Goal: Find contact information: Find contact information

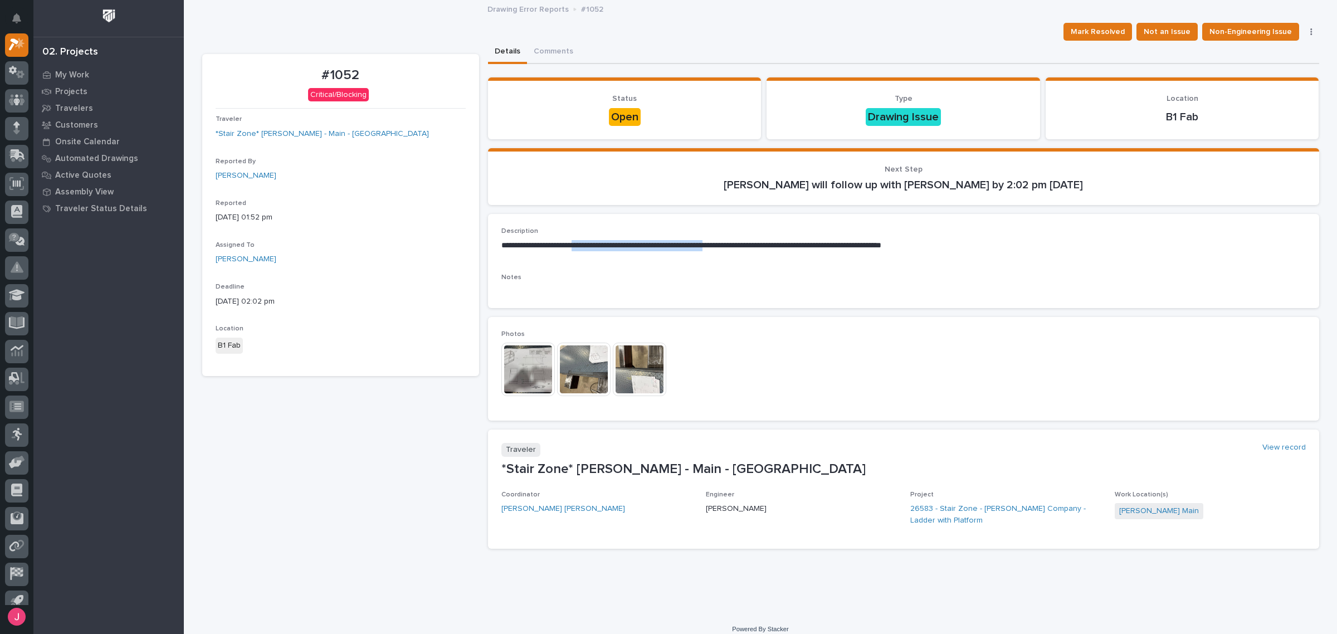
drag, startPoint x: 582, startPoint y: 243, endPoint x: 760, endPoint y: 244, distance: 178.2
click at [755, 244] on p "**********" at bounding box center [903, 245] width 804 height 11
click at [795, 245] on p "**********" at bounding box center [903, 245] width 804 height 11
click at [529, 360] on img at bounding box center [527, 369] width 53 height 53
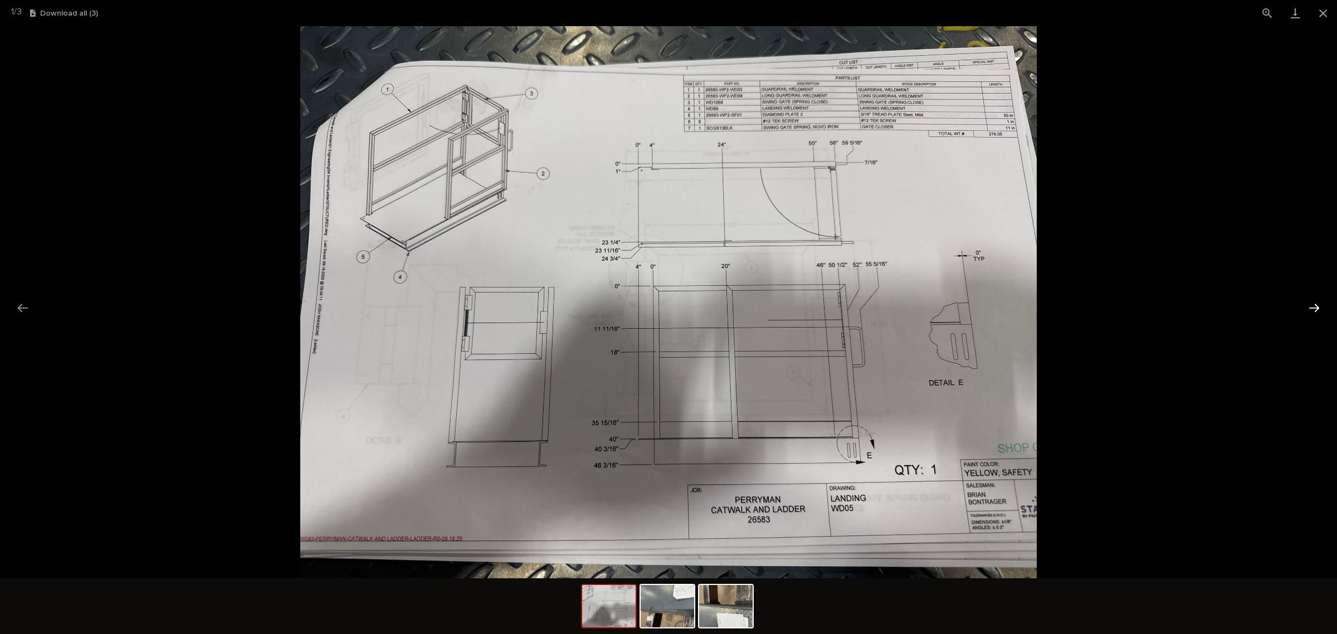
click at [1318, 307] on button "Next slide" at bounding box center [1313, 308] width 23 height 22
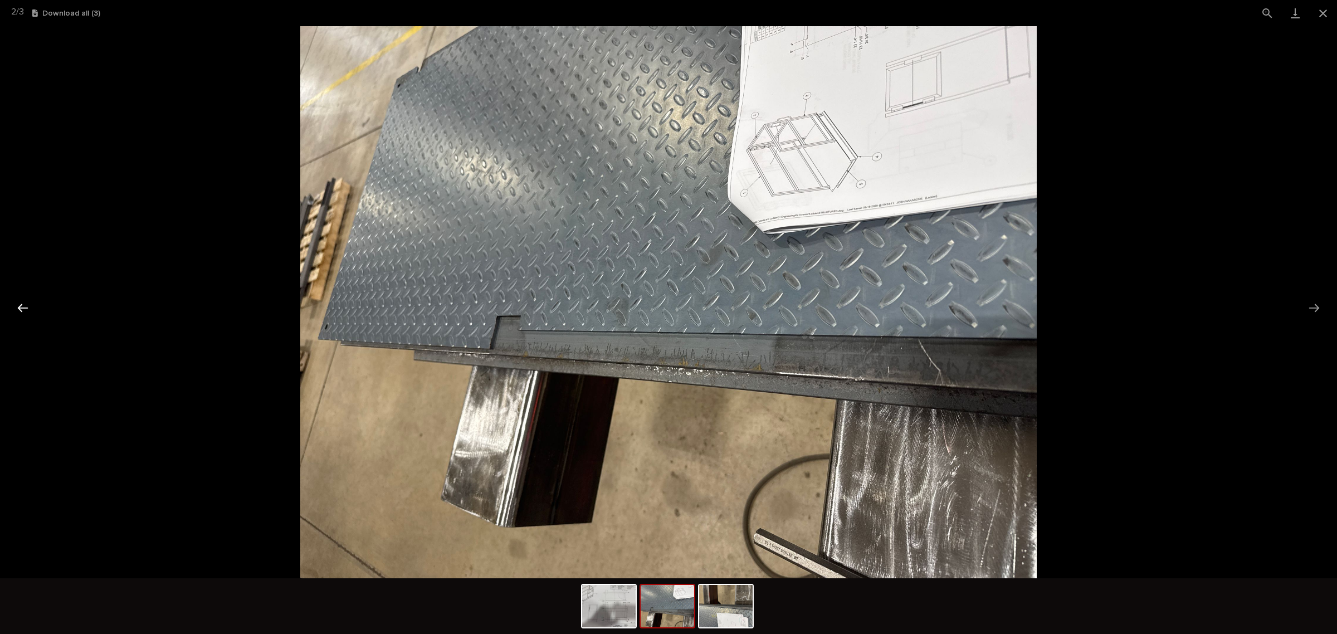
click at [21, 304] on button "Previous slide" at bounding box center [22, 308] width 23 height 22
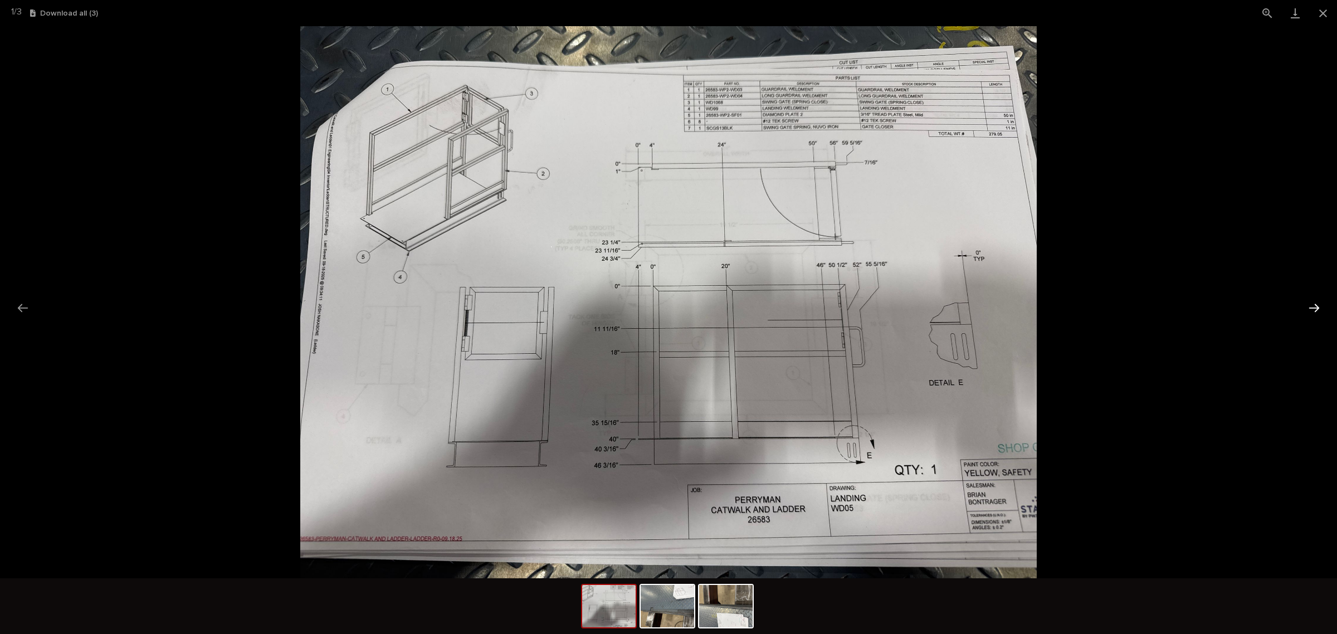
click at [1313, 311] on button "Next slide" at bounding box center [1313, 308] width 23 height 22
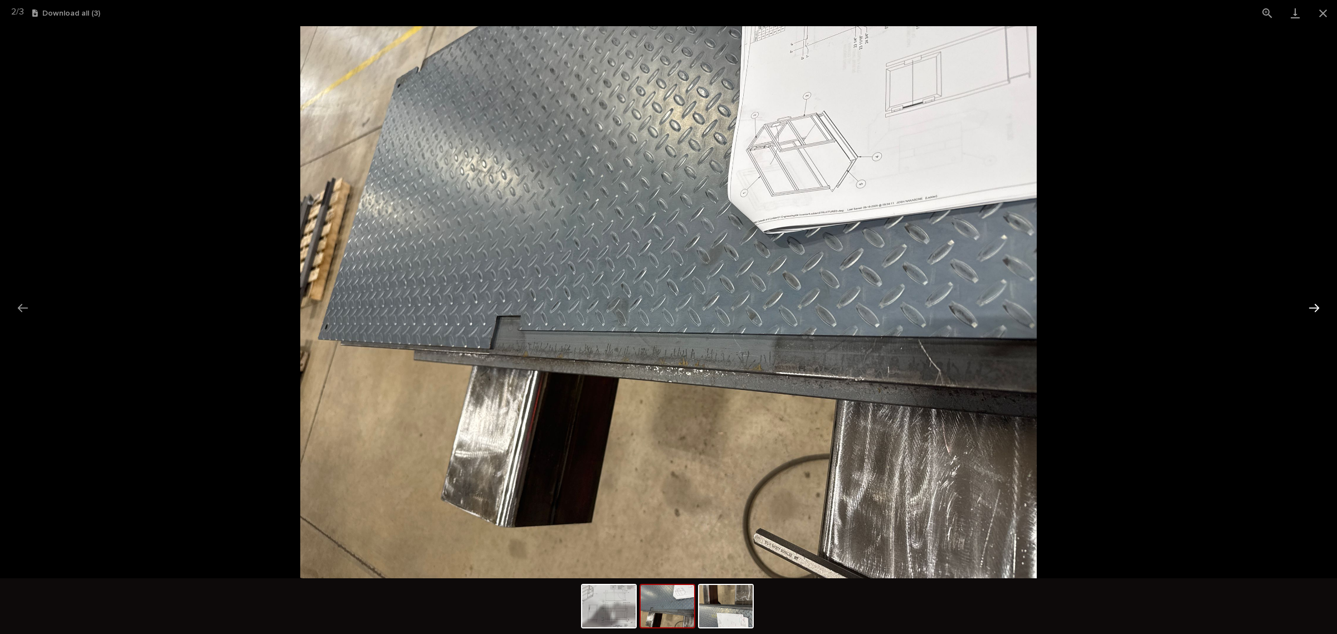
click at [1313, 310] on button "Next slide" at bounding box center [1313, 308] width 23 height 22
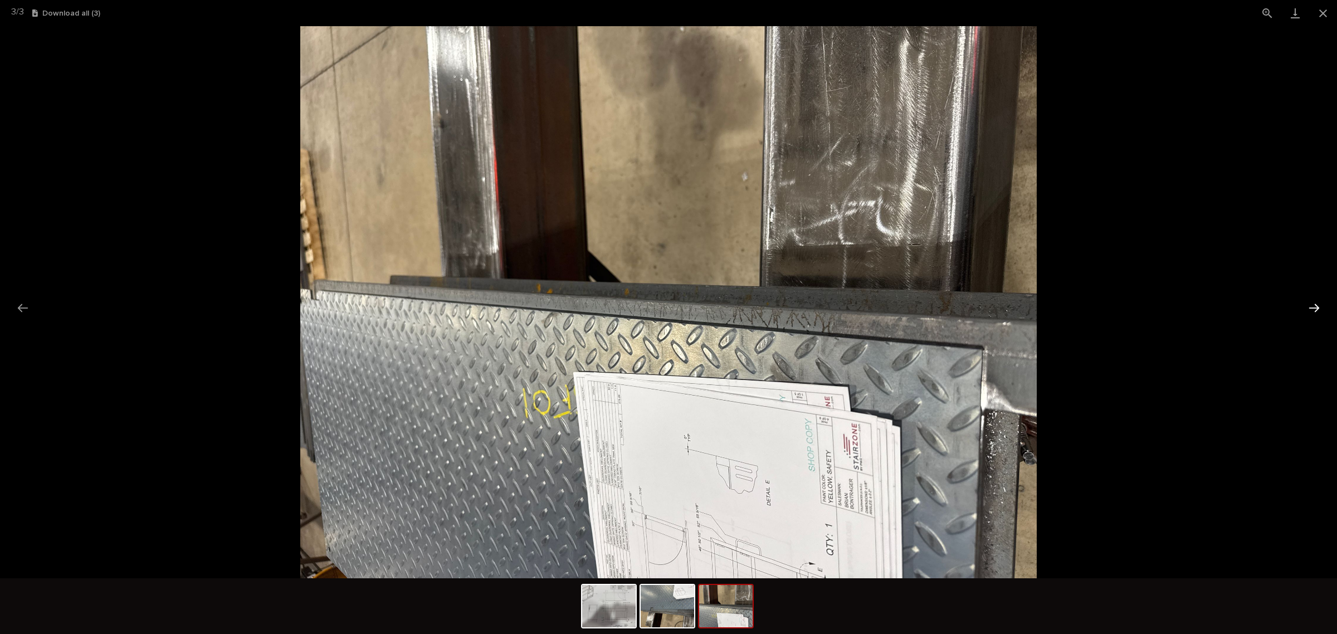
click at [1313, 304] on button "Next slide" at bounding box center [1313, 308] width 23 height 22
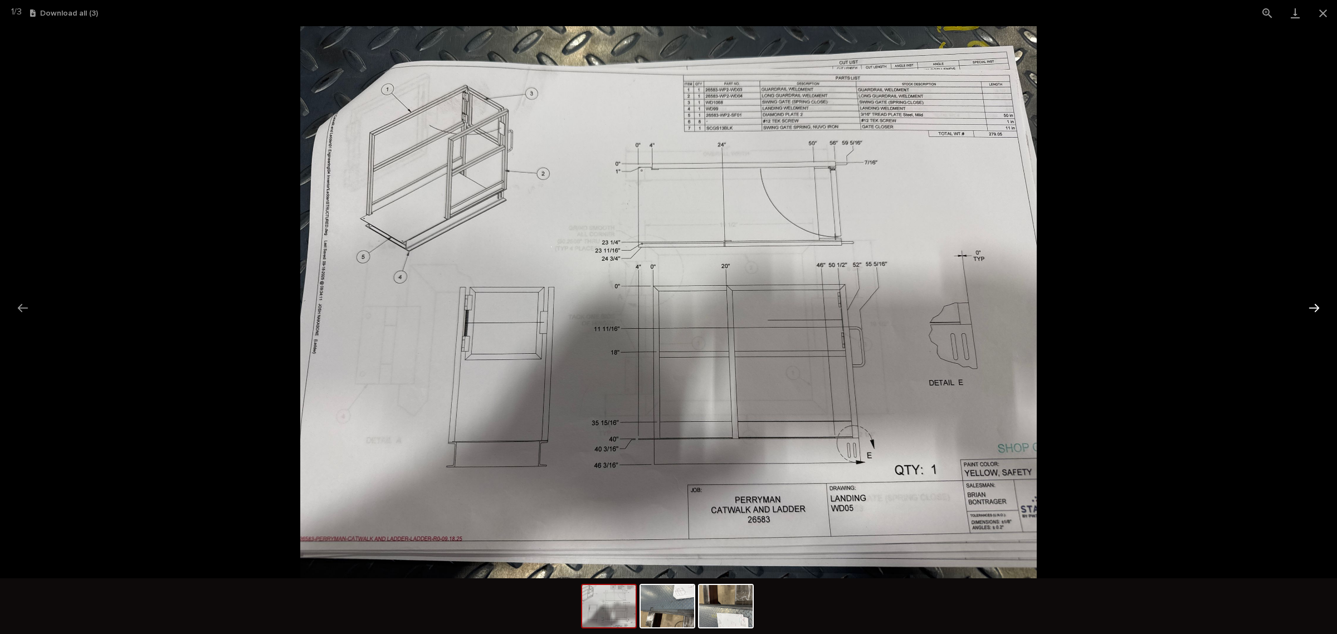
click at [1313, 304] on button "Next slide" at bounding box center [1313, 308] width 23 height 22
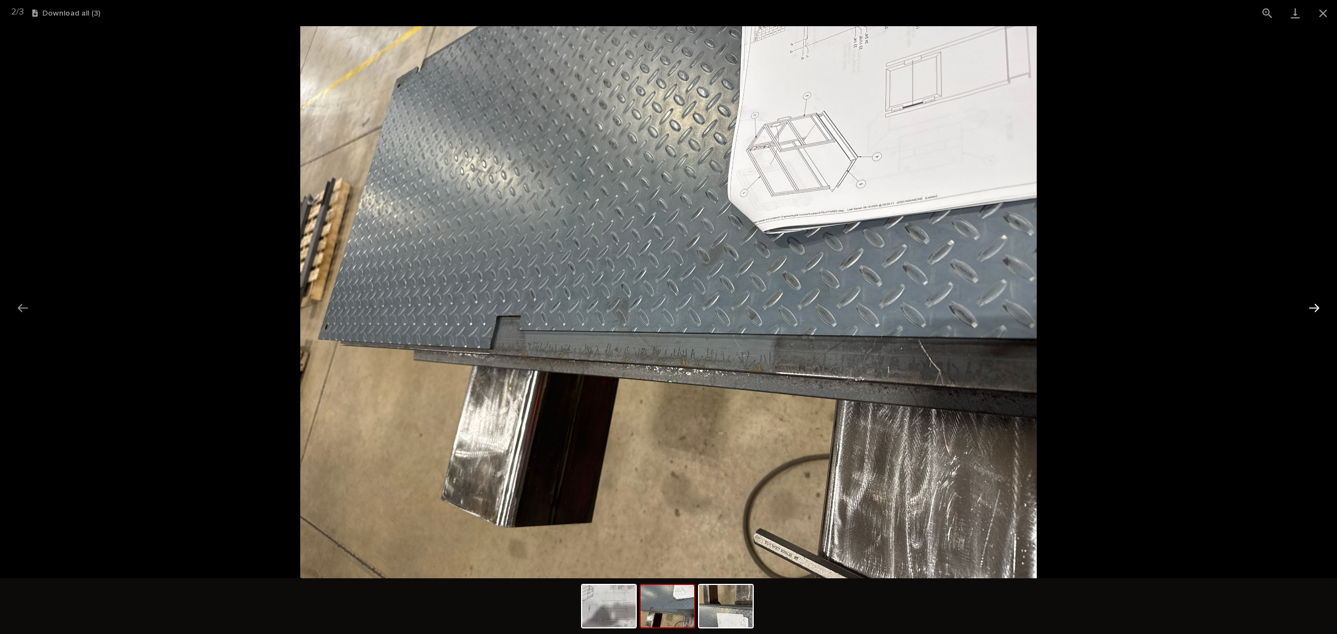
click at [1313, 304] on button "Next slide" at bounding box center [1313, 308] width 23 height 22
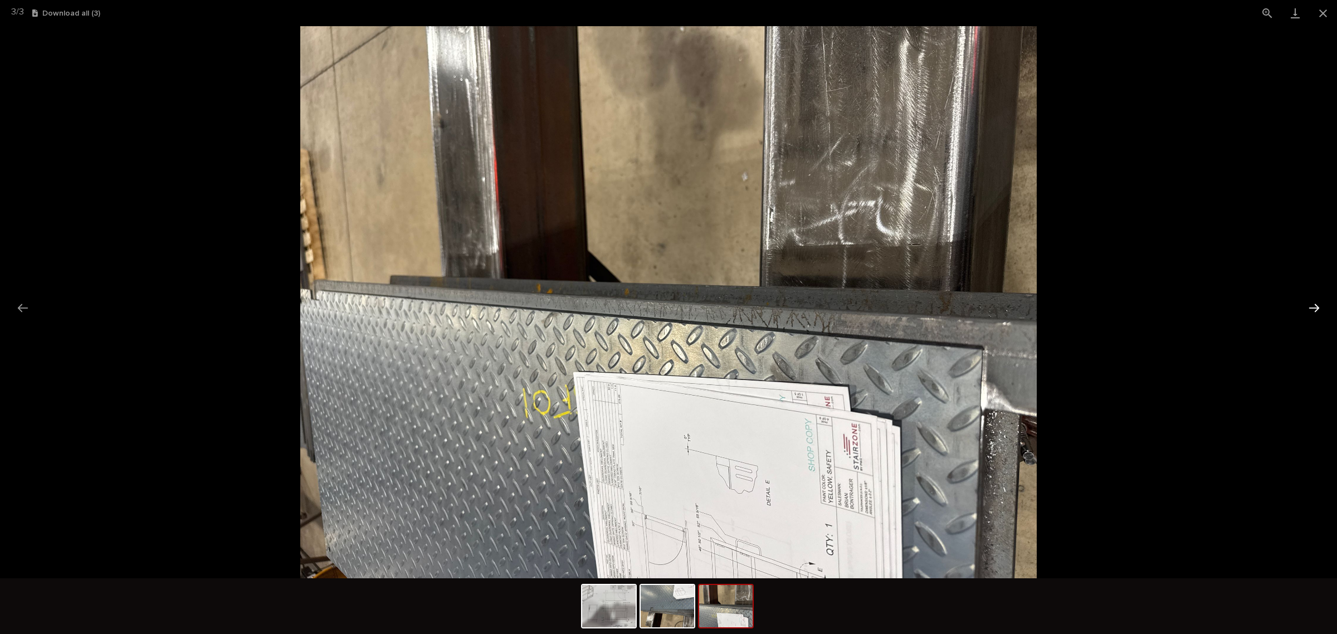
click at [1313, 304] on button "Next slide" at bounding box center [1313, 308] width 23 height 22
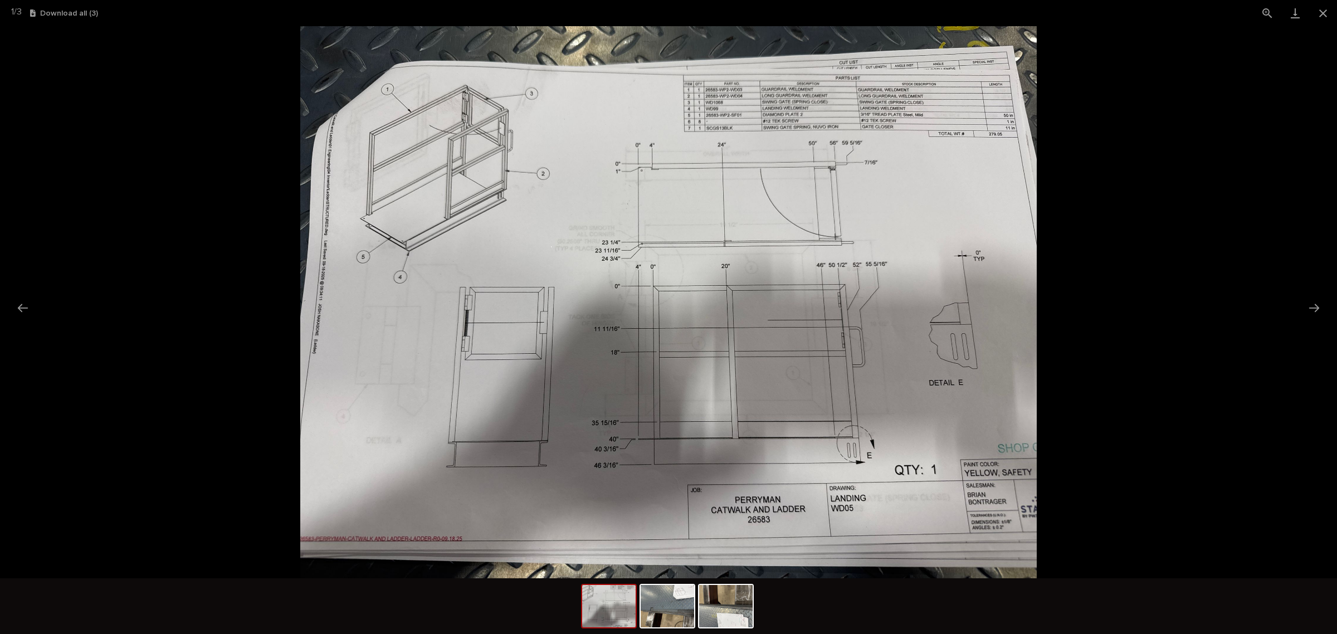
click at [873, 267] on img at bounding box center [668, 302] width 736 height 552
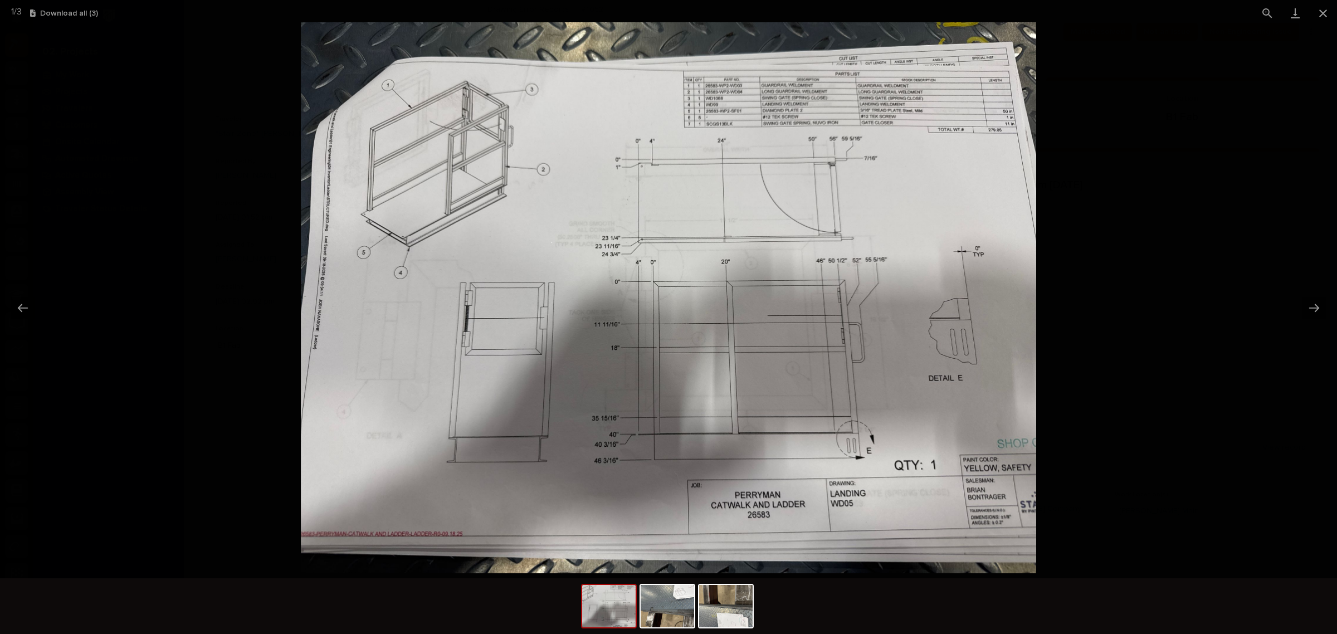
drag, startPoint x: 699, startPoint y: 231, endPoint x: 705, endPoint y: 227, distance: 7.1
click at [705, 227] on img at bounding box center [668, 297] width 735 height 551
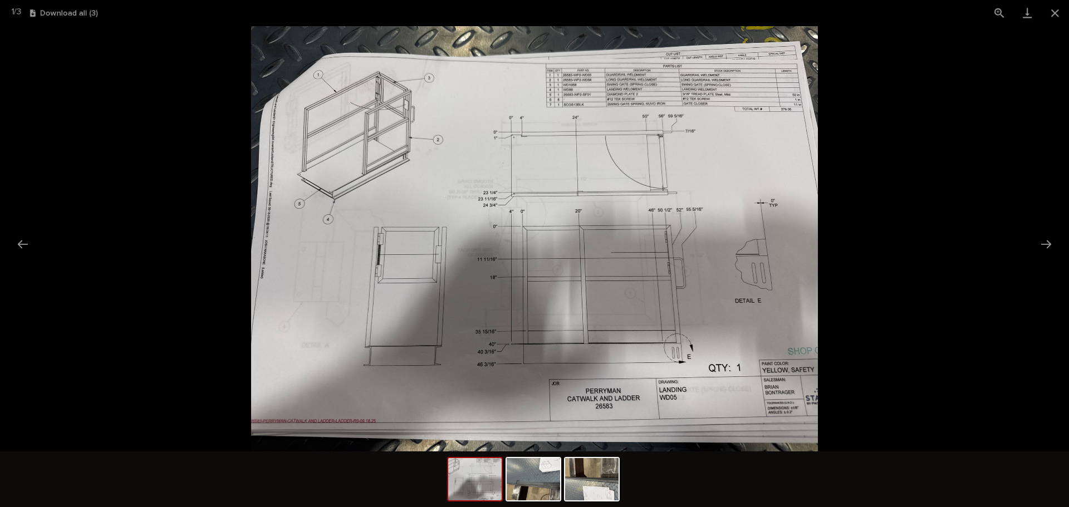
scroll to position [28, 0]
click at [14, 242] on button "Previous slide" at bounding box center [22, 244] width 23 height 22
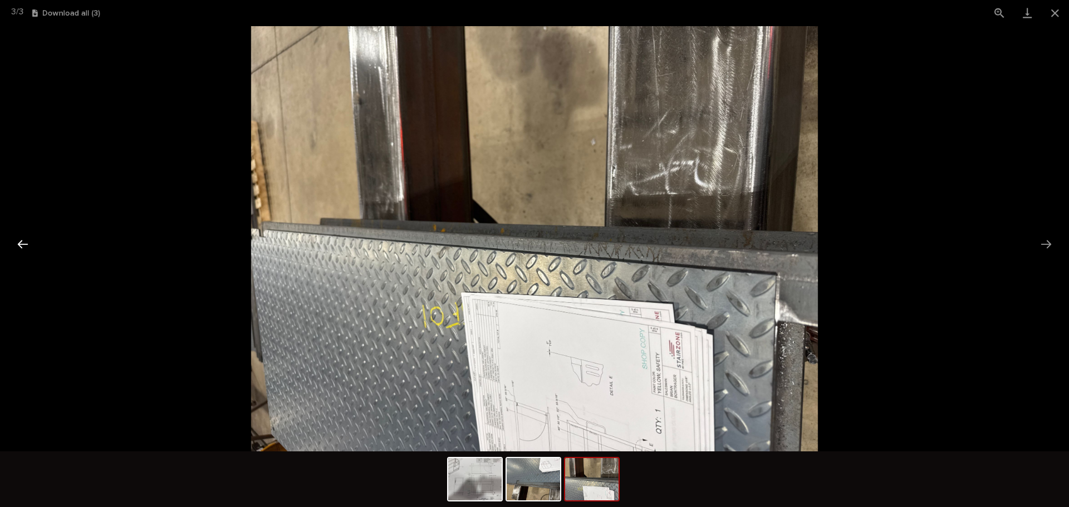
click at [14, 242] on button "Previous slide" at bounding box center [22, 244] width 23 height 22
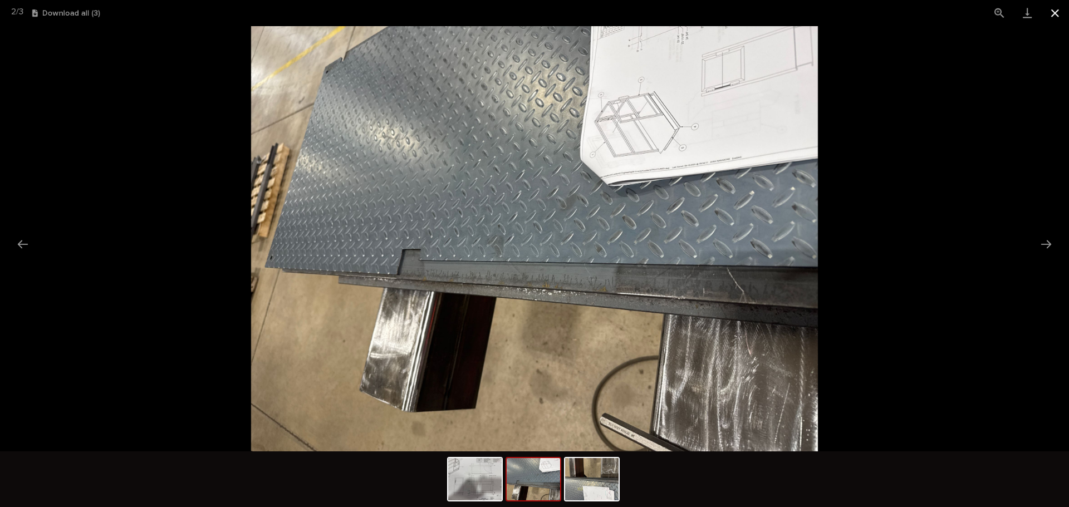
click at [1054, 6] on button "Close gallery" at bounding box center [1055, 13] width 28 height 26
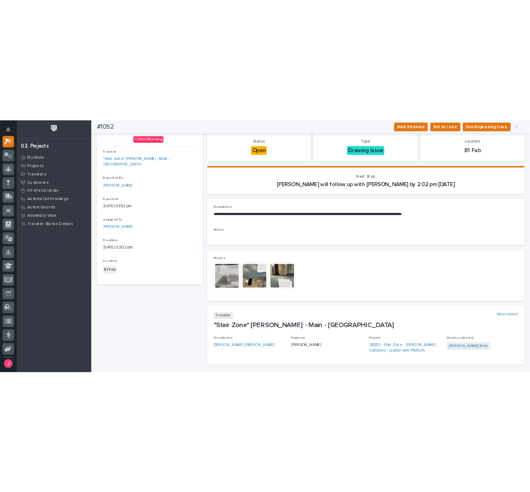
scroll to position [111, 0]
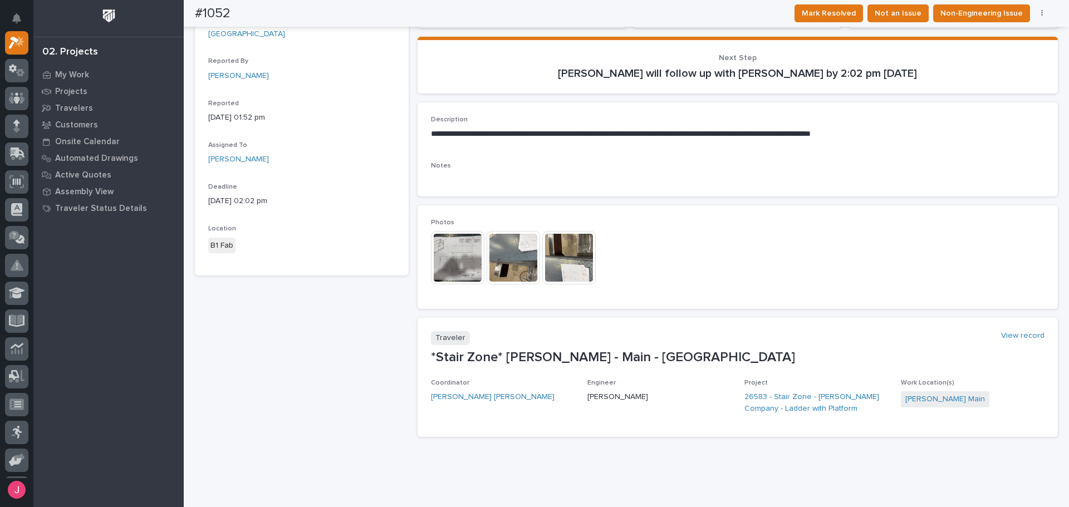
click at [442, 258] on img at bounding box center [457, 257] width 53 height 53
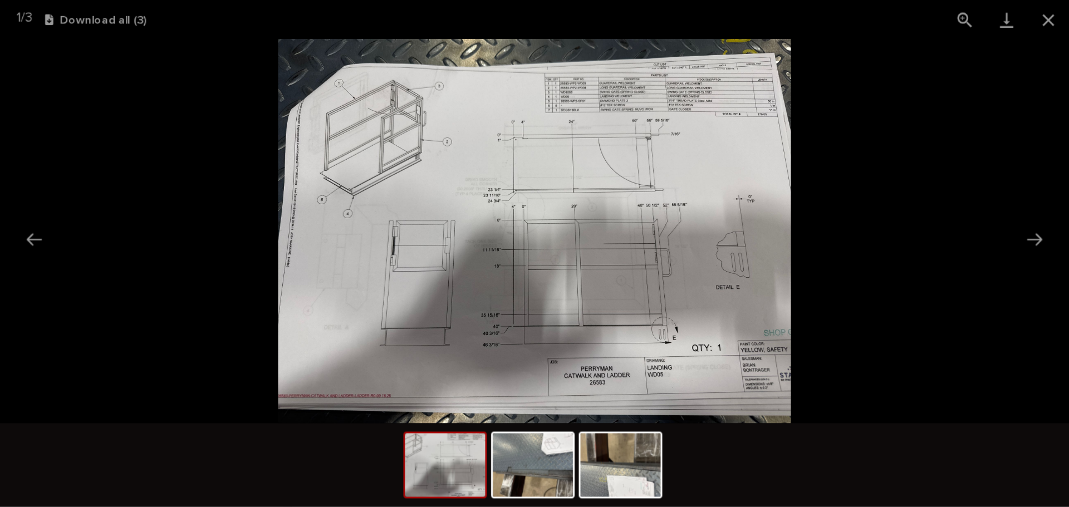
scroll to position [28, 0]
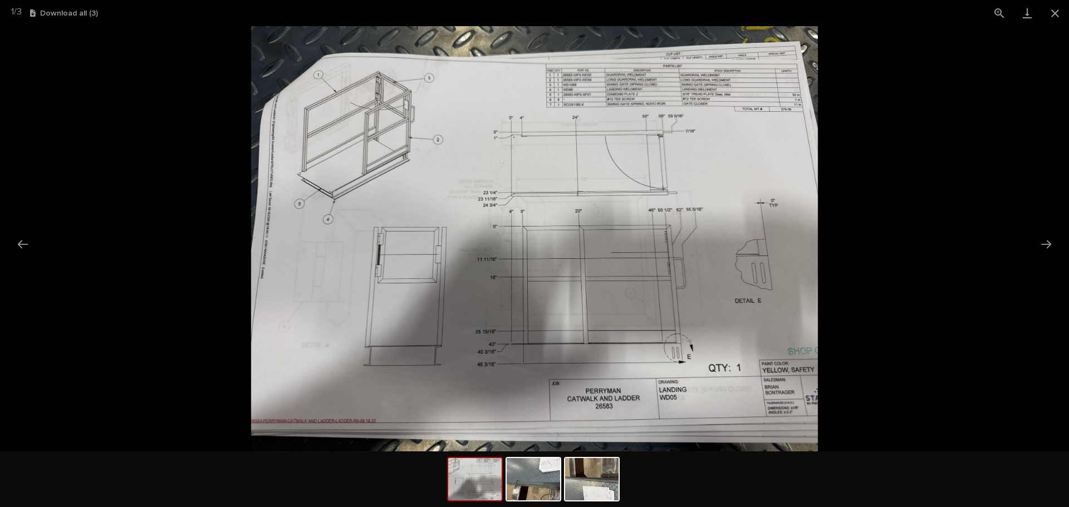
click at [518, 130] on img at bounding box center [535, 238] width 568 height 425
click at [998, 11] on button "View actual size" at bounding box center [1000, 13] width 28 height 26
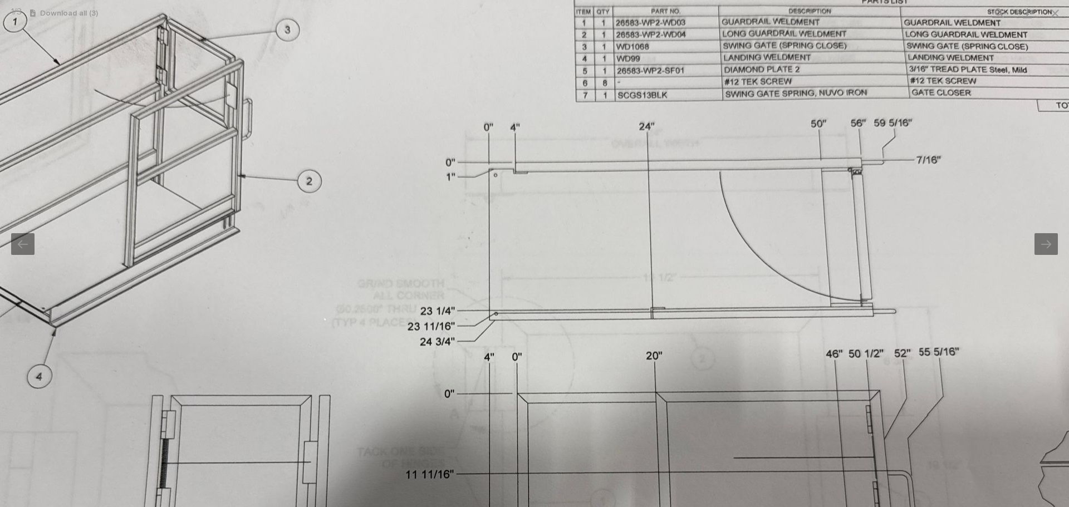
drag, startPoint x: 599, startPoint y: 131, endPoint x: 589, endPoint y: 309, distance: 177.4
click at [594, 366] on img at bounding box center [546, 425] width 1392 height 1044
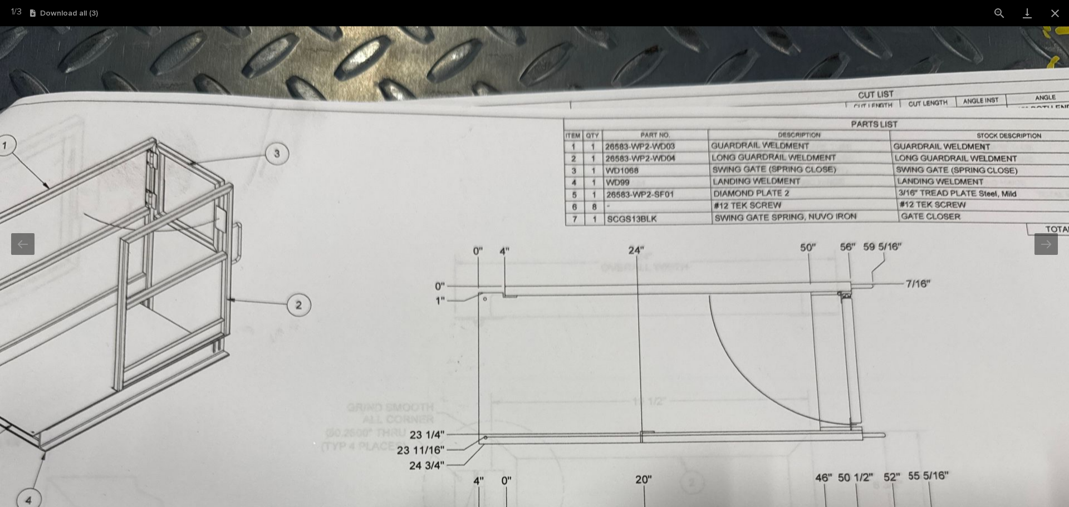
drag, startPoint x: 555, startPoint y: 187, endPoint x: 554, endPoint y: 208, distance: 21.7
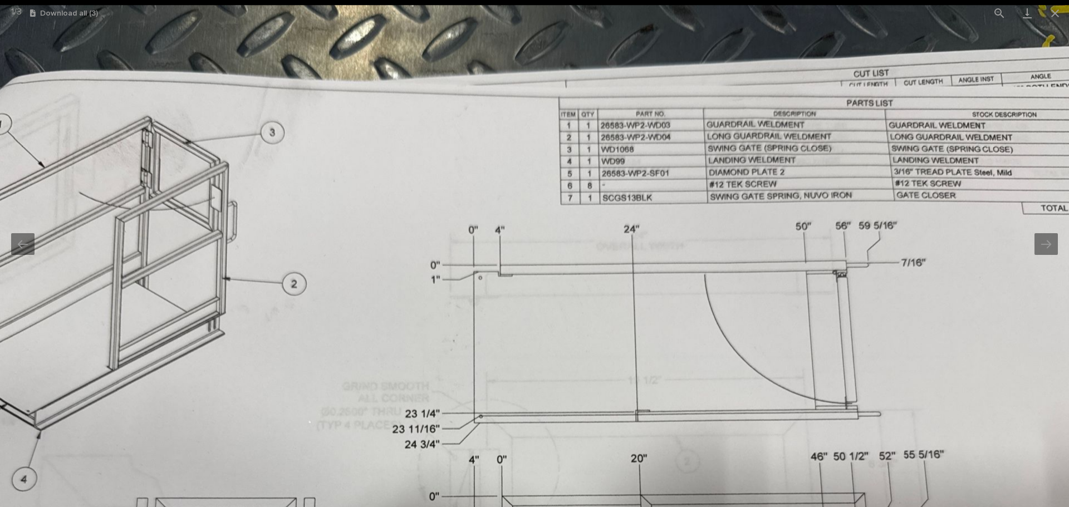
drag, startPoint x: 473, startPoint y: 330, endPoint x: 472, endPoint y: 311, distance: 18.9
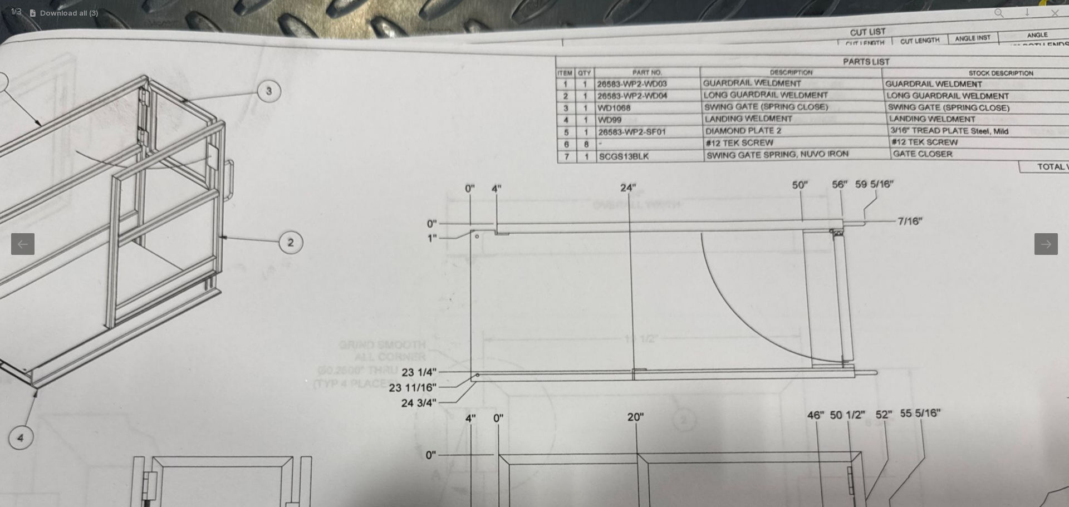
drag, startPoint x: 534, startPoint y: 341, endPoint x: 531, endPoint y: 302, distance: 38.6
click at [531, 302] on img at bounding box center [528, 486] width 1392 height 1044
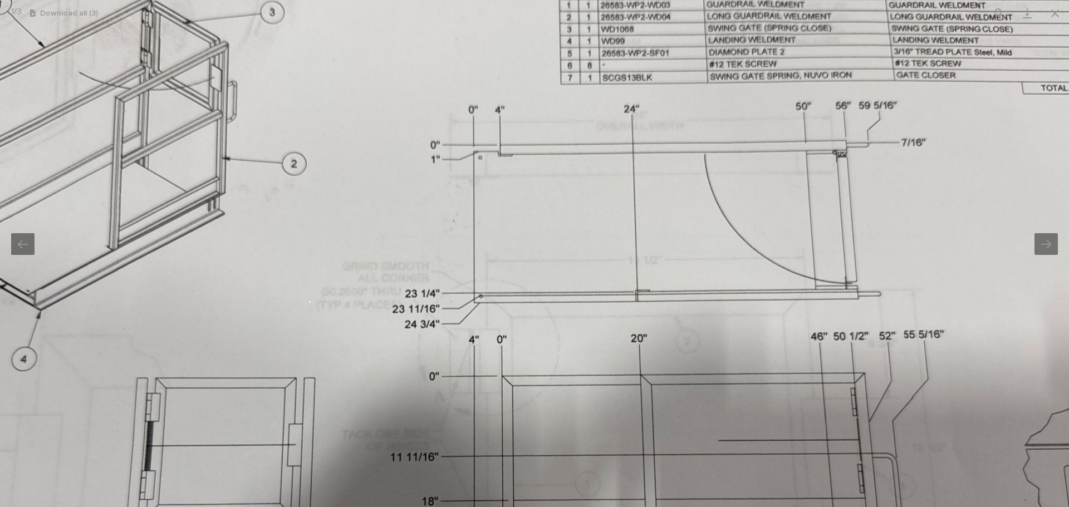
drag, startPoint x: 529, startPoint y: 302, endPoint x: 535, endPoint y: 212, distance: 91.0
click at [535, 212] on img at bounding box center [531, 407] width 1392 height 1044
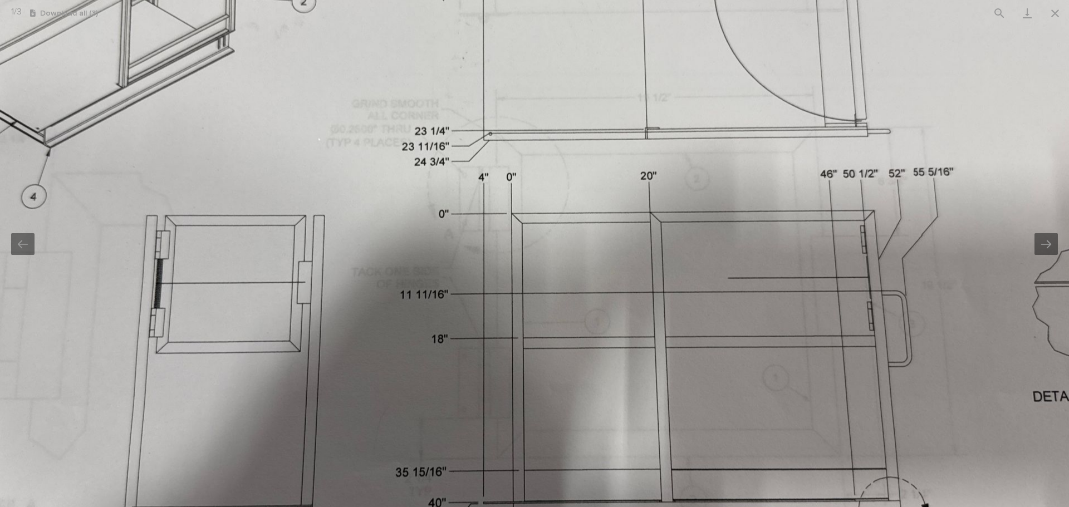
drag, startPoint x: 519, startPoint y: 376, endPoint x: 526, endPoint y: 262, distance: 115.0
click at [526, 263] on img at bounding box center [541, 244] width 1392 height 1044
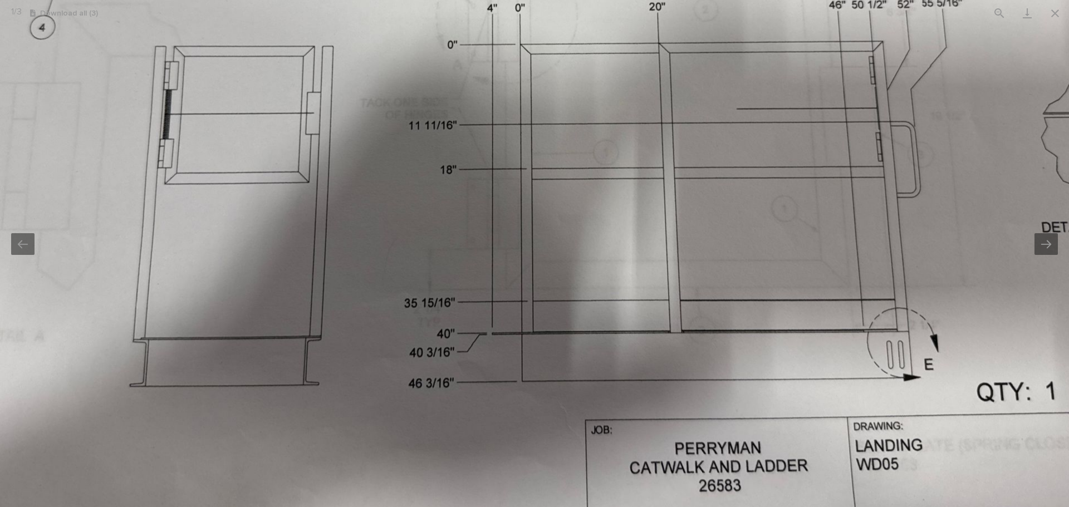
drag, startPoint x: 529, startPoint y: 387, endPoint x: 537, endPoint y: 293, distance: 94.5
click at [537, 293] on img at bounding box center [549, 75] width 1392 height 1044
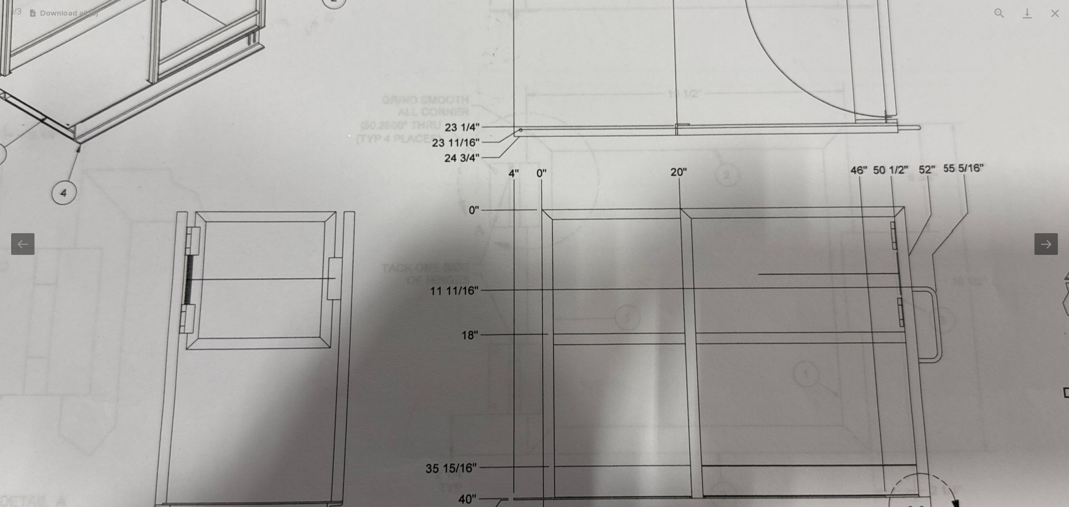
drag, startPoint x: 596, startPoint y: 214, endPoint x: 616, endPoint y: 431, distance: 217.0
click at [616, 431] on img at bounding box center [571, 240] width 1392 height 1044
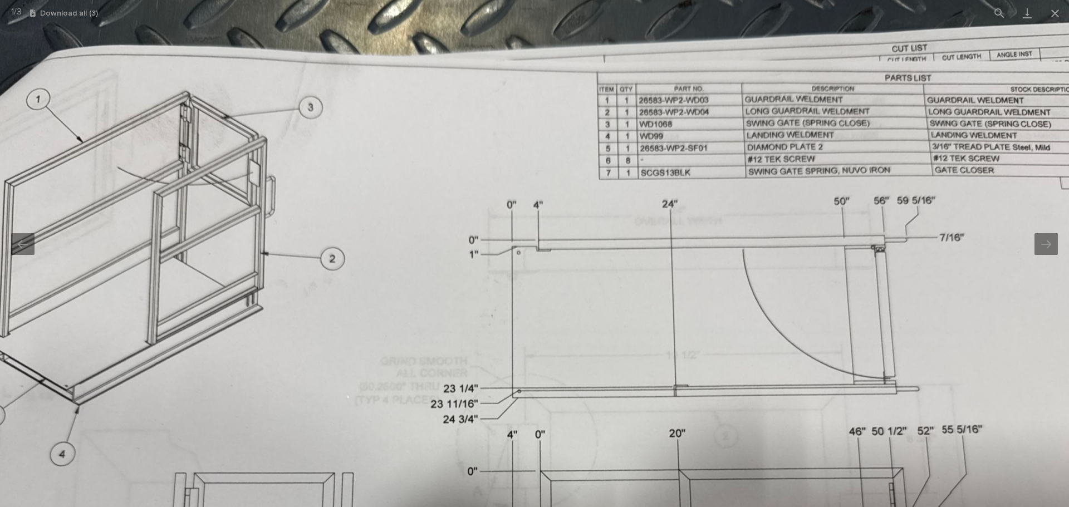
click at [593, 290] on img at bounding box center [569, 502] width 1392 height 1044
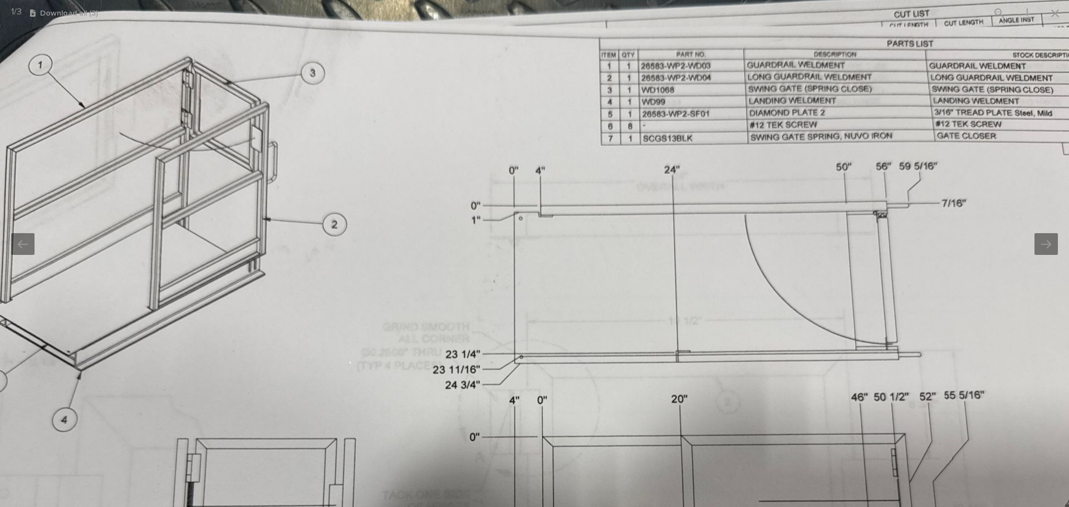
drag, startPoint x: 589, startPoint y: 311, endPoint x: 591, endPoint y: 256, distance: 55.7
click at [591, 256] on img at bounding box center [571, 467] width 1392 height 1044
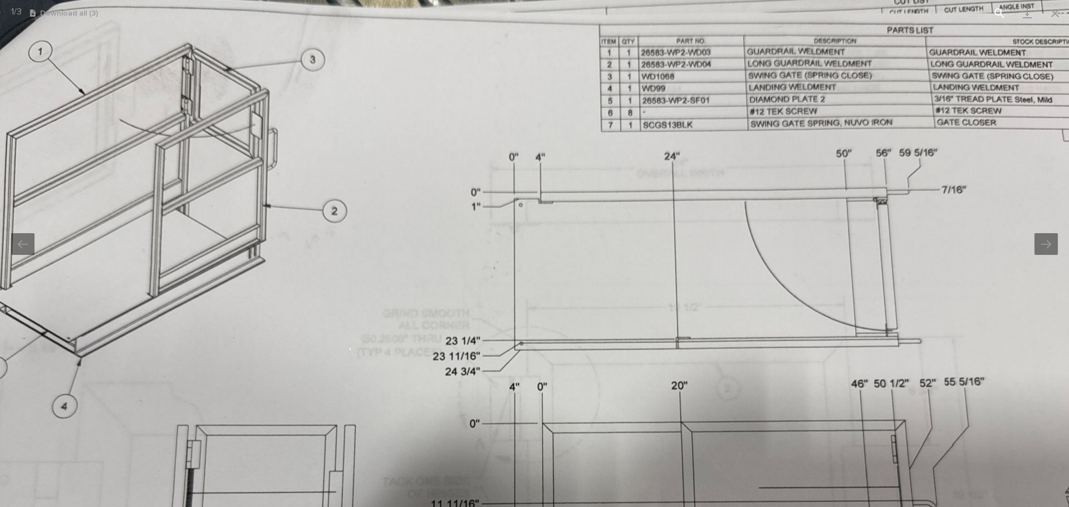
click at [999, 17] on button "View actual size" at bounding box center [1000, 13] width 28 height 26
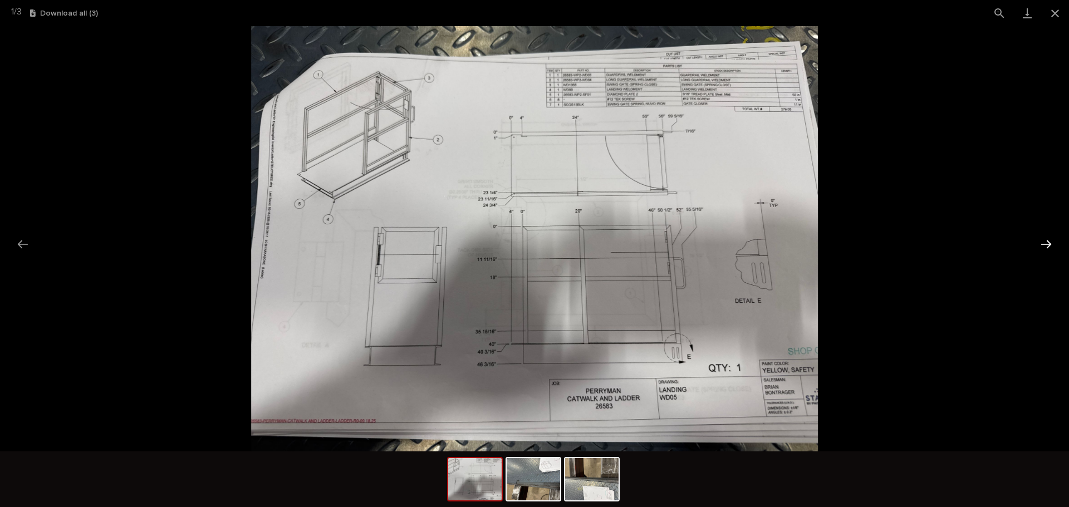
click at [1042, 241] on button "Next slide" at bounding box center [1046, 244] width 23 height 22
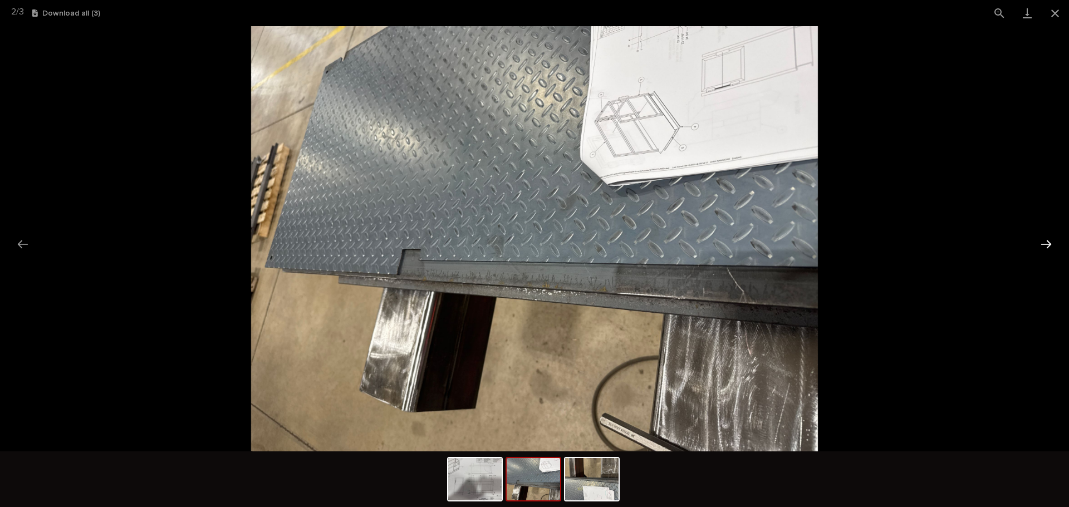
click at [1042, 247] on button "Next slide" at bounding box center [1046, 244] width 23 height 22
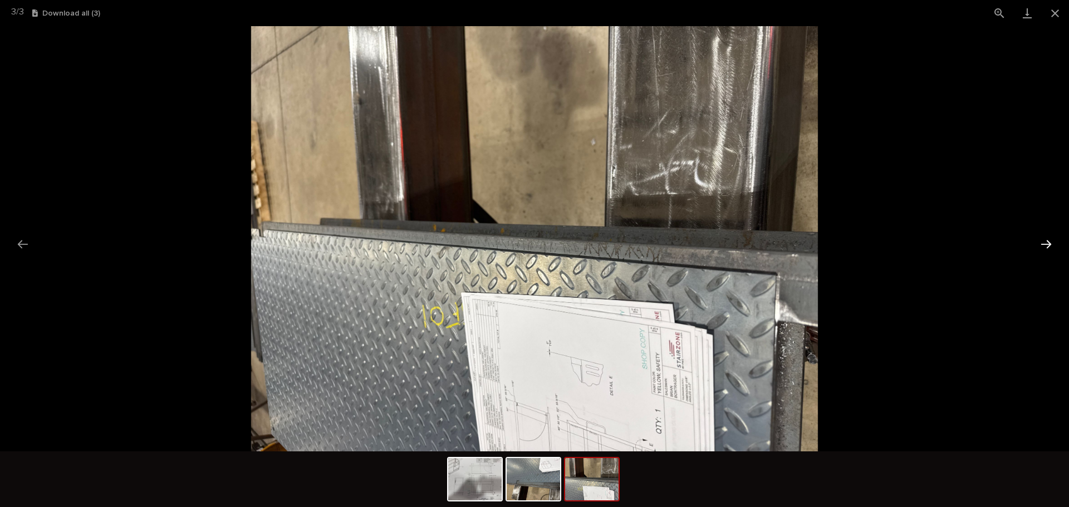
click at [1044, 237] on button "Next slide" at bounding box center [1046, 244] width 23 height 22
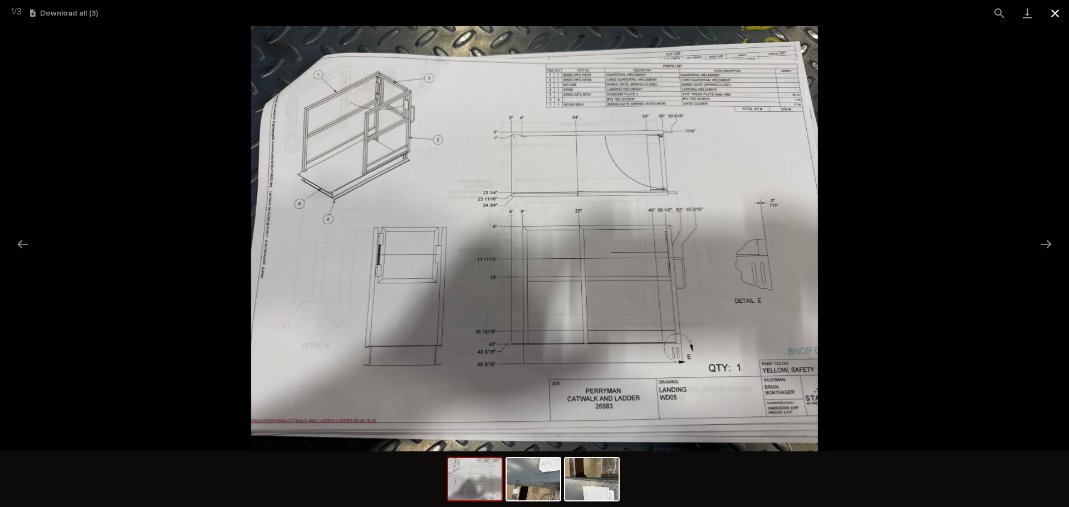
click at [1050, 9] on button "Close gallery" at bounding box center [1055, 13] width 28 height 26
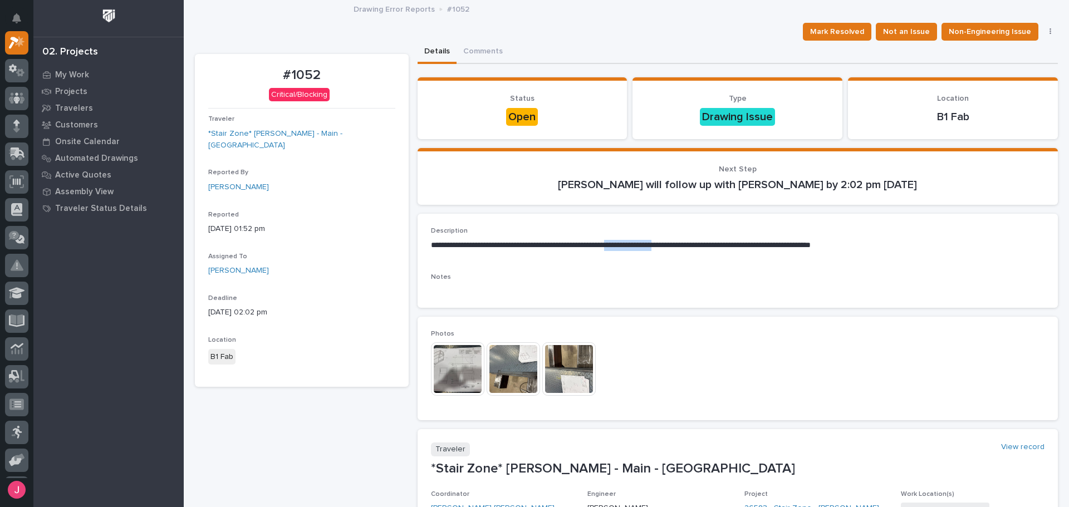
drag, startPoint x: 643, startPoint y: 245, endPoint x: 751, endPoint y: 246, distance: 108.0
click at [706, 247] on p "**********" at bounding box center [735, 245] width 608 height 11
click at [751, 246] on p "**********" at bounding box center [735, 245] width 608 height 11
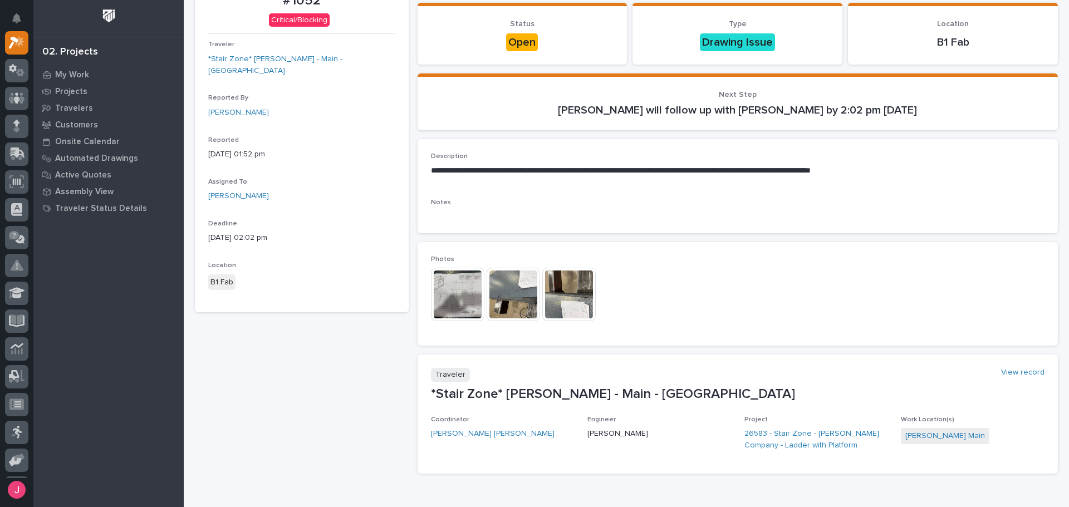
scroll to position [111, 0]
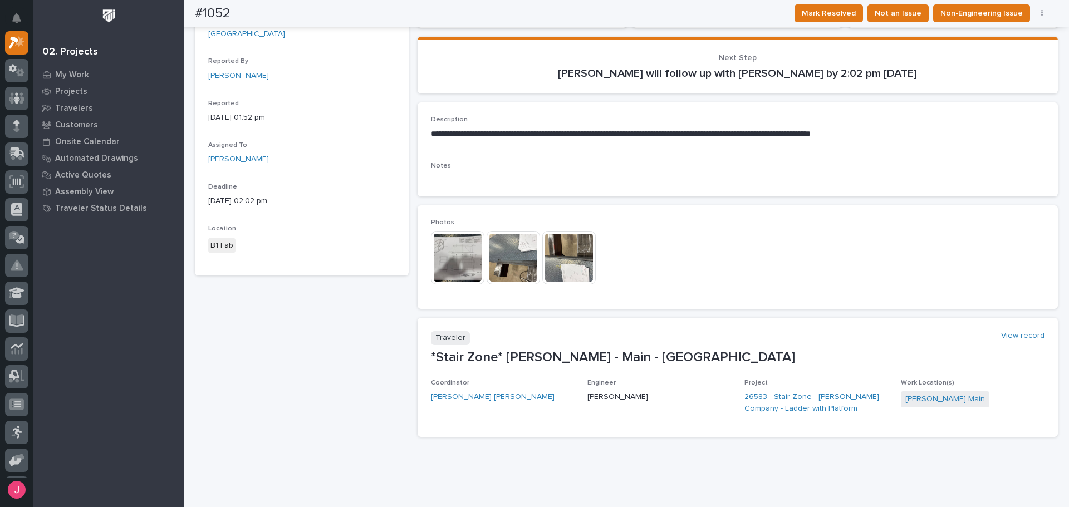
click at [576, 267] on img at bounding box center [568, 257] width 53 height 53
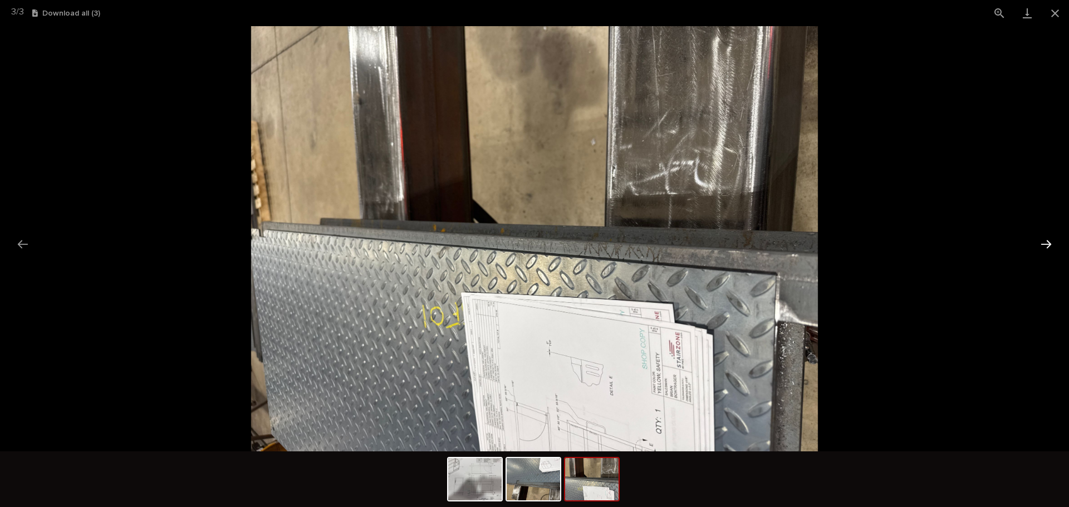
click at [1045, 252] on button "Next slide" at bounding box center [1046, 244] width 23 height 22
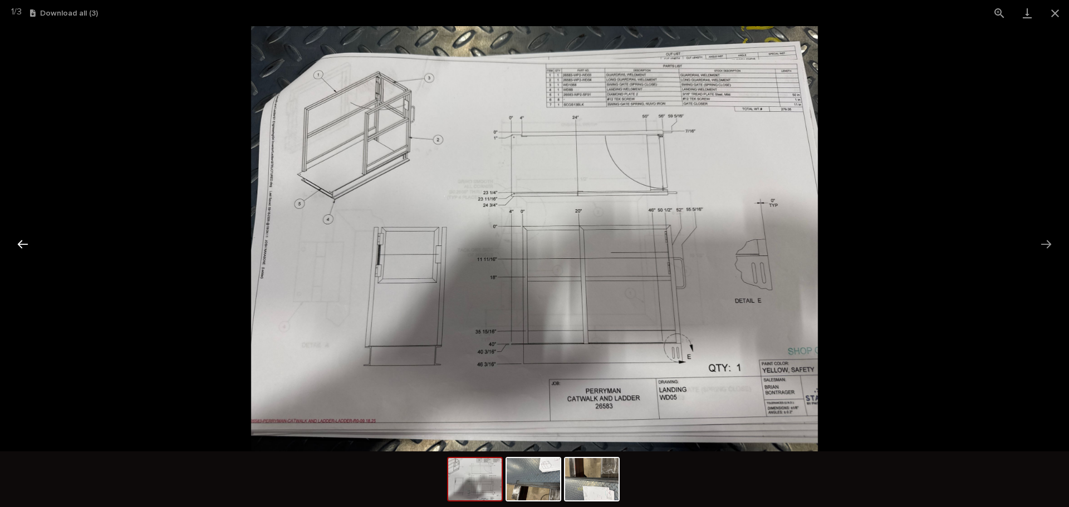
click at [31, 246] on button "Previous slide" at bounding box center [22, 244] width 23 height 22
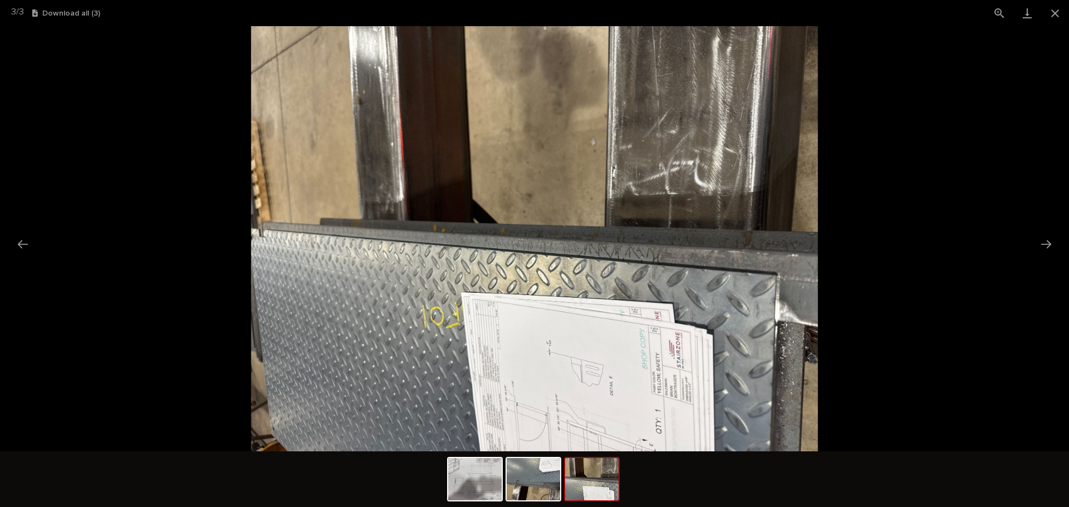
scroll to position [0, 0]
click at [1058, 238] on picture at bounding box center [534, 238] width 1069 height 425
click at [1051, 241] on button "Next slide" at bounding box center [1046, 244] width 23 height 22
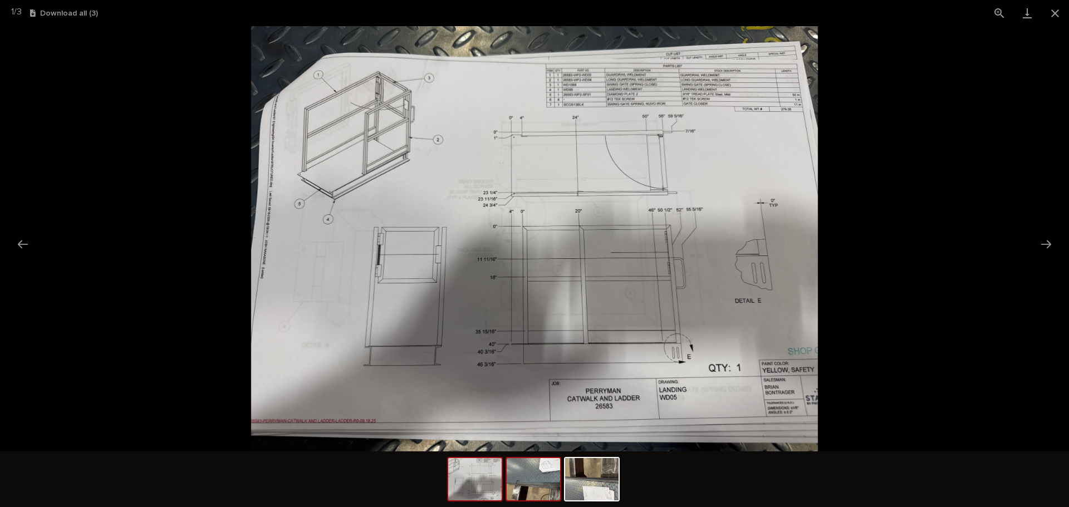
click at [520, 489] on img at bounding box center [533, 479] width 53 height 42
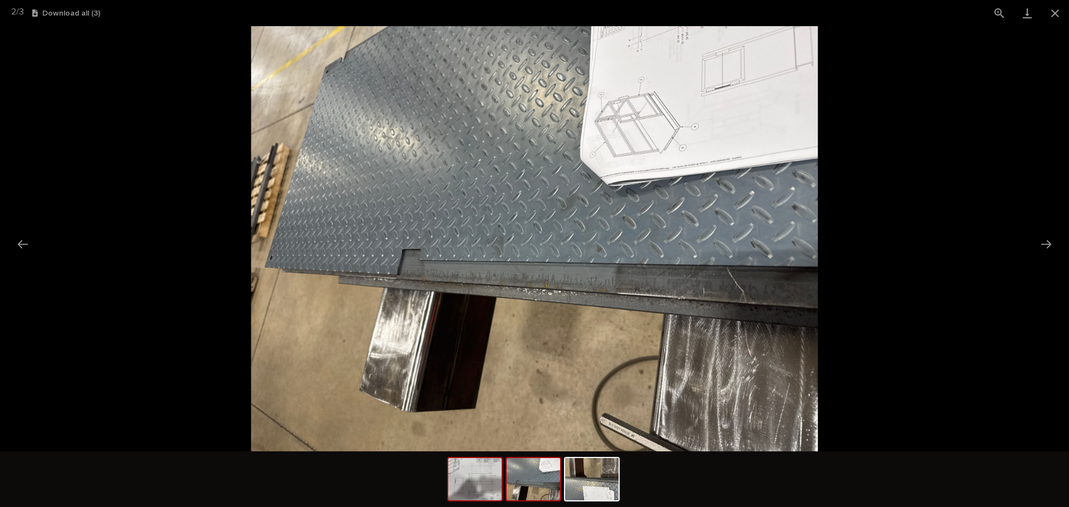
click at [480, 480] on img at bounding box center [474, 479] width 53 height 42
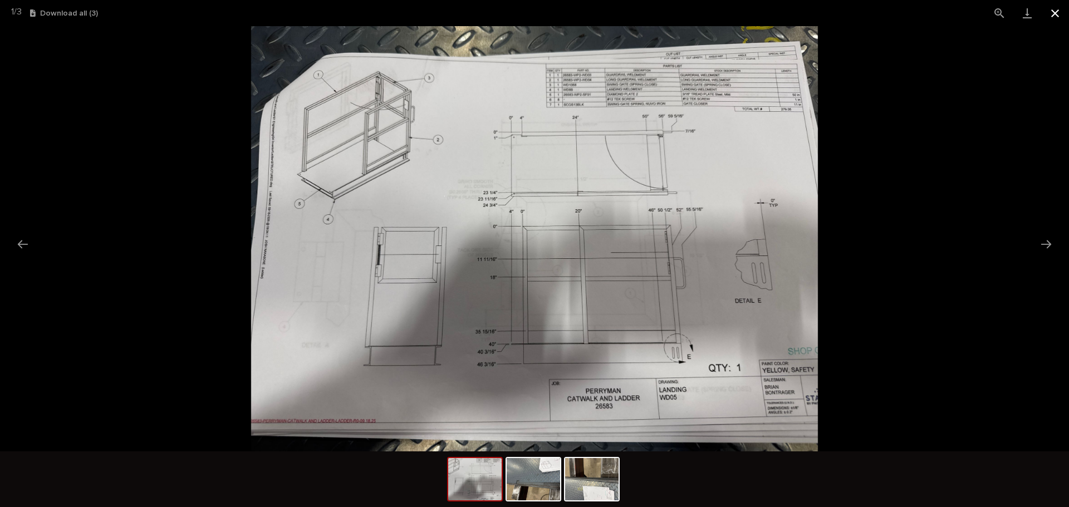
click at [1049, 8] on button "Close gallery" at bounding box center [1055, 13] width 28 height 26
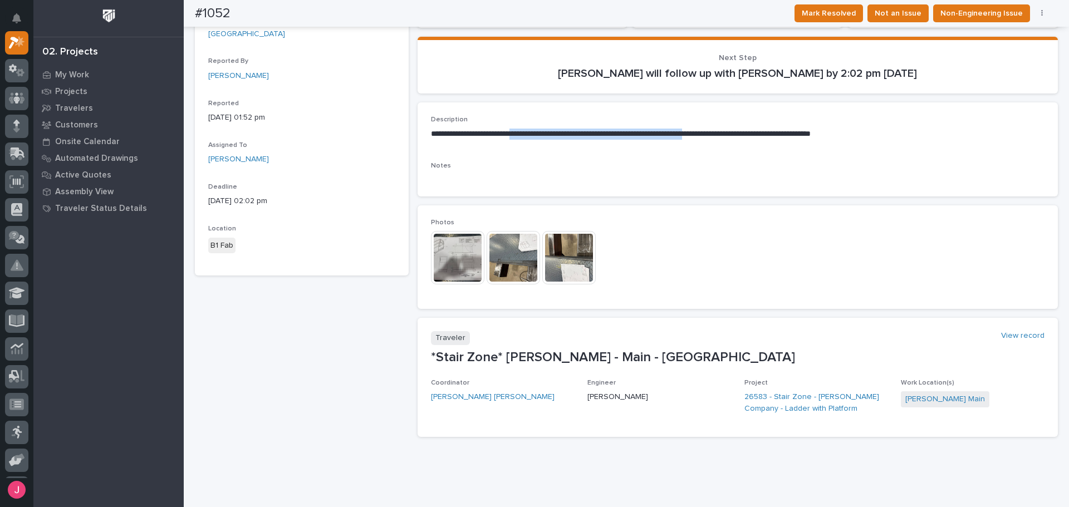
drag, startPoint x: 527, startPoint y: 134, endPoint x: 739, endPoint y: 132, distance: 212.2
click at [739, 132] on p "**********" at bounding box center [735, 134] width 608 height 11
drag, startPoint x: 488, startPoint y: 137, endPoint x: 655, endPoint y: 144, distance: 166.7
click at [635, 144] on div "**********" at bounding box center [738, 132] width 614 height 32
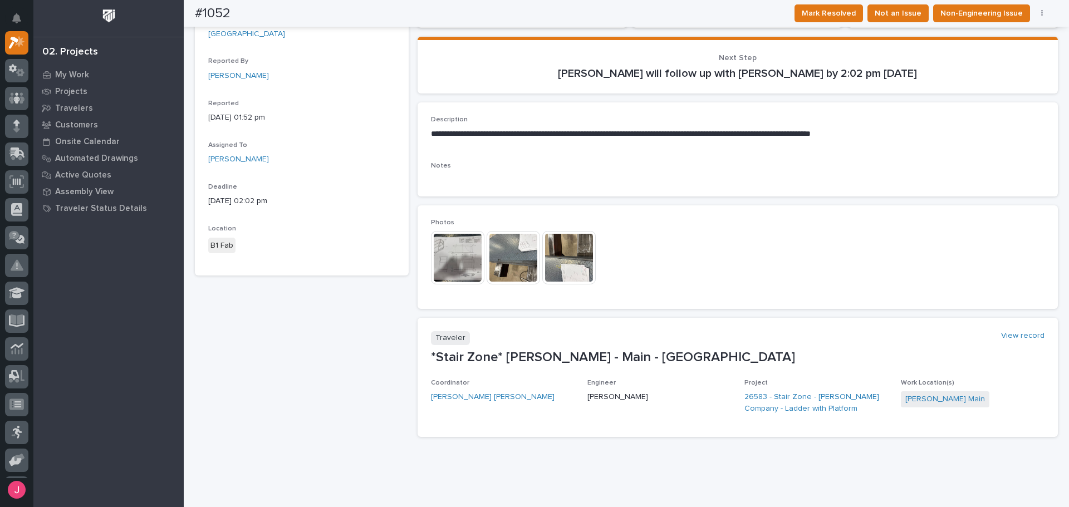
click at [655, 144] on div "**********" at bounding box center [738, 132] width 614 height 32
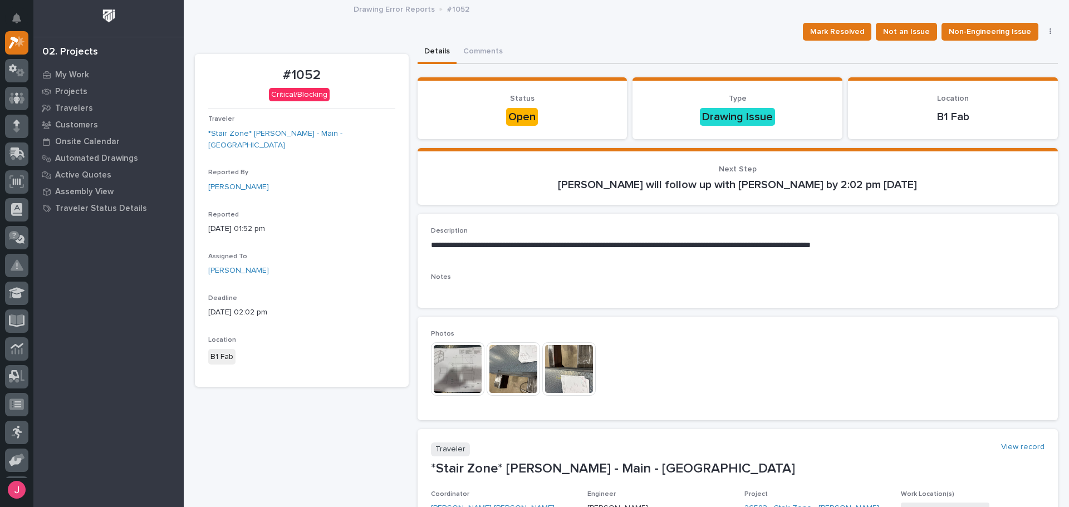
click at [474, 359] on img at bounding box center [457, 369] width 53 height 53
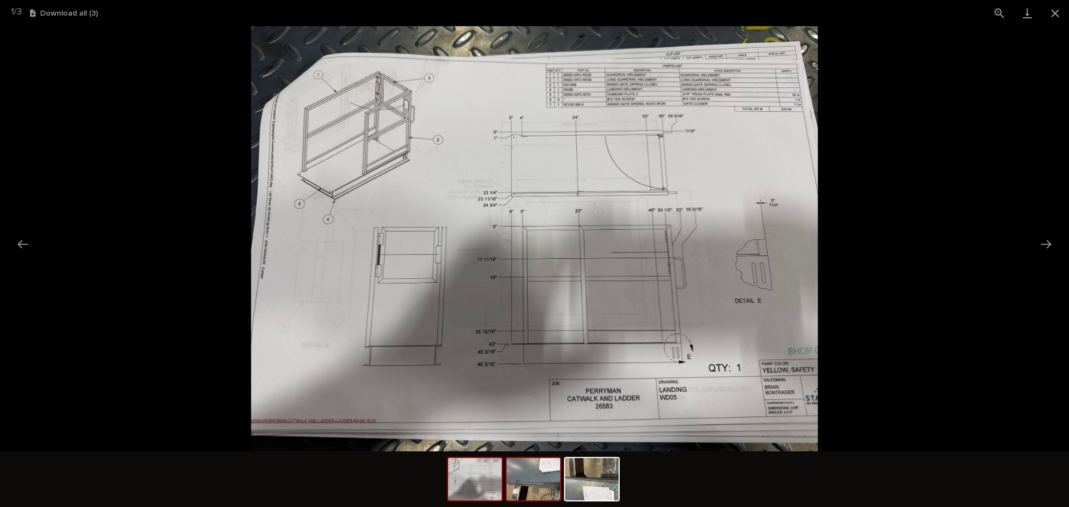
click at [539, 489] on img at bounding box center [533, 479] width 53 height 42
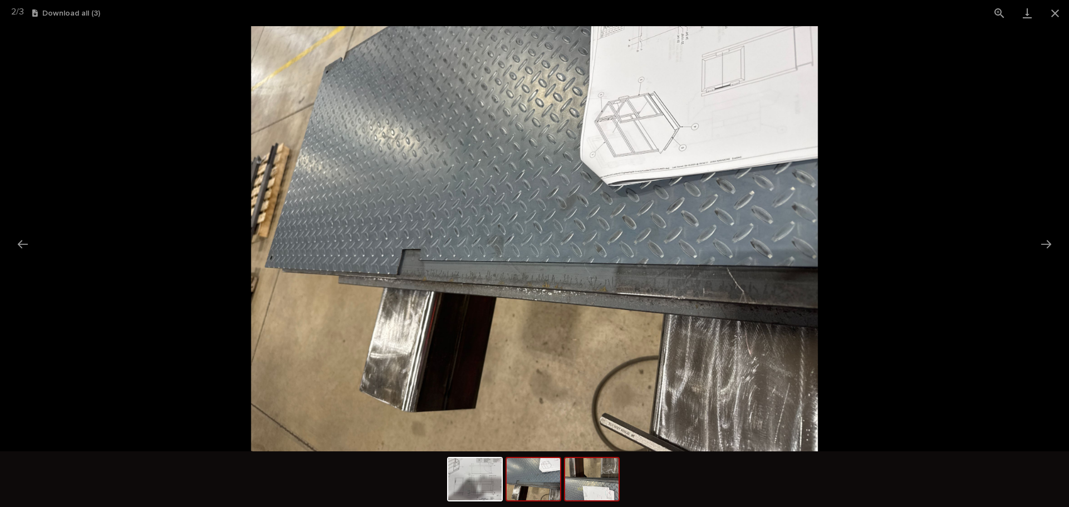
click at [566, 488] on img at bounding box center [591, 479] width 53 height 42
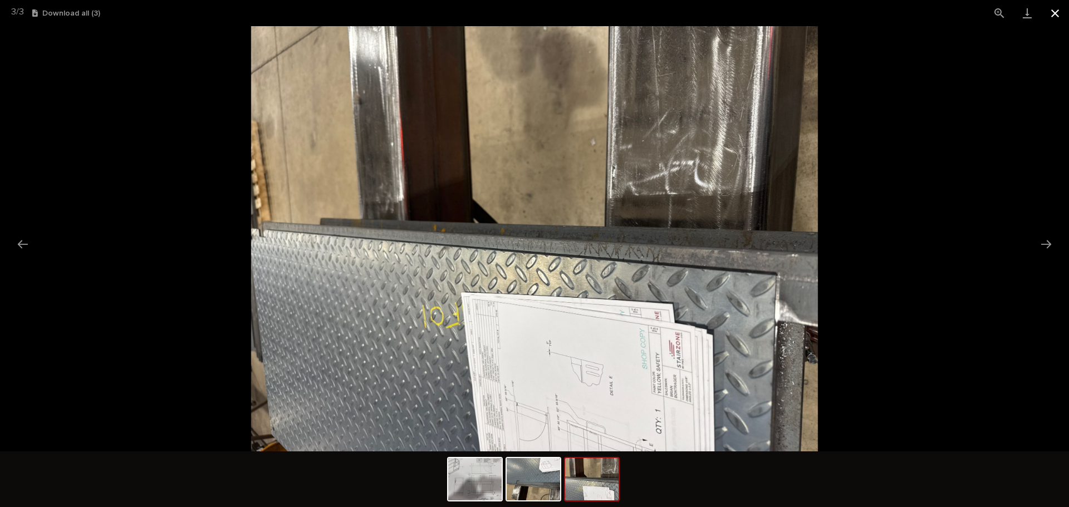
click at [1048, 14] on button "Close gallery" at bounding box center [1055, 13] width 28 height 26
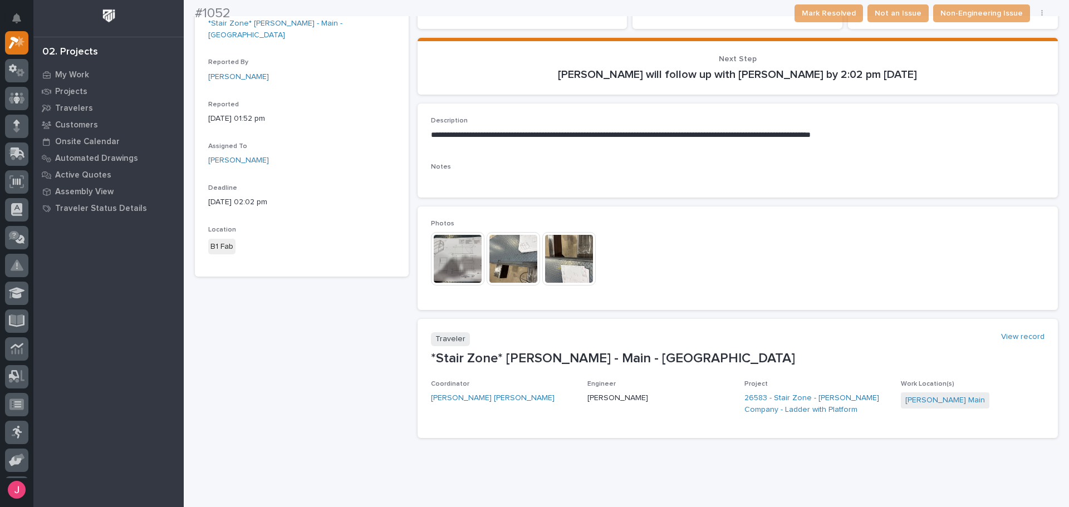
scroll to position [111, 0]
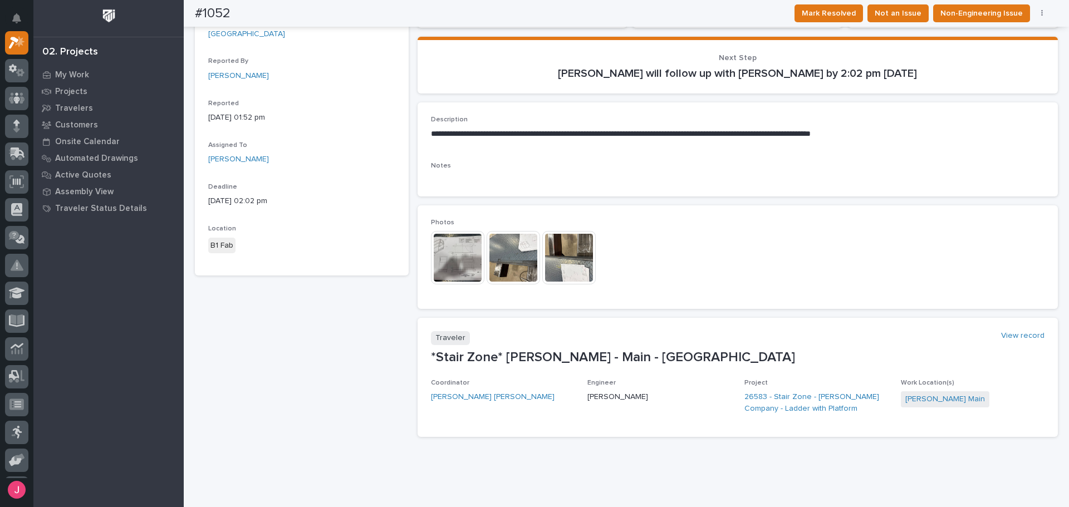
click at [571, 251] on img at bounding box center [568, 257] width 53 height 53
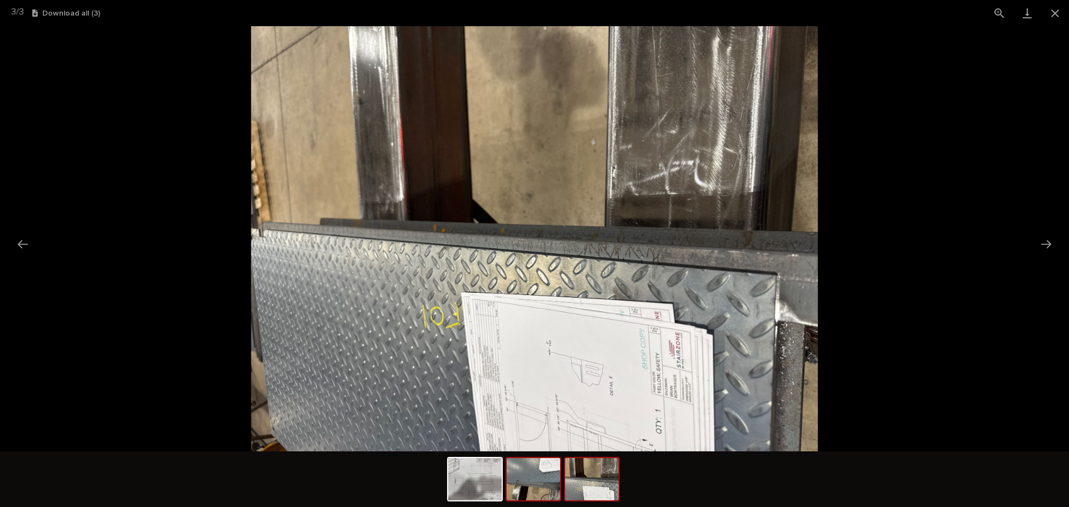
click at [540, 483] on img at bounding box center [533, 479] width 53 height 42
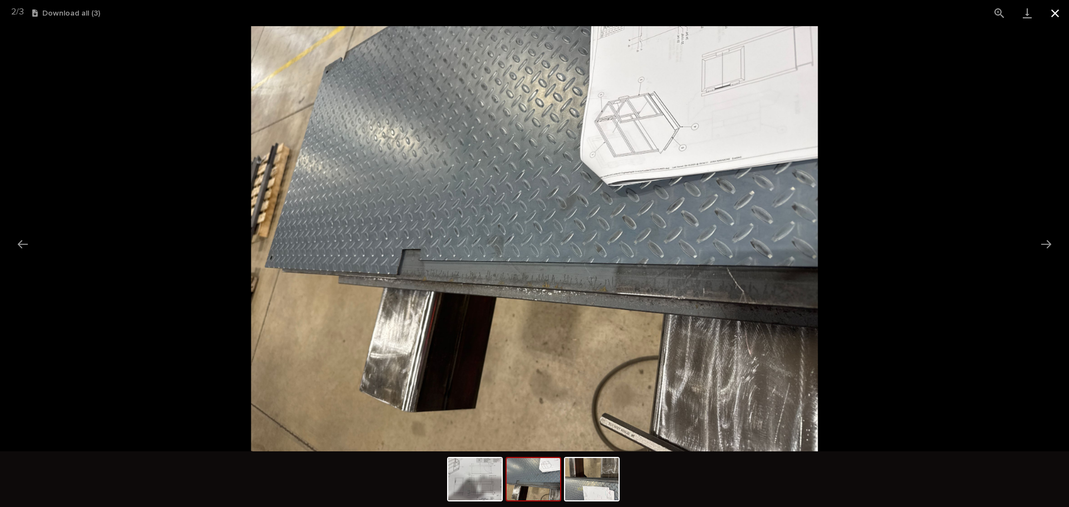
click at [1064, 11] on button "Close gallery" at bounding box center [1055, 13] width 28 height 26
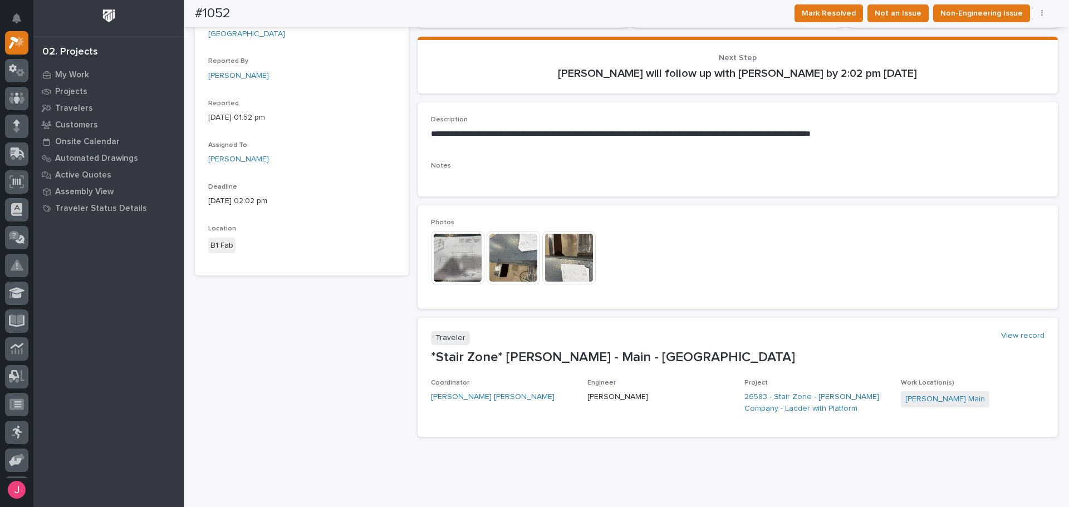
click at [459, 266] on img at bounding box center [457, 257] width 53 height 53
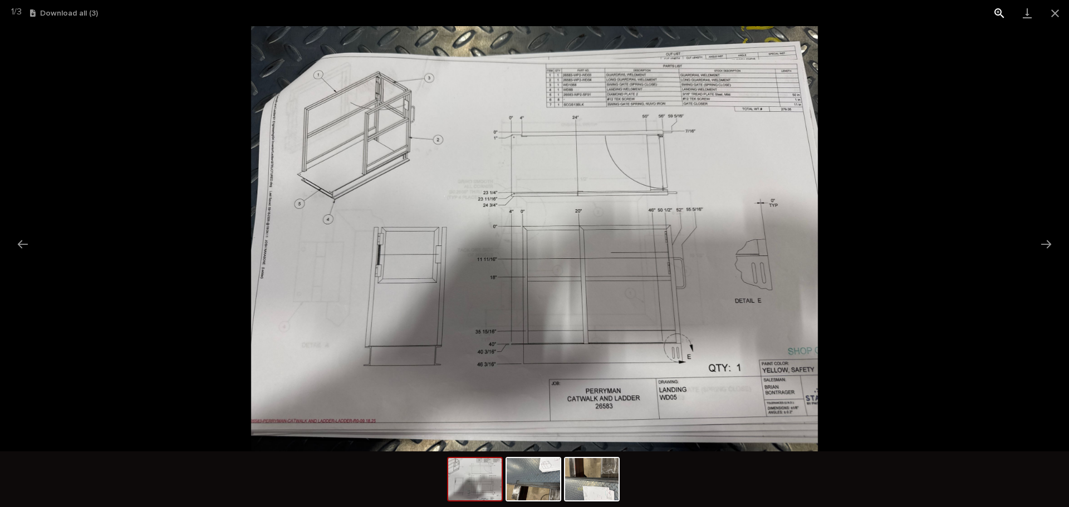
click at [993, 13] on button "View actual size" at bounding box center [1000, 13] width 28 height 26
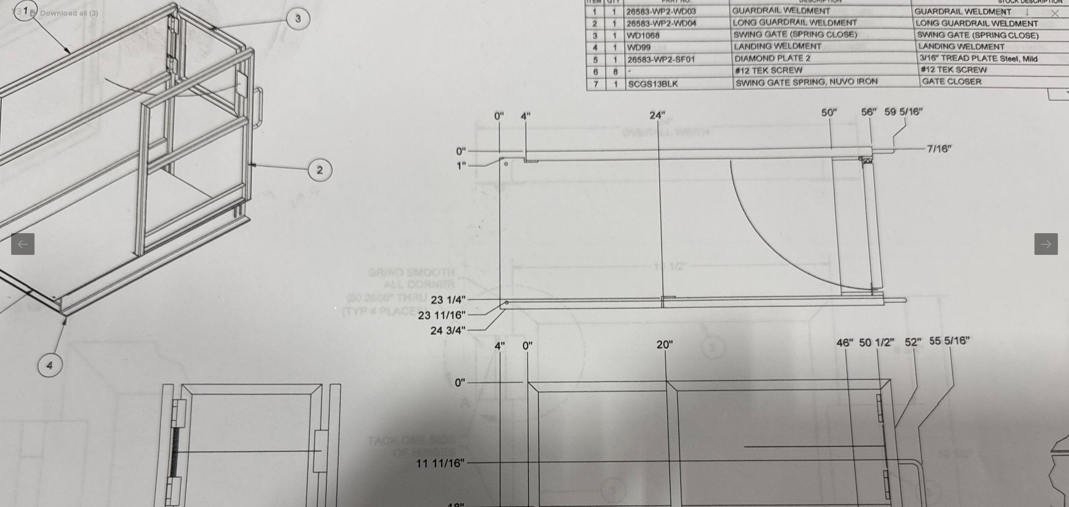
drag, startPoint x: 491, startPoint y: 160, endPoint x: 520, endPoint y: 332, distance: 174.0
click at [520, 335] on img at bounding box center [557, 413] width 1392 height 1044
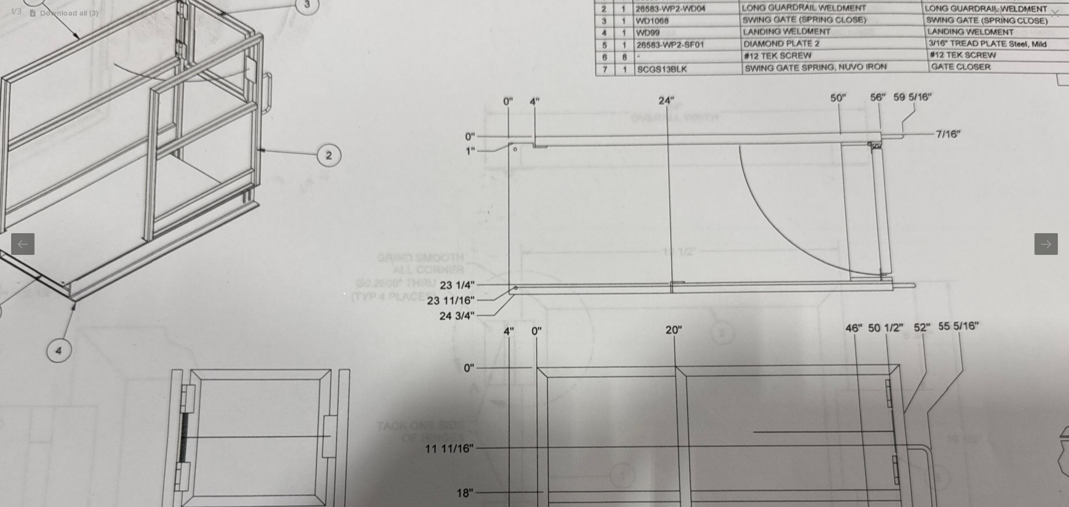
drag, startPoint x: 519, startPoint y: 213, endPoint x: 518, endPoint y: 199, distance: 13.4
click at [518, 199] on img at bounding box center [566, 398] width 1392 height 1044
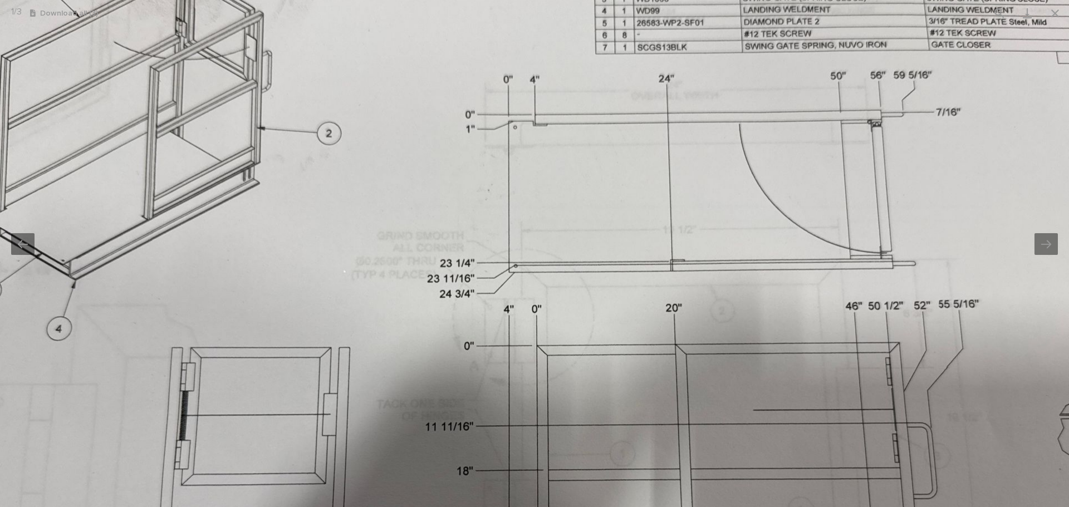
click at [697, 174] on img at bounding box center [566, 377] width 1392 height 1044
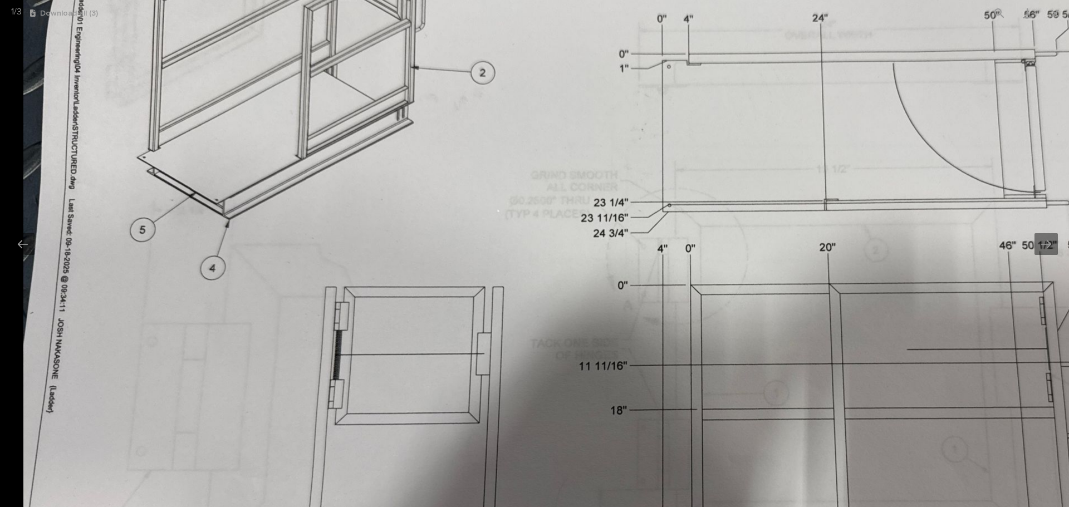
drag, startPoint x: 206, startPoint y: 347, endPoint x: 472, endPoint y: 271, distance: 277.5
click at [478, 275] on img at bounding box center [719, 316] width 1392 height 1044
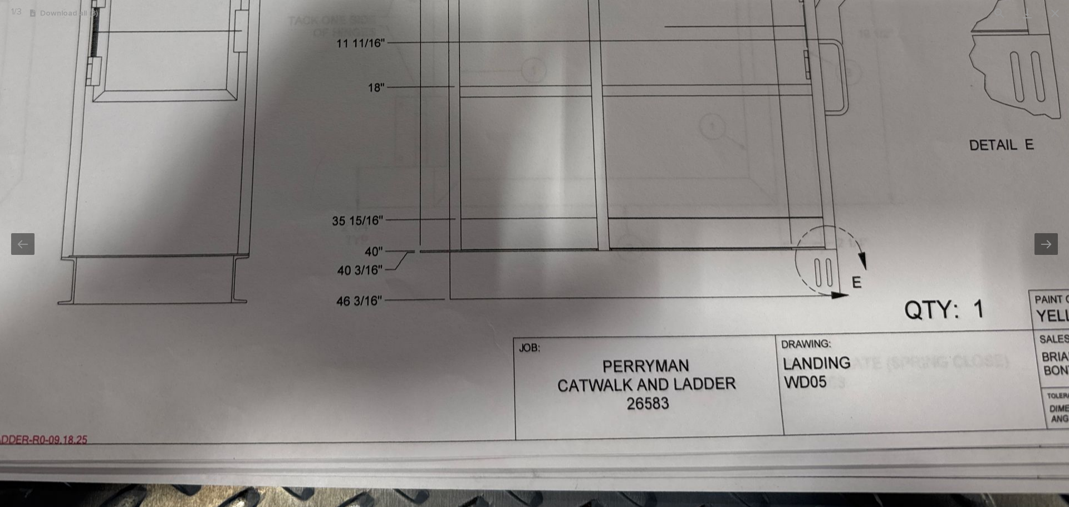
drag, startPoint x: 480, startPoint y: 322, endPoint x: 464, endPoint y: 230, distance: 93.3
click at [264, 25] on div "1 / 3 Download all ( 3 )" at bounding box center [534, 253] width 1069 height 507
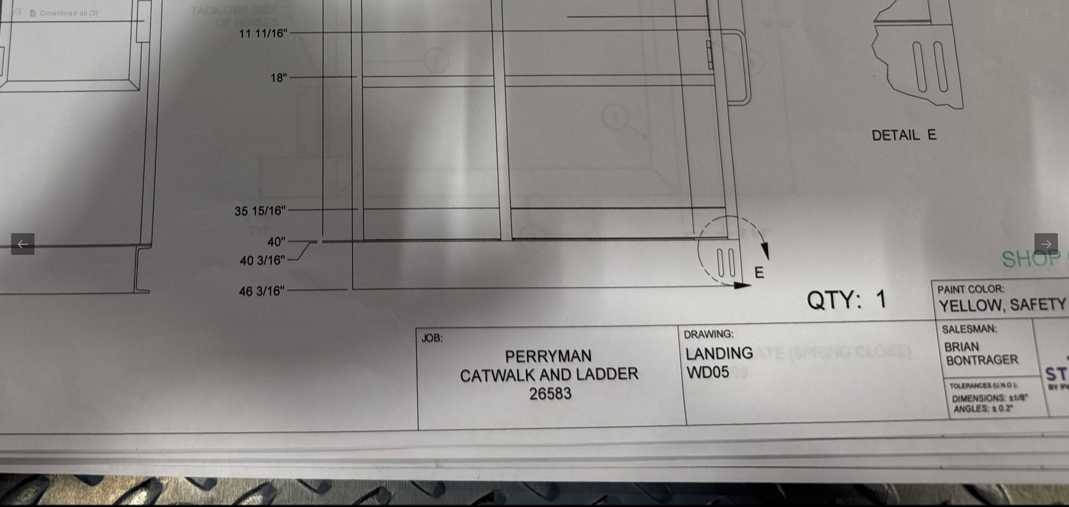
drag, startPoint x: 461, startPoint y: 277, endPoint x: 326, endPoint y: 256, distance: 136.9
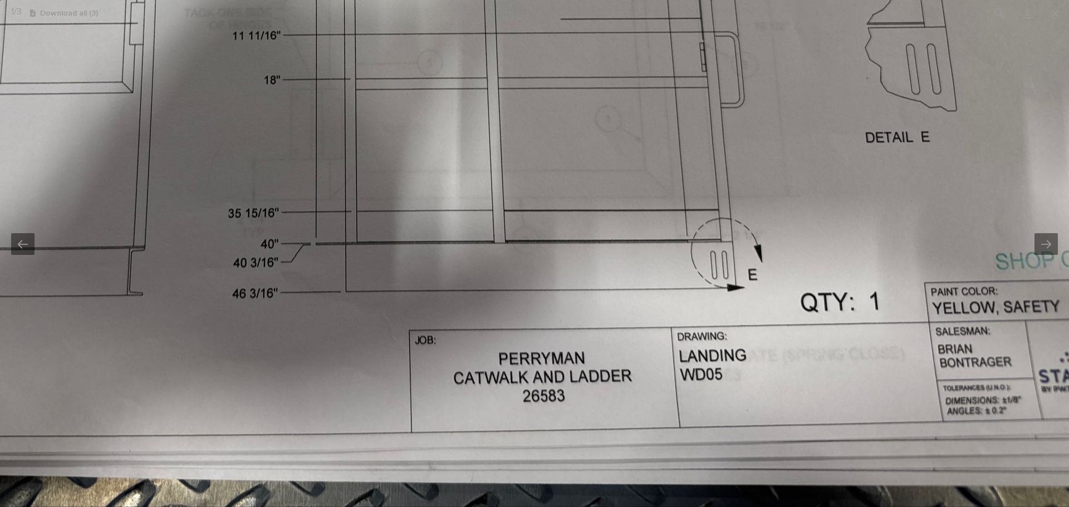
drag, startPoint x: 532, startPoint y: 192, endPoint x: 586, endPoint y: 341, distance: 158.7
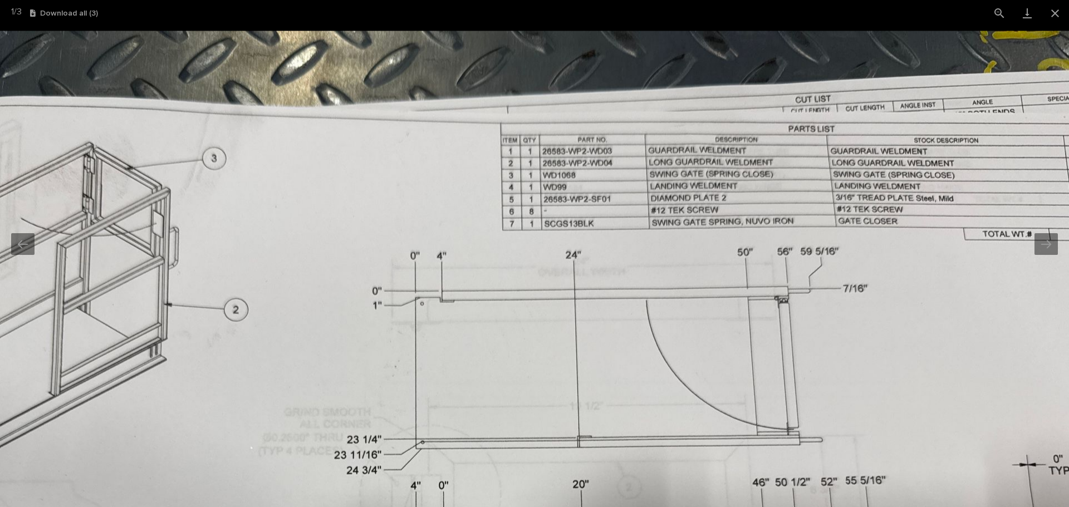
drag, startPoint x: 578, startPoint y: 172, endPoint x: 607, endPoint y: 198, distance: 39.1
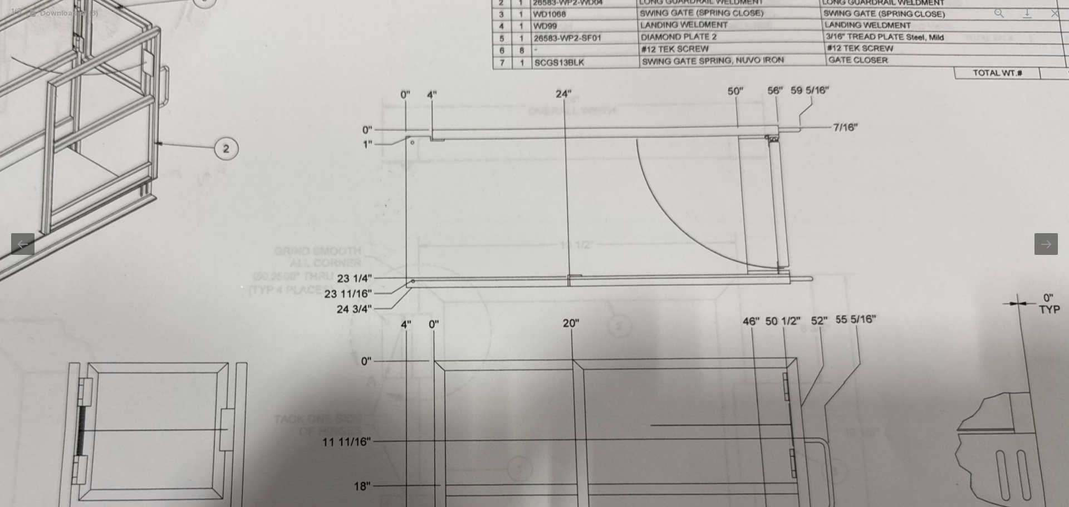
drag, startPoint x: 666, startPoint y: 289, endPoint x: 662, endPoint y: 207, distance: 82.5
click at [662, 207] on img at bounding box center [463, 392] width 1392 height 1044
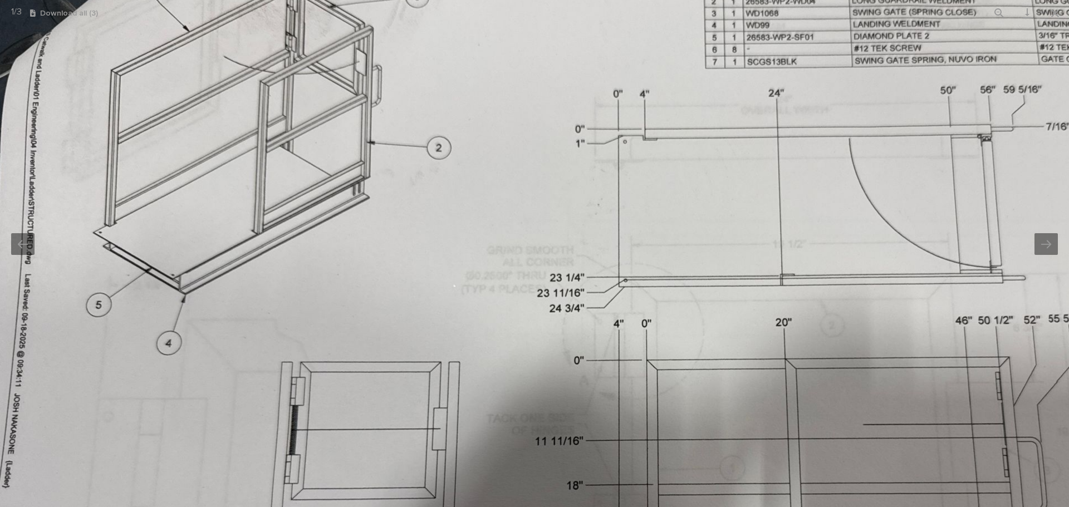
drag, startPoint x: 509, startPoint y: 263, endPoint x: 720, endPoint y: 303, distance: 214.3
click at [720, 303] on img at bounding box center [676, 391] width 1392 height 1044
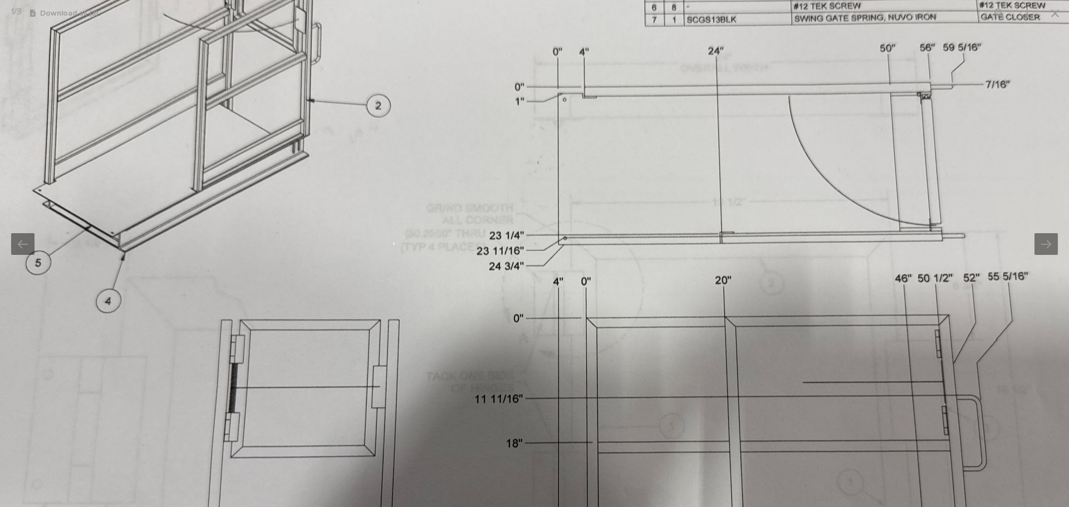
drag, startPoint x: 770, startPoint y: 293, endPoint x: 690, endPoint y: 214, distance: 112.2
click at [690, 213] on img at bounding box center [615, 349] width 1392 height 1044
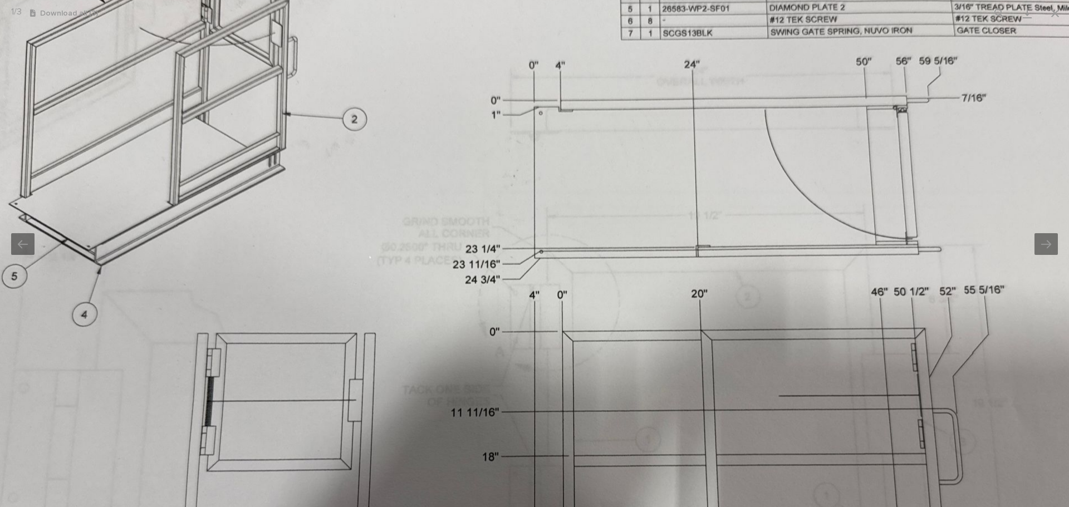
drag, startPoint x: 725, startPoint y: 214, endPoint x: 720, endPoint y: 231, distance: 17.4
click at [720, 231] on img at bounding box center [591, 362] width 1392 height 1044
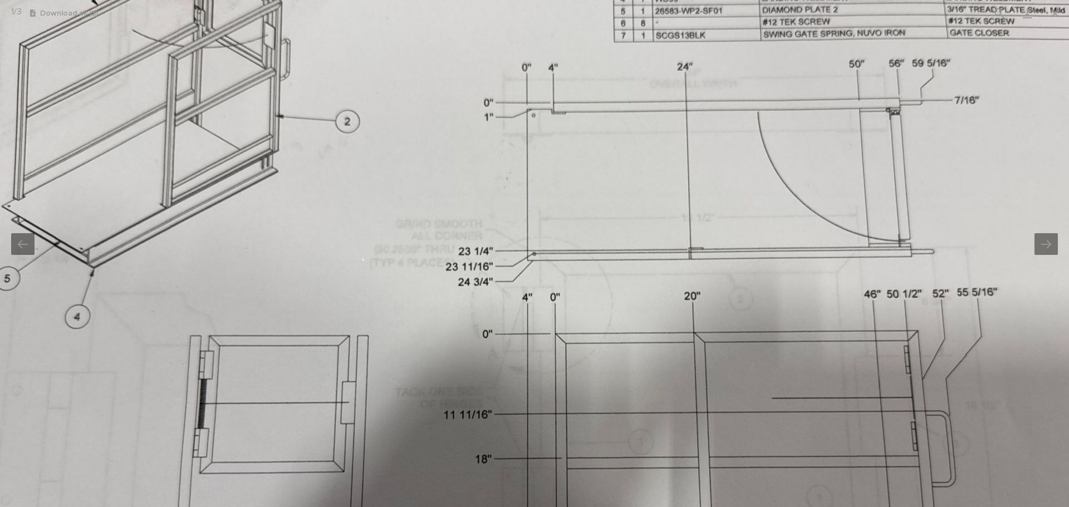
click at [930, 246] on img at bounding box center [584, 364] width 1392 height 1044
click at [877, 114] on img at bounding box center [583, 364] width 1392 height 1044
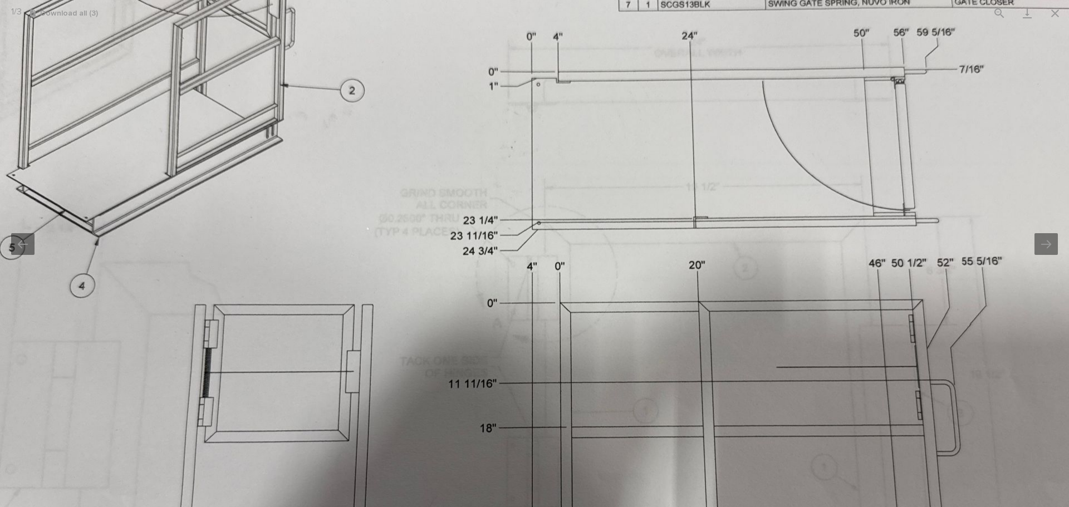
click at [868, 92] on img at bounding box center [589, 334] width 1392 height 1044
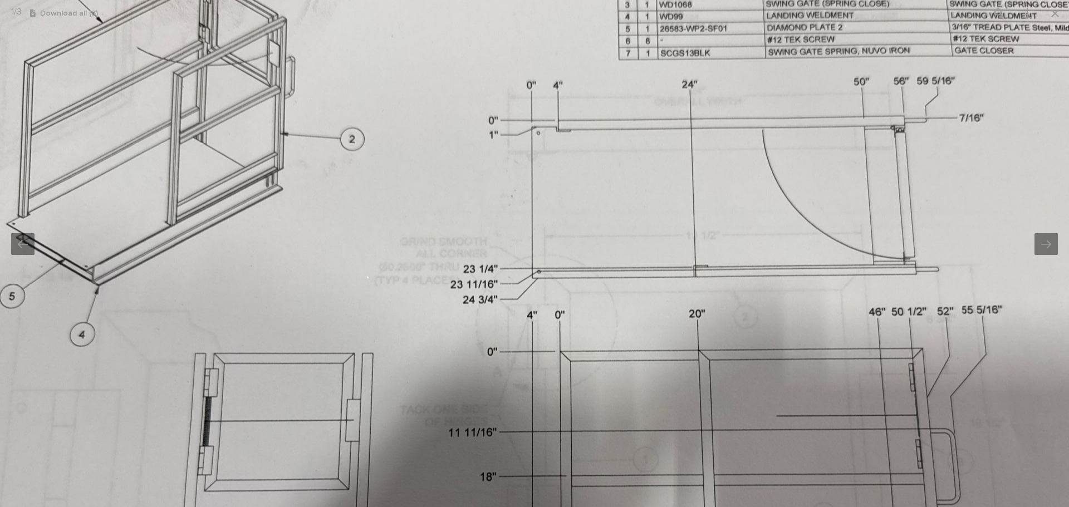
drag, startPoint x: 957, startPoint y: 188, endPoint x: 956, endPoint y: 208, distance: 20.6
click at [956, 208] on img at bounding box center [589, 382] width 1392 height 1044
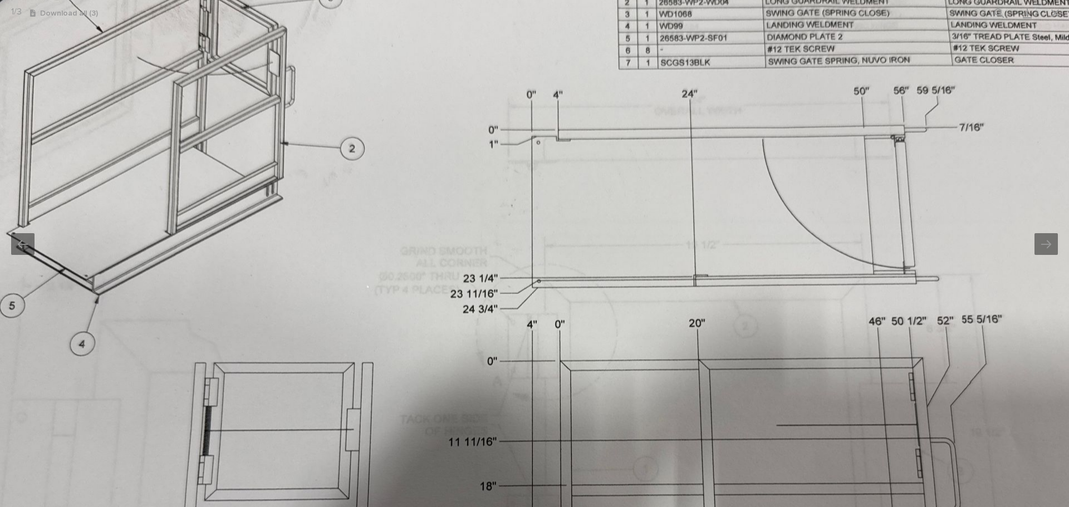
click at [847, 178] on img at bounding box center [589, 392] width 1392 height 1044
click at [852, 177] on img at bounding box center [589, 392] width 1392 height 1044
drag, startPoint x: 957, startPoint y: 76, endPoint x: 934, endPoint y: 111, distance: 41.4
click at [934, 111] on div "1 / 3 Download all ( 3 )" at bounding box center [534, 253] width 1069 height 507
click at [992, 21] on button "View actual size" at bounding box center [1000, 13] width 28 height 26
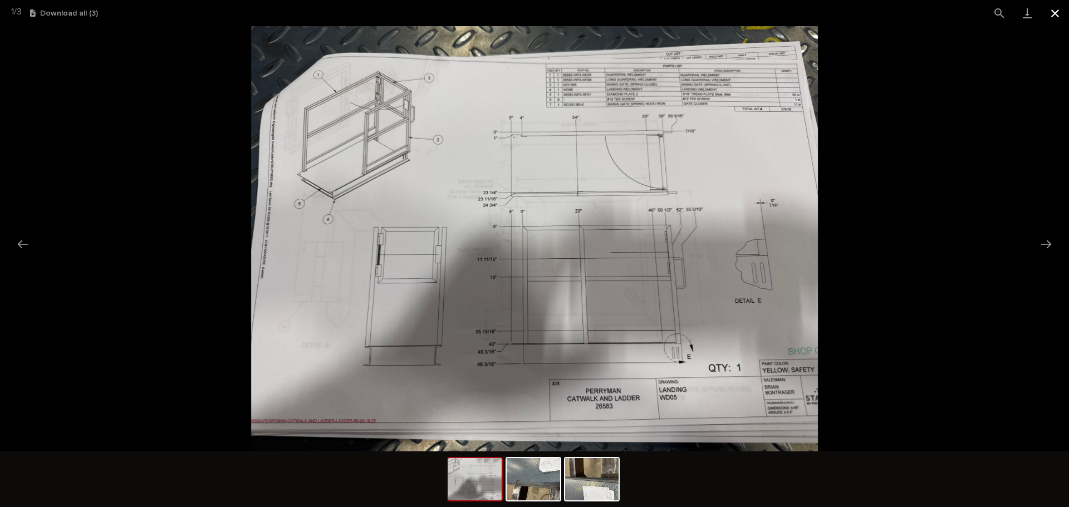
click at [1053, 13] on button "Close gallery" at bounding box center [1055, 13] width 28 height 26
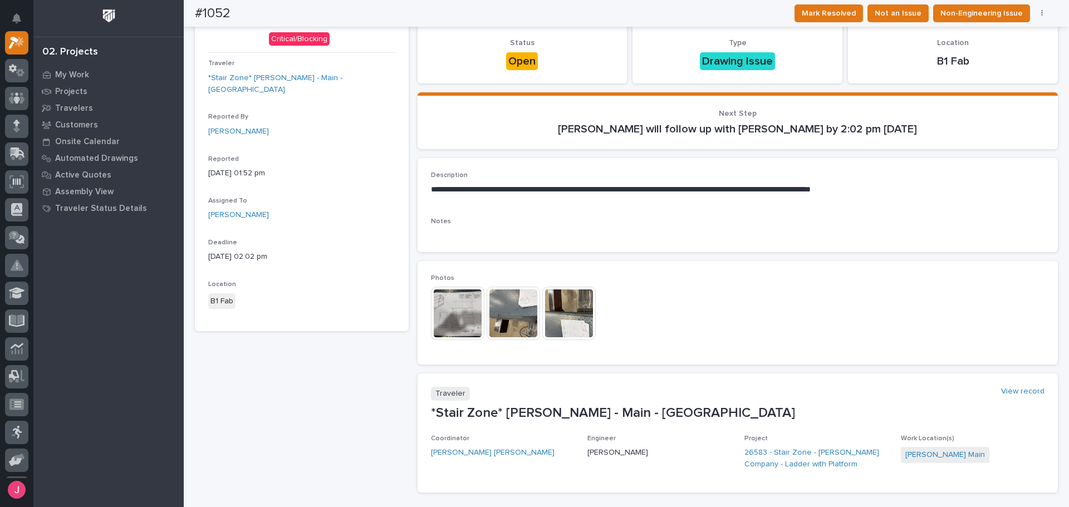
scroll to position [0, 0]
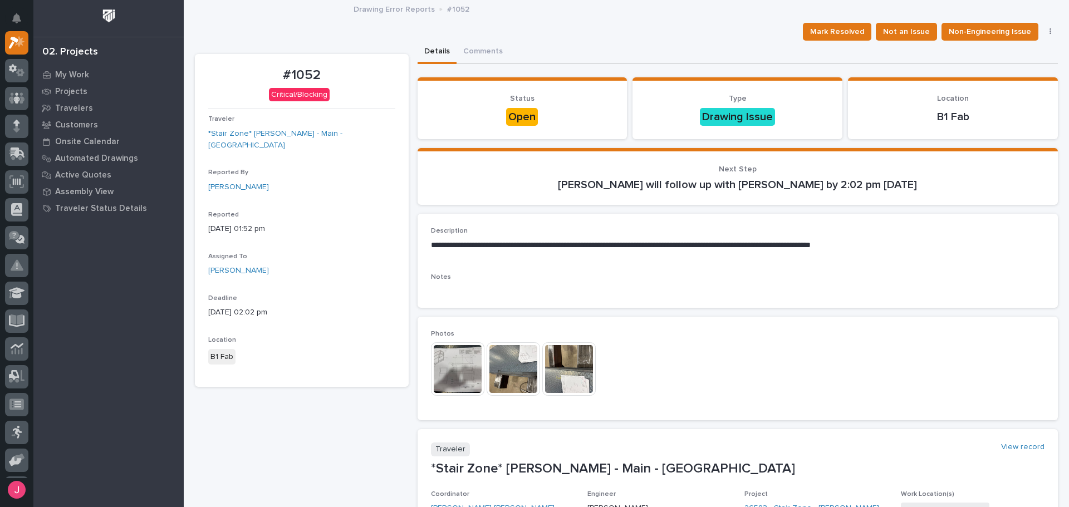
click at [520, 373] on img at bounding box center [513, 369] width 53 height 53
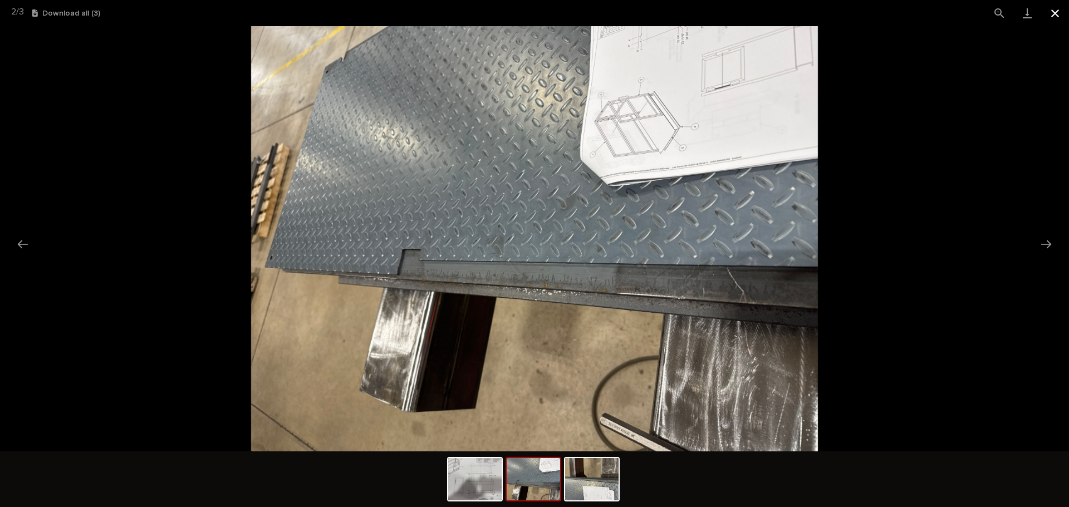
click at [1050, 9] on button "Close gallery" at bounding box center [1055, 13] width 28 height 26
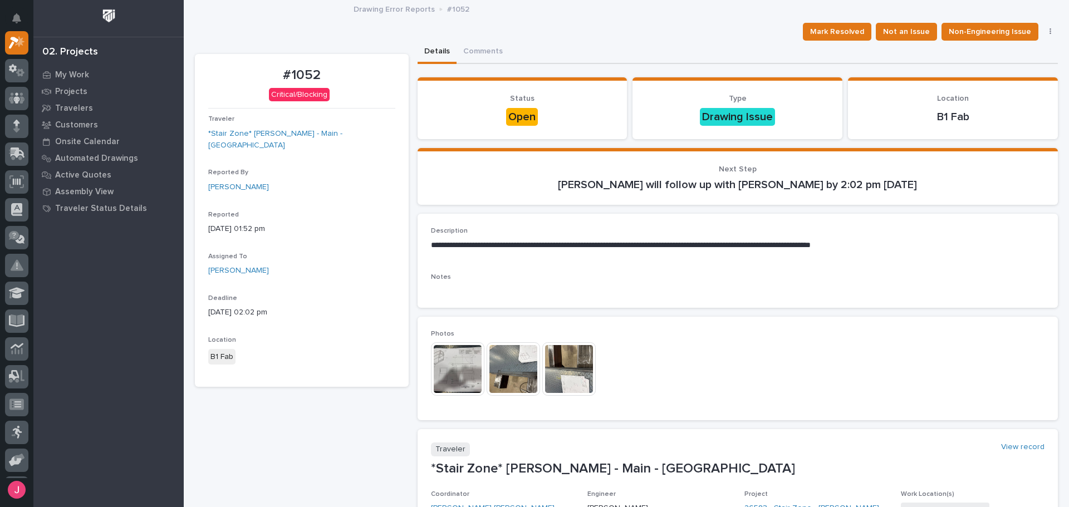
click at [577, 371] on img at bounding box center [568, 369] width 53 height 53
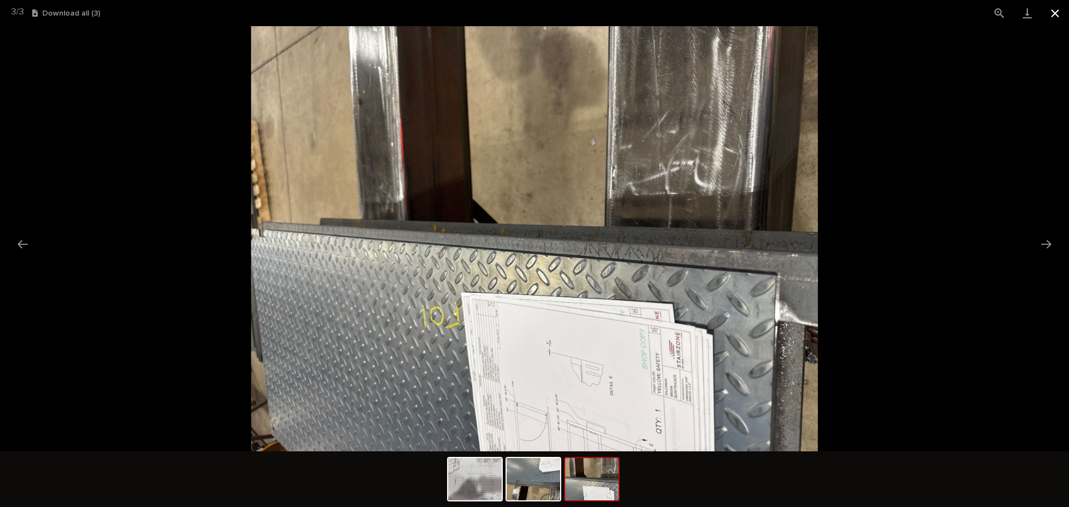
click at [1052, 18] on button "Close gallery" at bounding box center [1055, 13] width 28 height 26
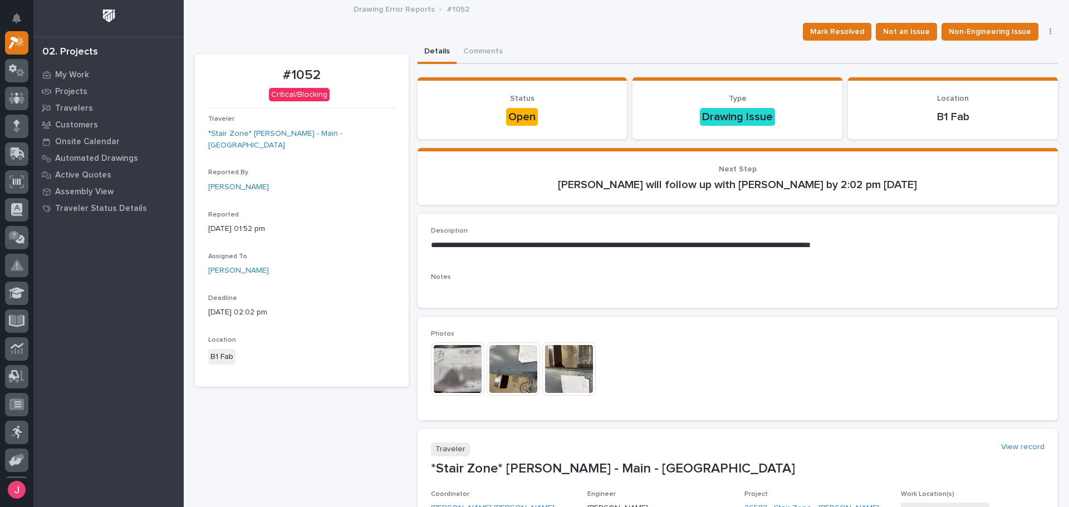
click at [520, 374] on img at bounding box center [513, 369] width 53 height 53
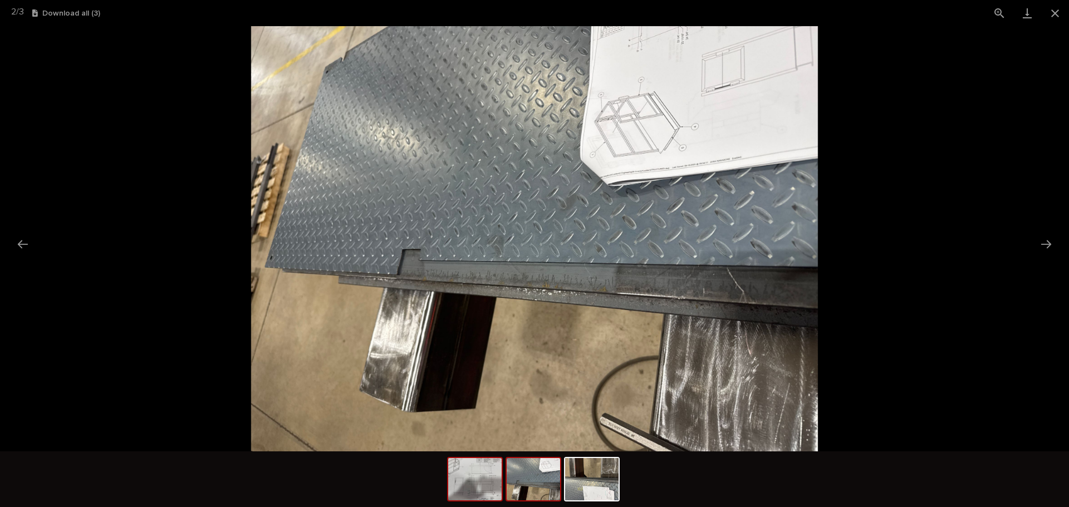
click at [493, 494] on img at bounding box center [474, 479] width 53 height 42
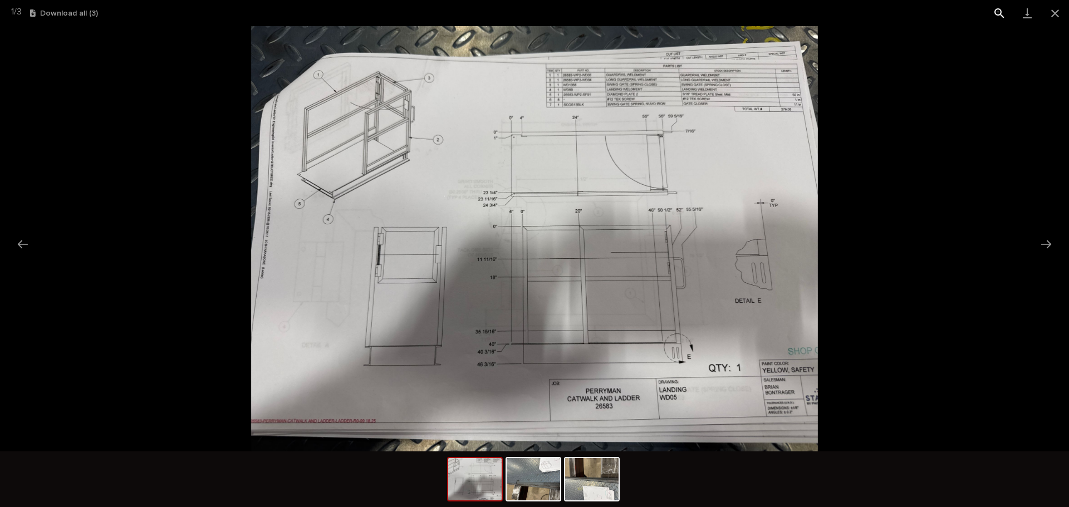
click at [994, 17] on button "View actual size" at bounding box center [1000, 13] width 28 height 26
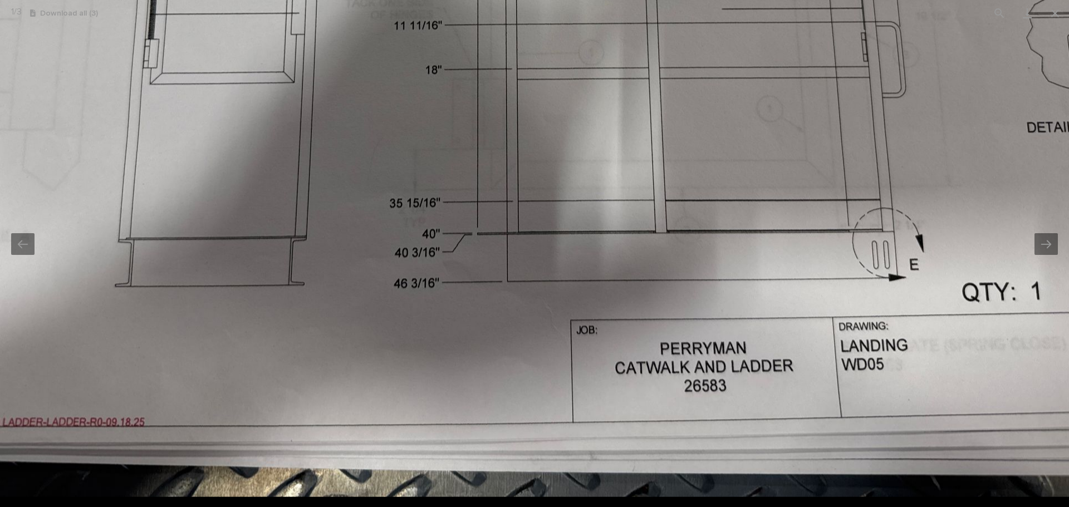
drag, startPoint x: 617, startPoint y: 340, endPoint x: 620, endPoint y: 80, distance: 259.6
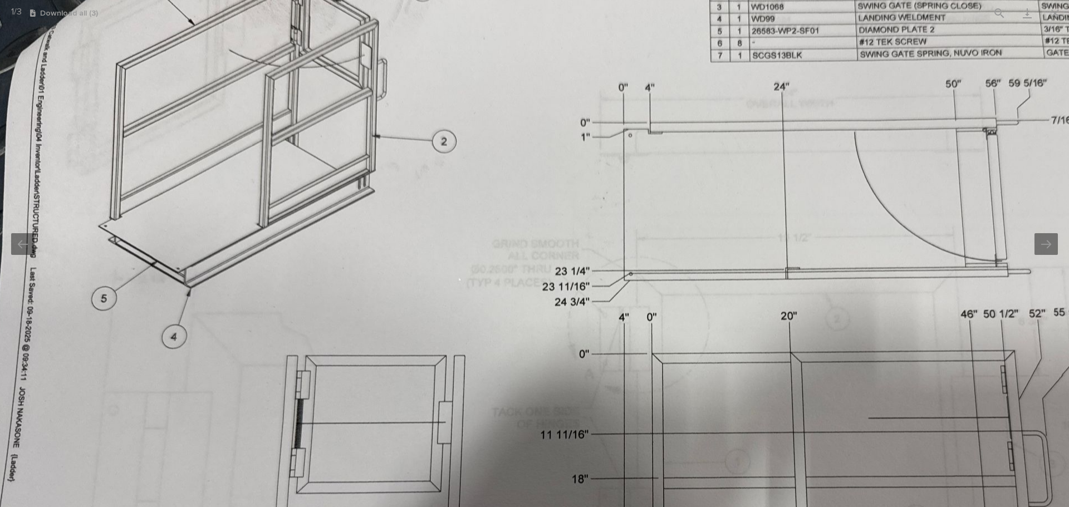
drag, startPoint x: 337, startPoint y: 76, endPoint x: 483, endPoint y: 475, distance: 425.3
click at [483, 475] on img at bounding box center [681, 384] width 1392 height 1044
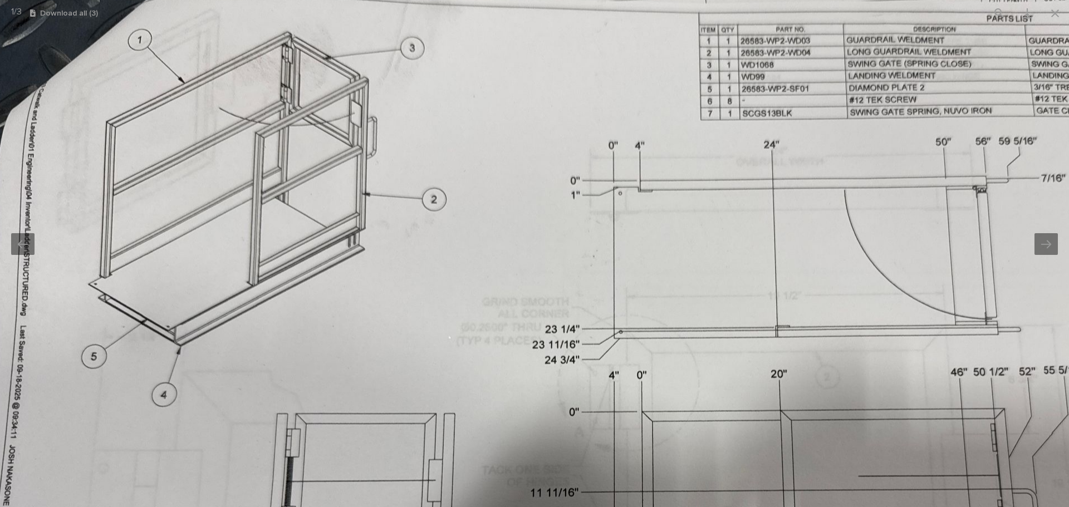
drag, startPoint x: 505, startPoint y: 447, endPoint x: 480, endPoint y: 388, distance: 63.6
click at [480, 388] on img at bounding box center [671, 442] width 1392 height 1044
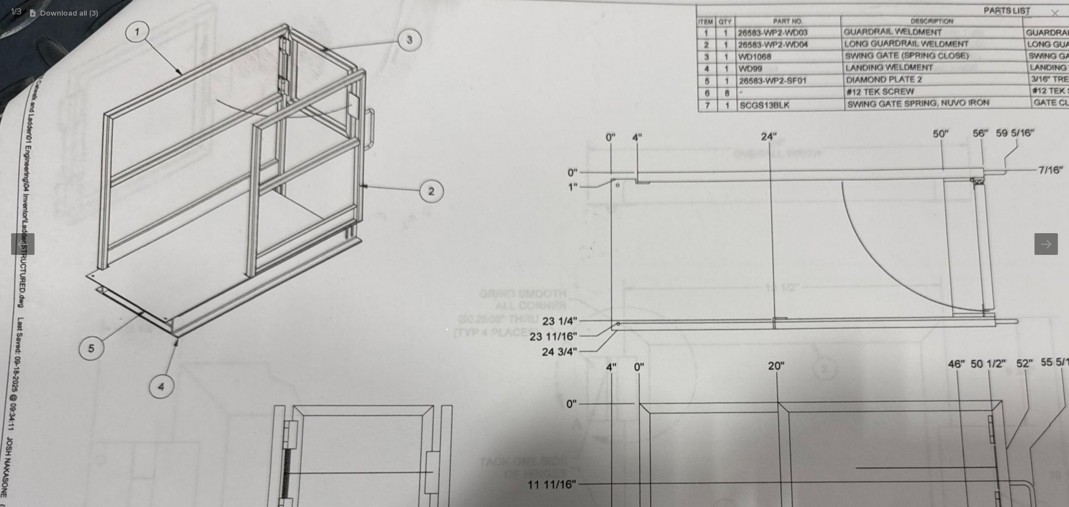
drag, startPoint x: 580, startPoint y: 191, endPoint x: 585, endPoint y: 178, distance: 14.5
click at [580, 188] on img at bounding box center [668, 435] width 1392 height 1044
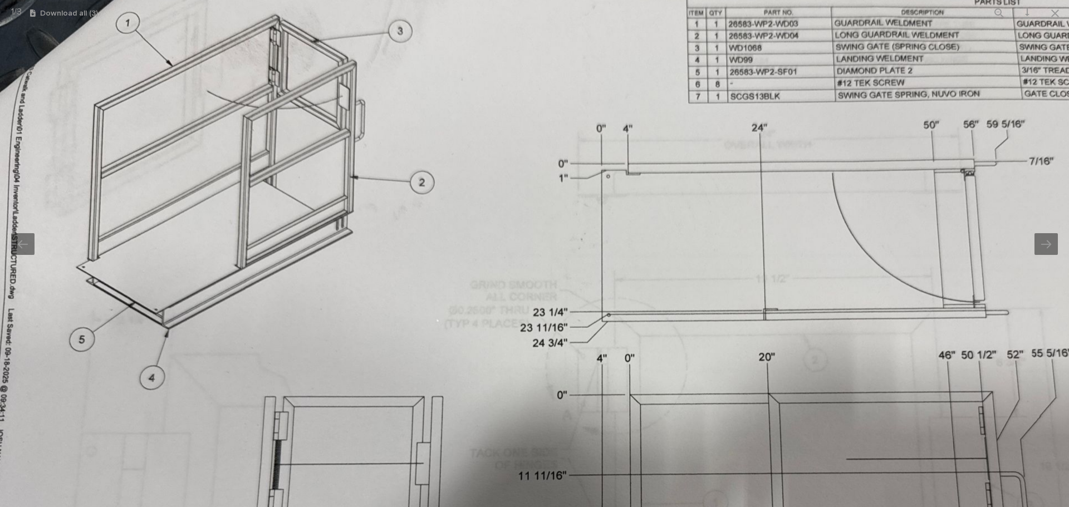
click at [521, 235] on img at bounding box center [659, 426] width 1392 height 1044
click at [1052, 17] on button "Close gallery" at bounding box center [1055, 13] width 28 height 26
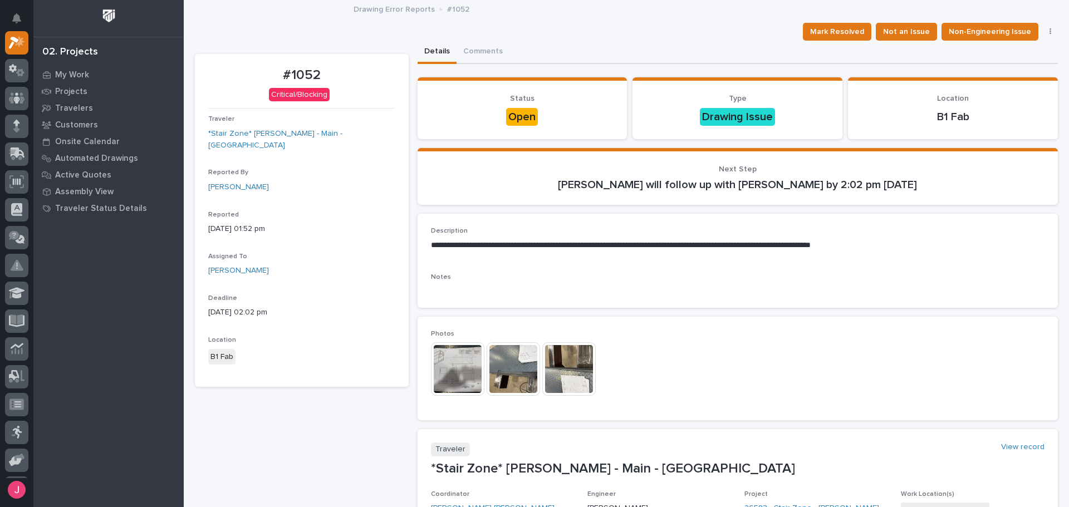
click at [848, 41] on div "Details Comments" at bounding box center [738, 52] width 641 height 23
click at [848, 37] on span "Mark Resolved" at bounding box center [837, 31] width 54 height 13
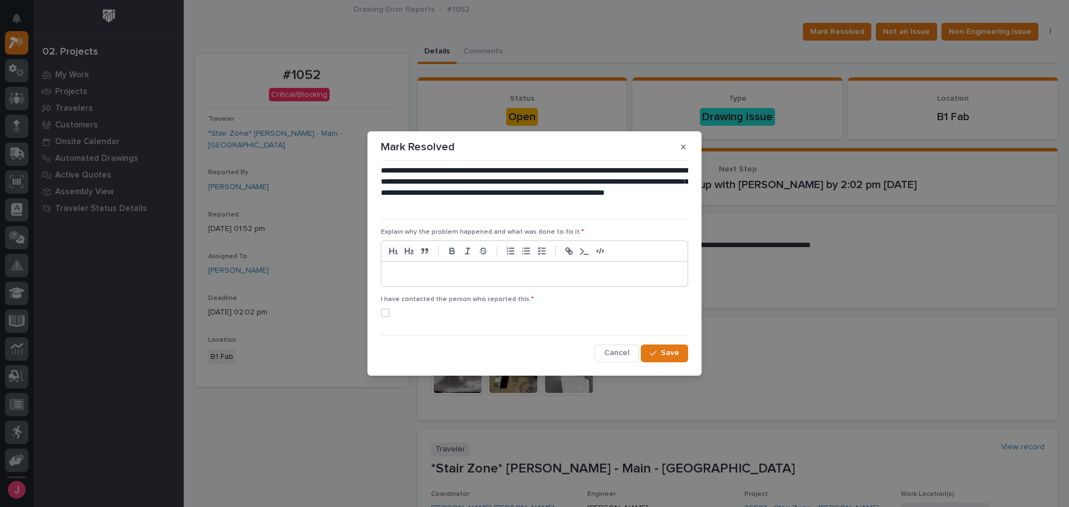
click at [447, 277] on p at bounding box center [535, 273] width 290 height 11
click at [388, 312] on span at bounding box center [385, 313] width 9 height 9
click at [658, 358] on button "Save" at bounding box center [664, 354] width 47 height 18
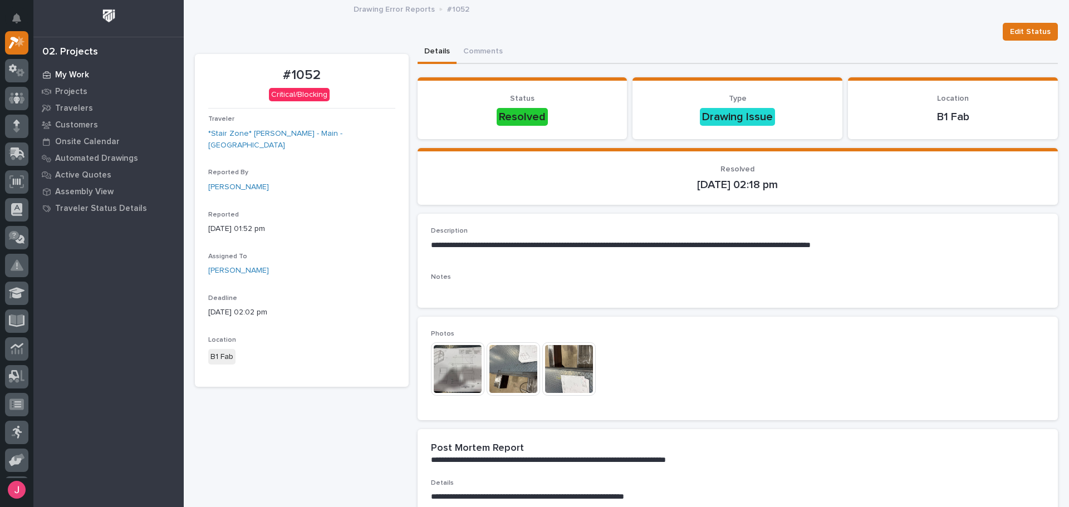
click at [86, 73] on p "My Work" at bounding box center [72, 75] width 34 height 10
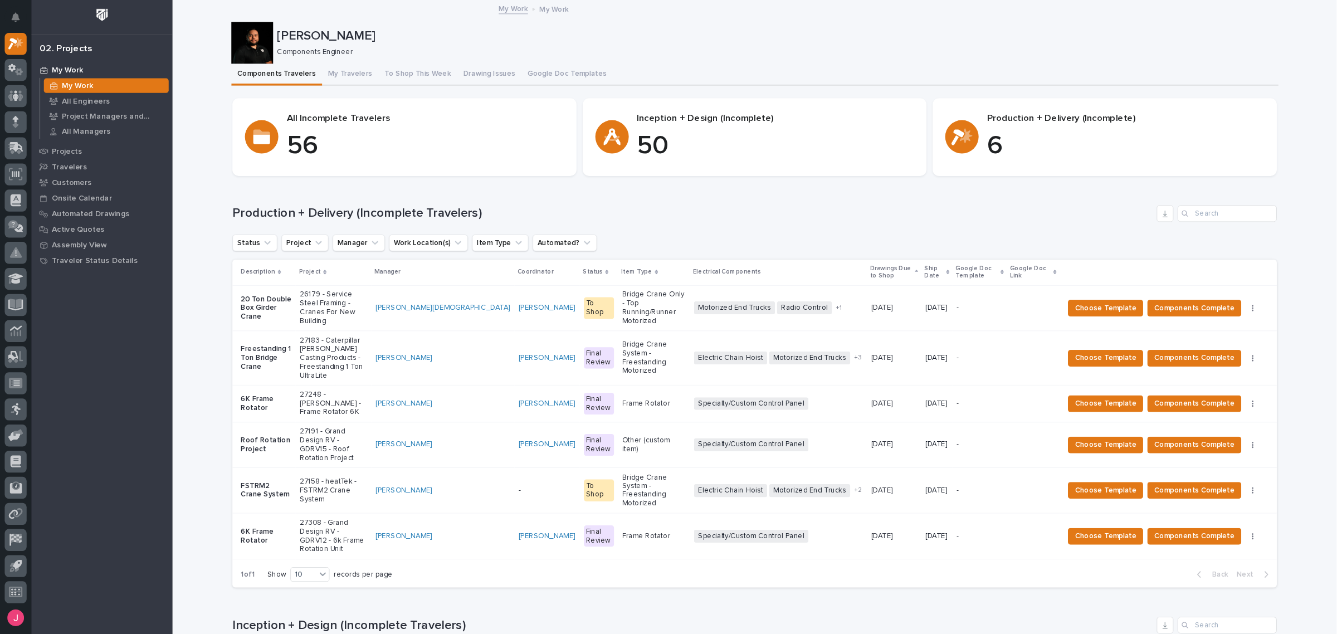
scroll to position [28, 0]
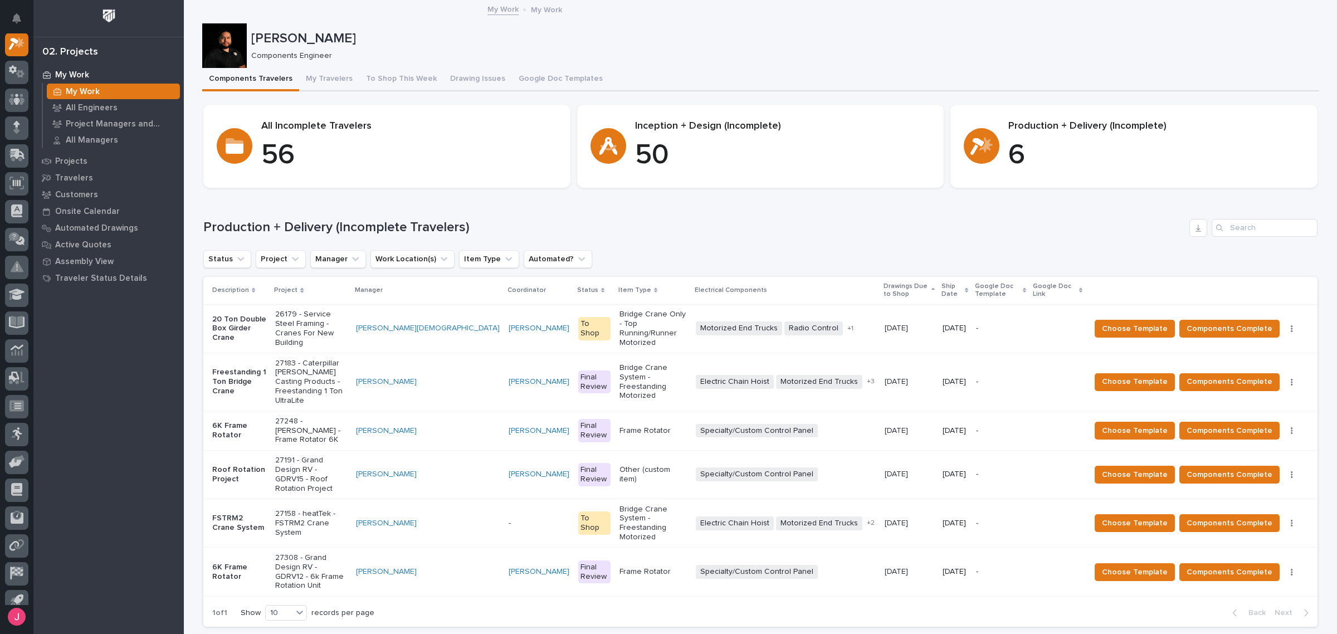
click at [908, 67] on div "Josh Nakasone Components Engineer" at bounding box center [760, 45] width 1117 height 45
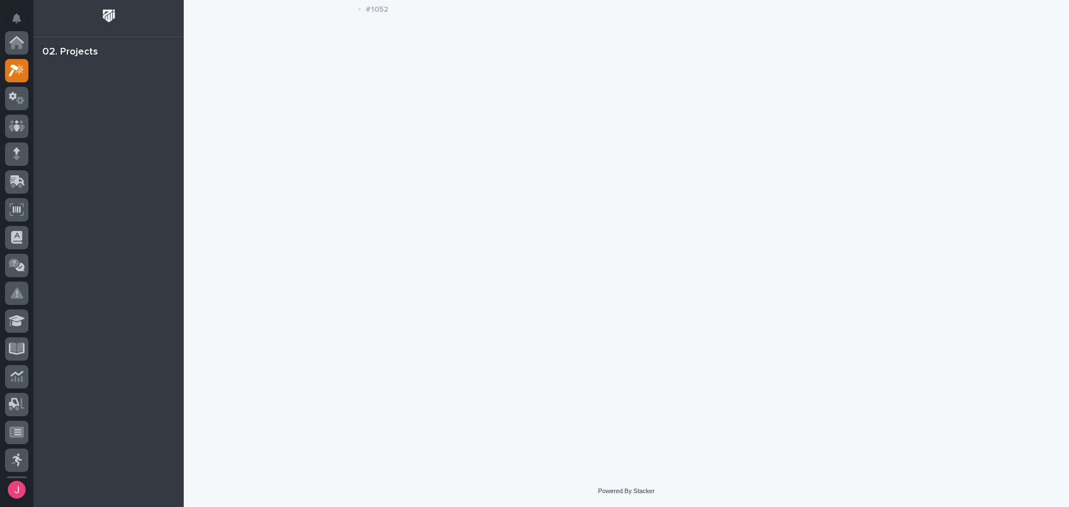
scroll to position [28, 0]
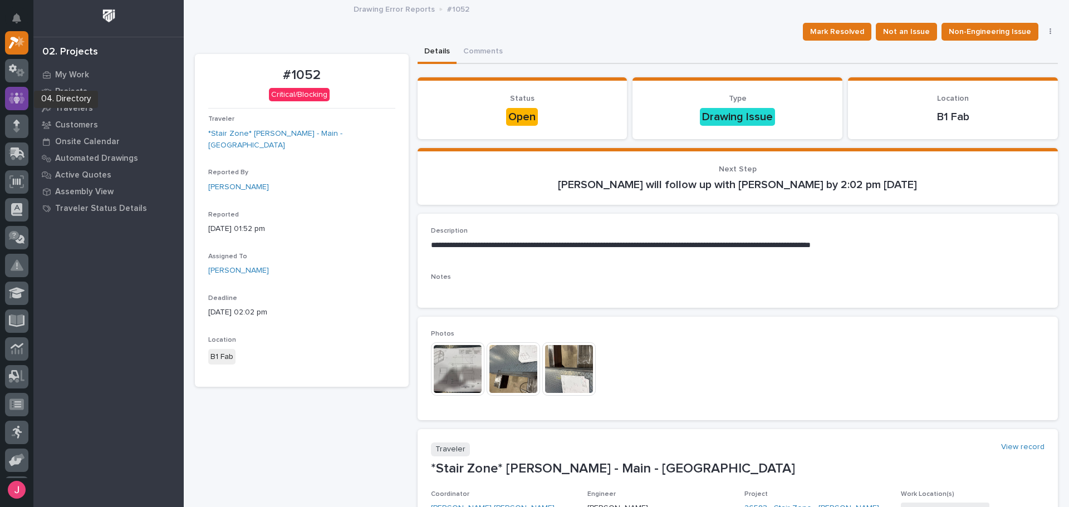
click at [21, 92] on icon at bounding box center [17, 98] width 16 height 13
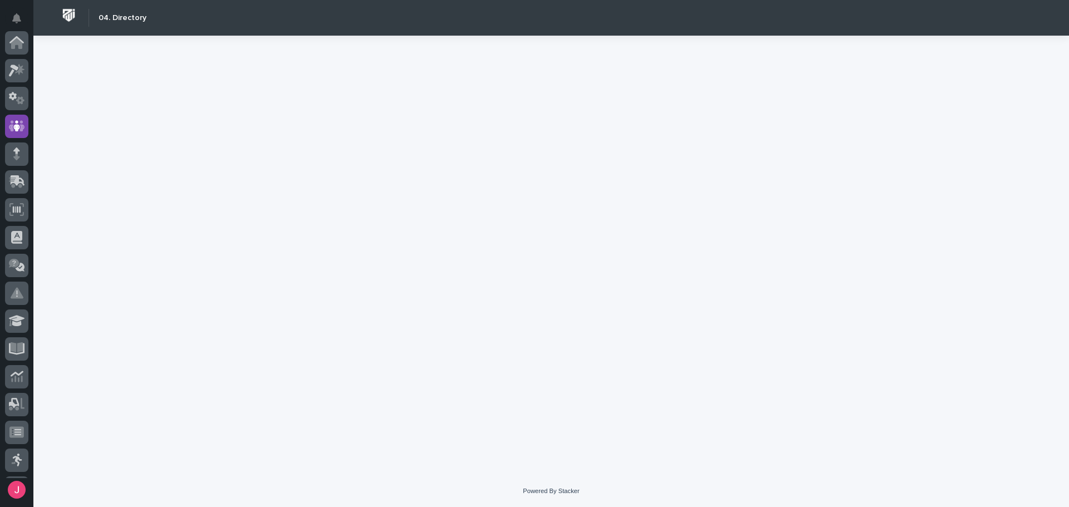
scroll to position [84, 0]
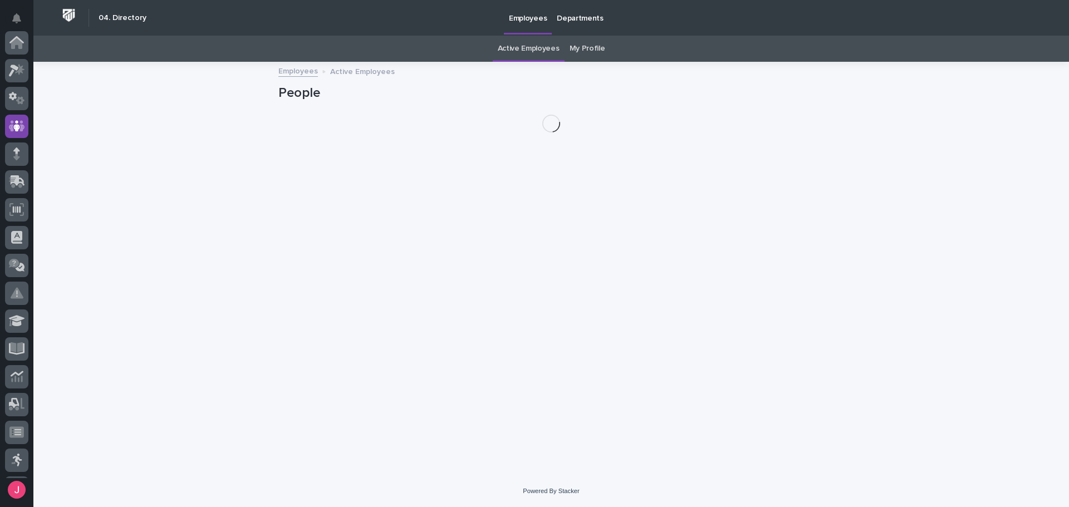
scroll to position [84, 0]
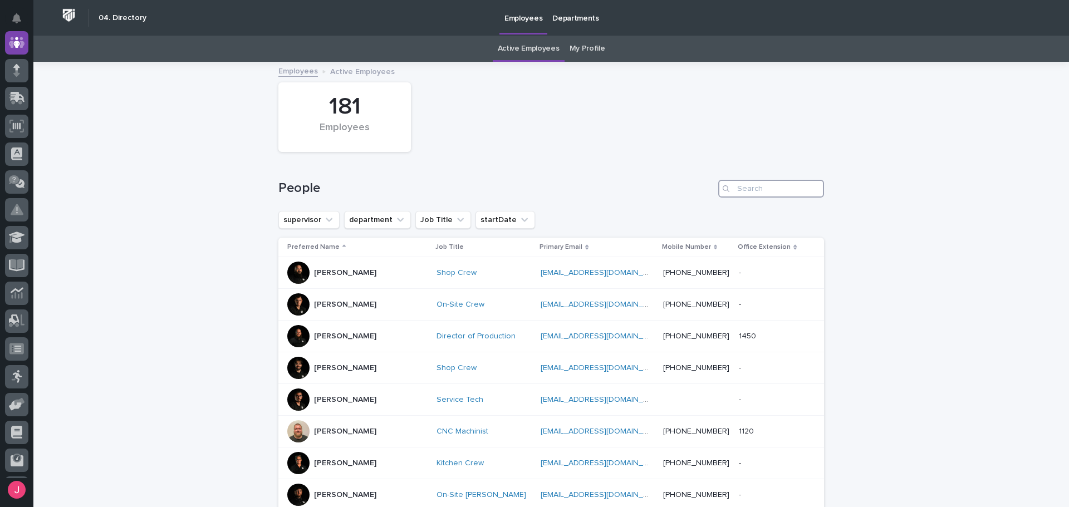
click at [792, 189] on input "Search" at bounding box center [771, 189] width 106 height 18
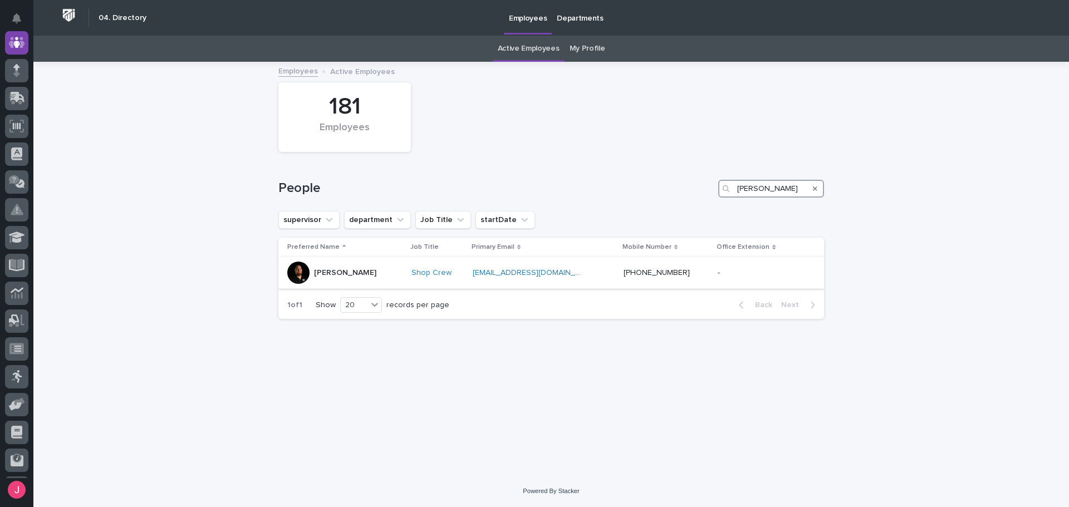
type input "matt mein"
click at [364, 271] on div "Matt Meinert" at bounding box center [344, 273] width 115 height 22
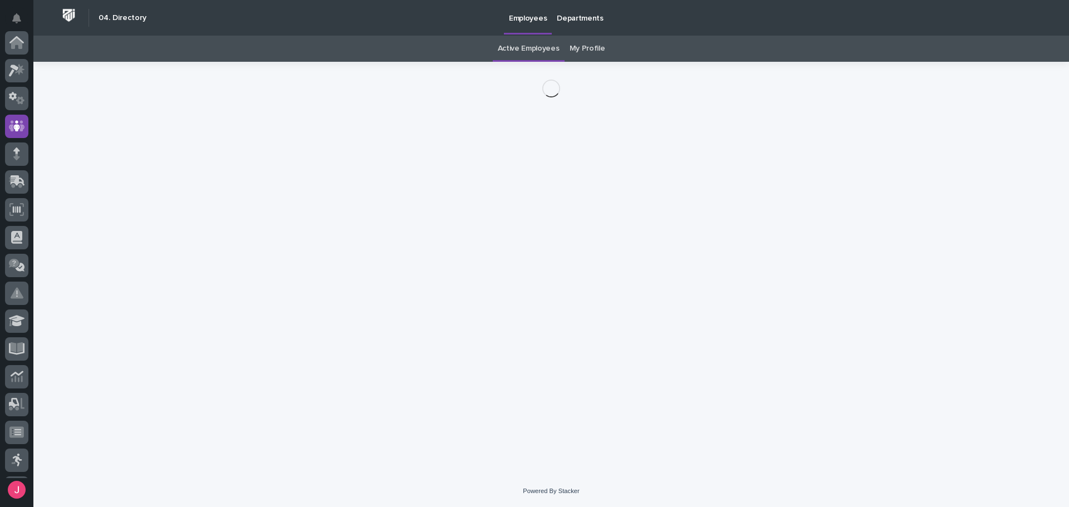
scroll to position [84, 0]
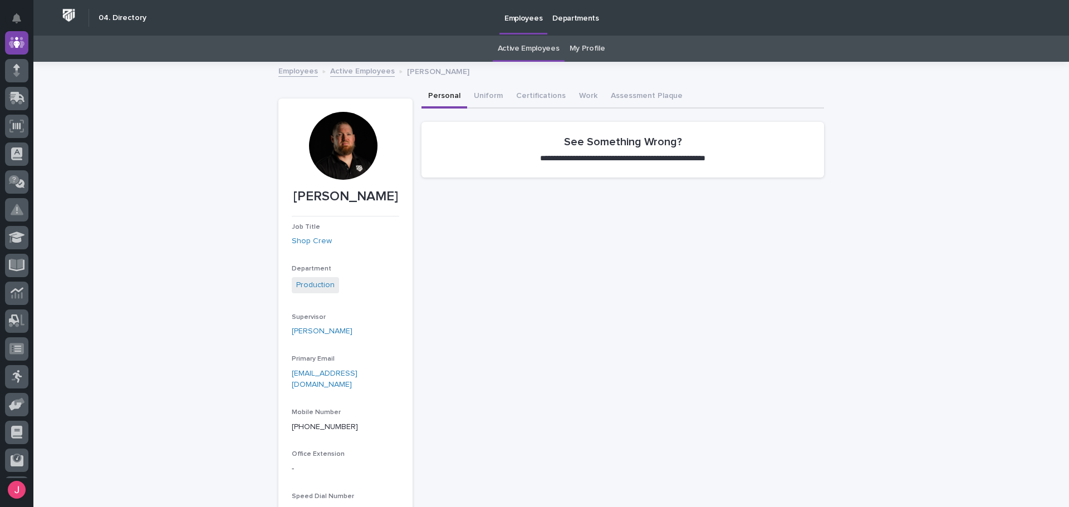
click at [331, 166] on div at bounding box center [343, 146] width 68 height 68
click at [481, 99] on button "Uniform" at bounding box center [488, 96] width 42 height 23
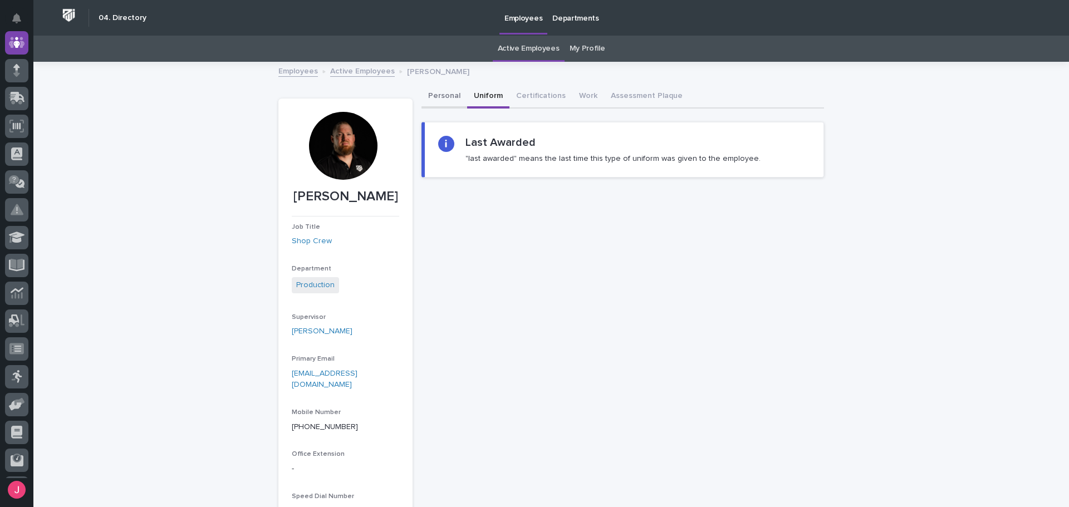
click at [450, 97] on button "Personal" at bounding box center [445, 96] width 46 height 23
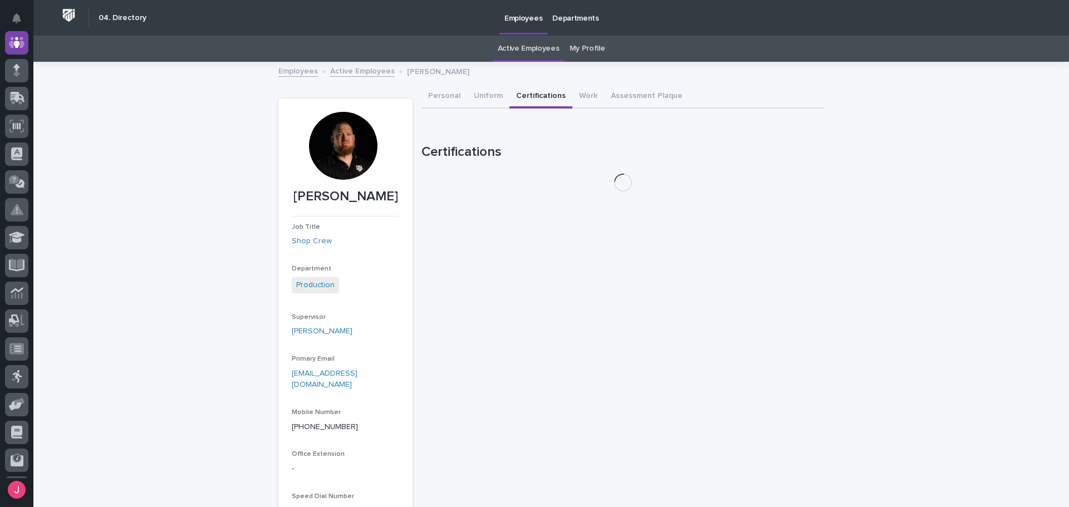
click at [522, 96] on button "Certifications" at bounding box center [541, 96] width 63 height 23
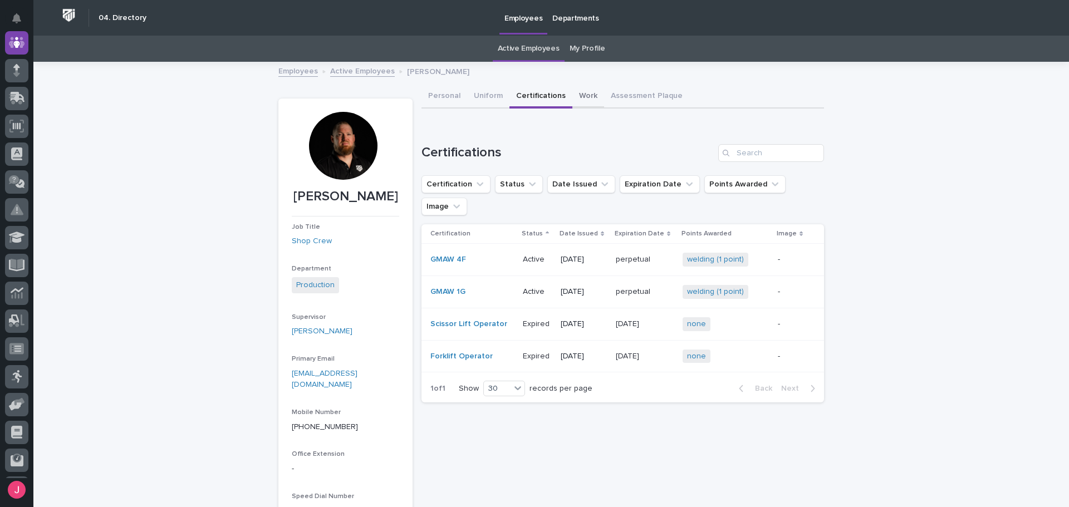
click at [580, 99] on button "Work" at bounding box center [589, 96] width 32 height 23
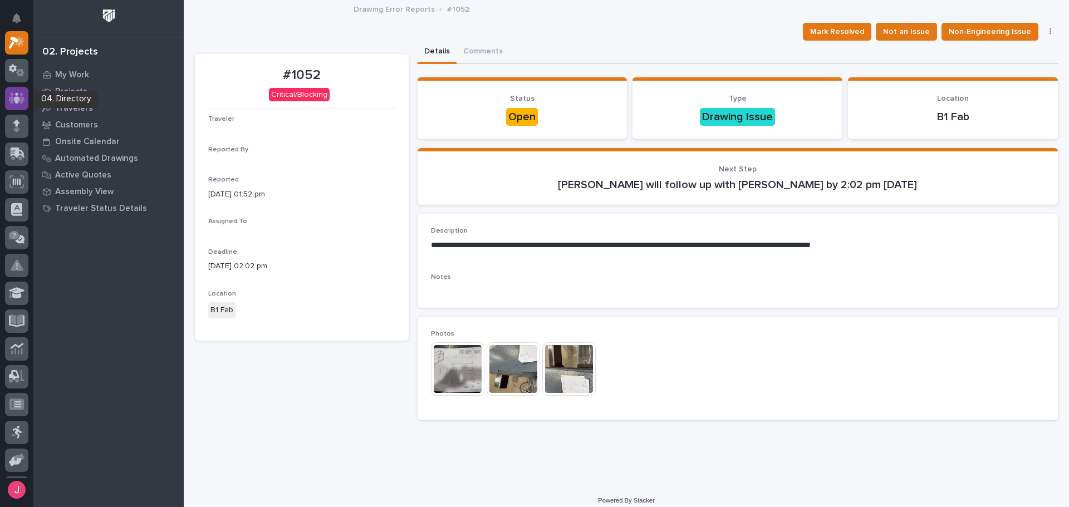
click at [17, 96] on icon at bounding box center [17, 98] width 16 height 13
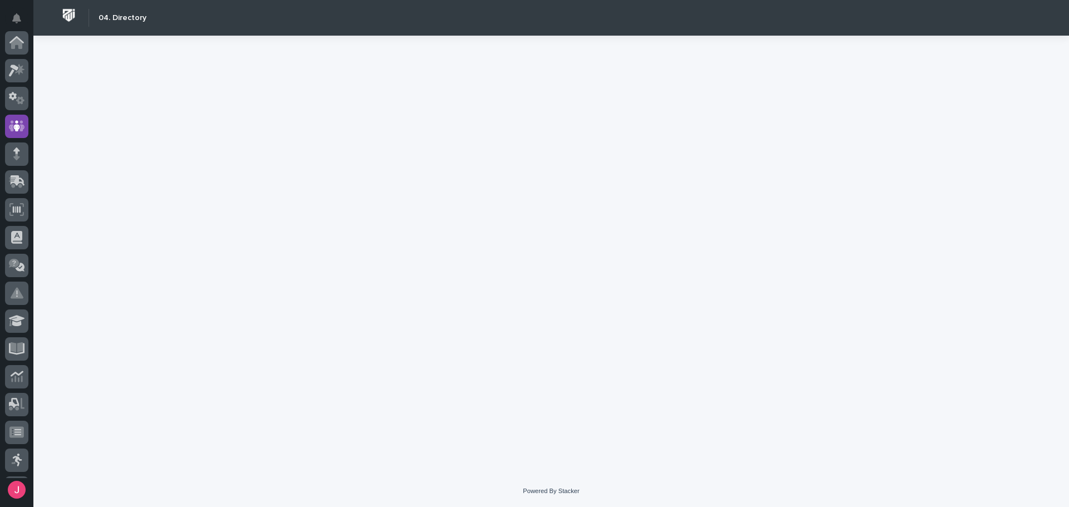
scroll to position [84, 0]
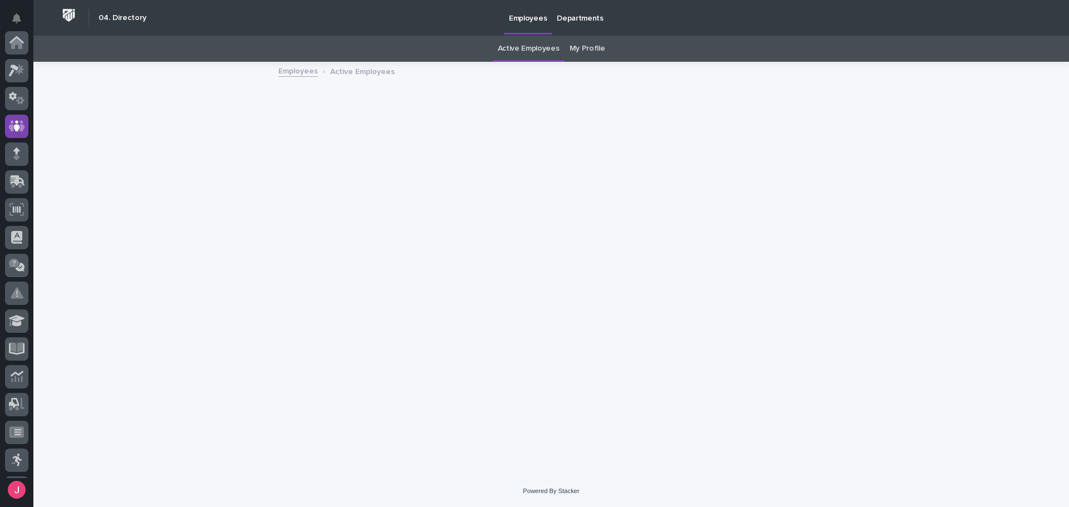
scroll to position [84, 0]
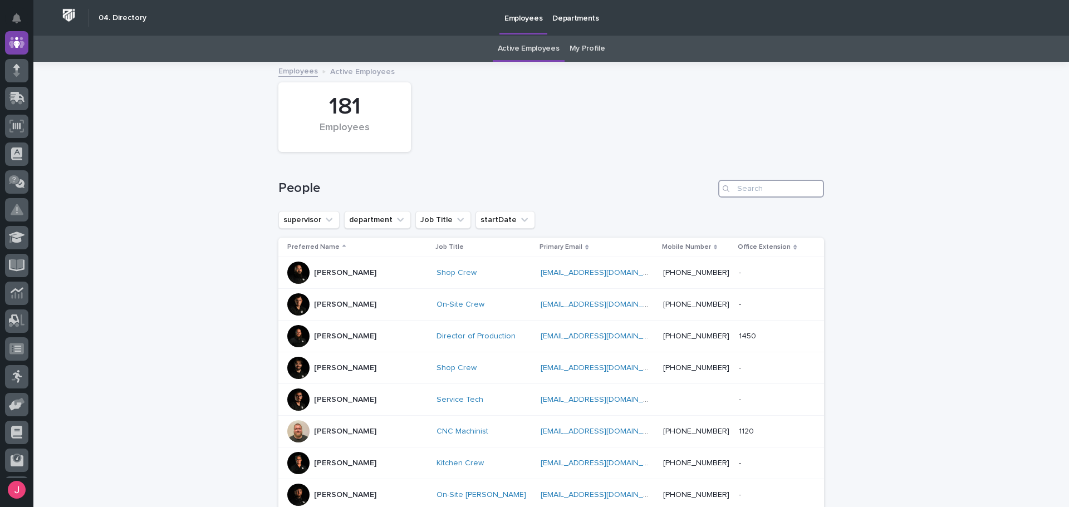
click at [753, 192] on input "Search" at bounding box center [771, 189] width 106 height 18
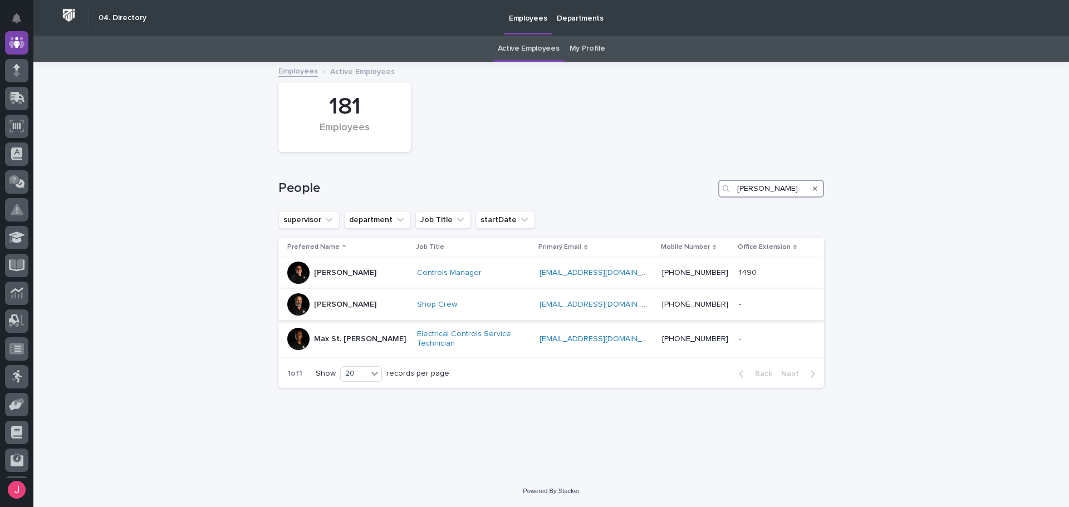
type input "charlie"
click at [367, 302] on p "Charlie Louthain" at bounding box center [345, 304] width 62 height 9
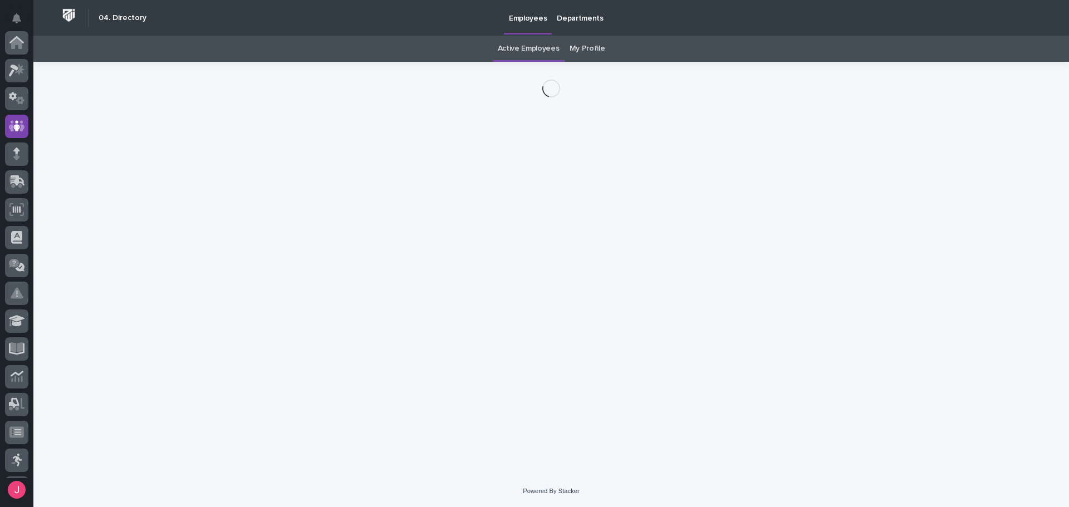
scroll to position [84, 0]
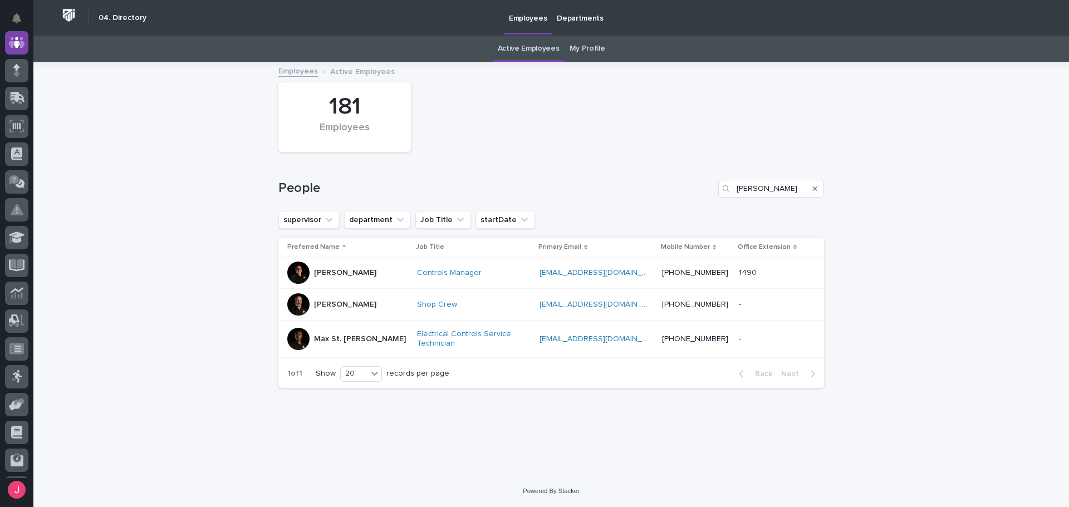
click at [491, 279] on div "Controls Manager" at bounding box center [474, 273] width 114 height 18
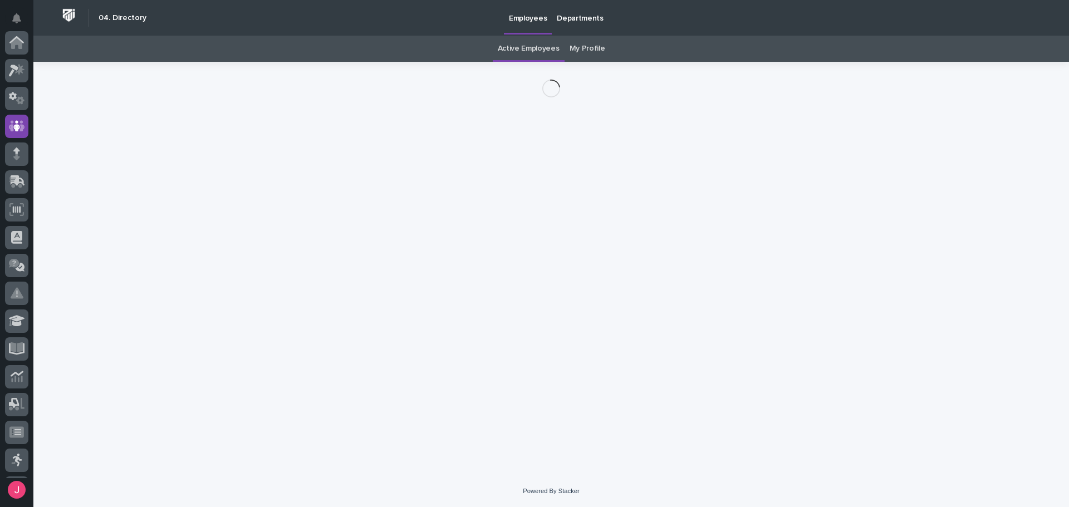
scroll to position [84, 0]
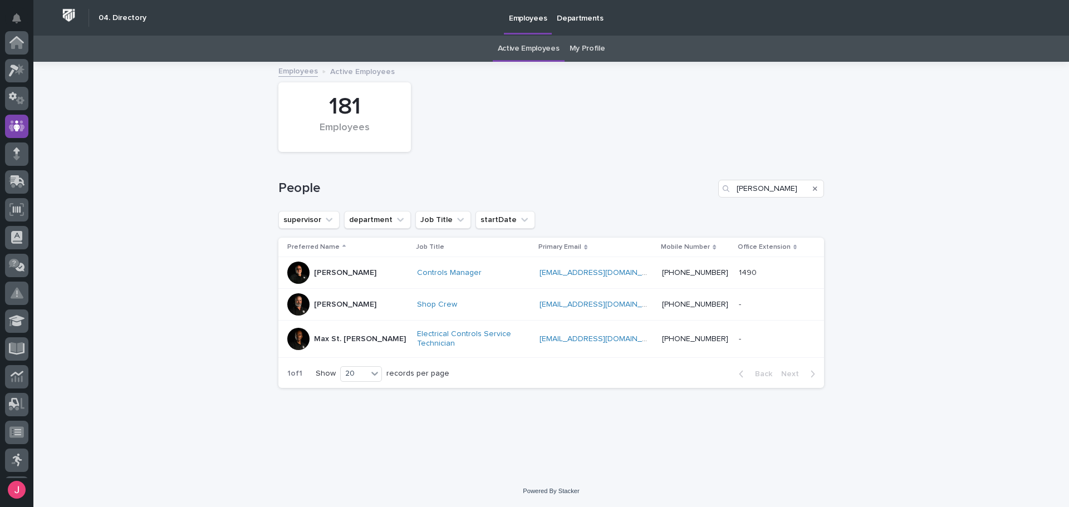
scroll to position [84, 0]
click at [471, 344] on link "Electrical Controls Service Technician" at bounding box center [472, 339] width 111 height 19
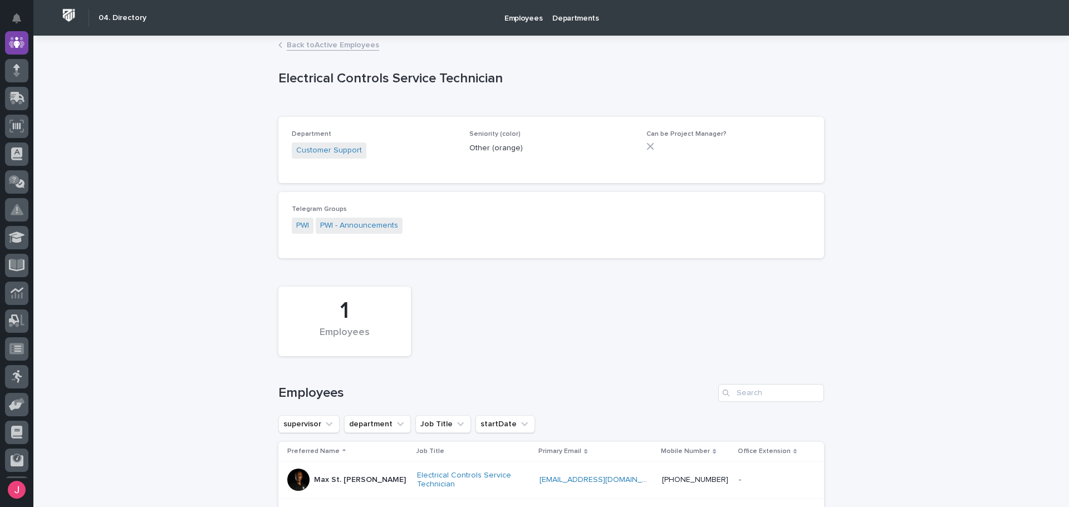
drag, startPoint x: 503, startPoint y: 278, endPoint x: 511, endPoint y: 278, distance: 8.4
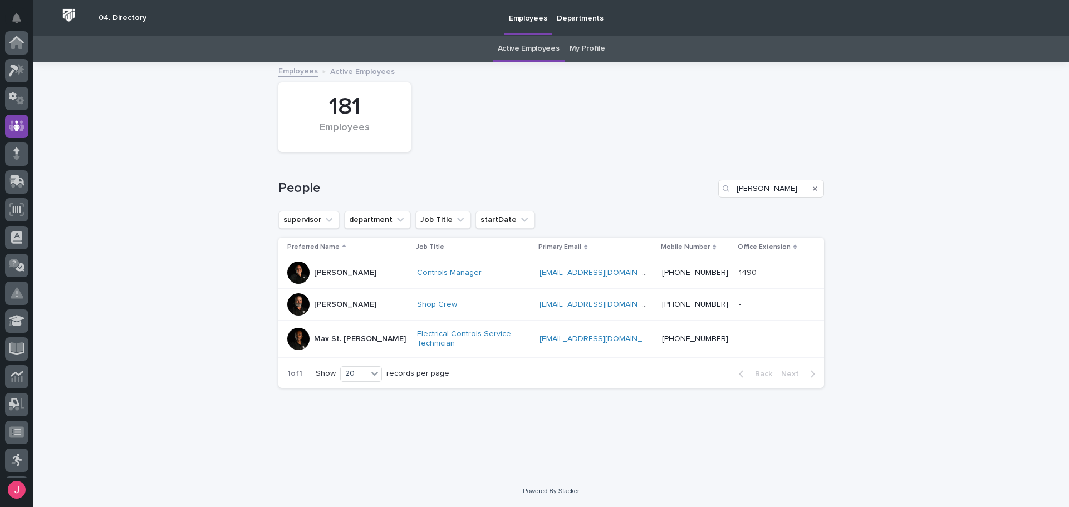
scroll to position [84, 0]
click at [335, 349] on div "Max St. Julien" at bounding box center [347, 339] width 121 height 22
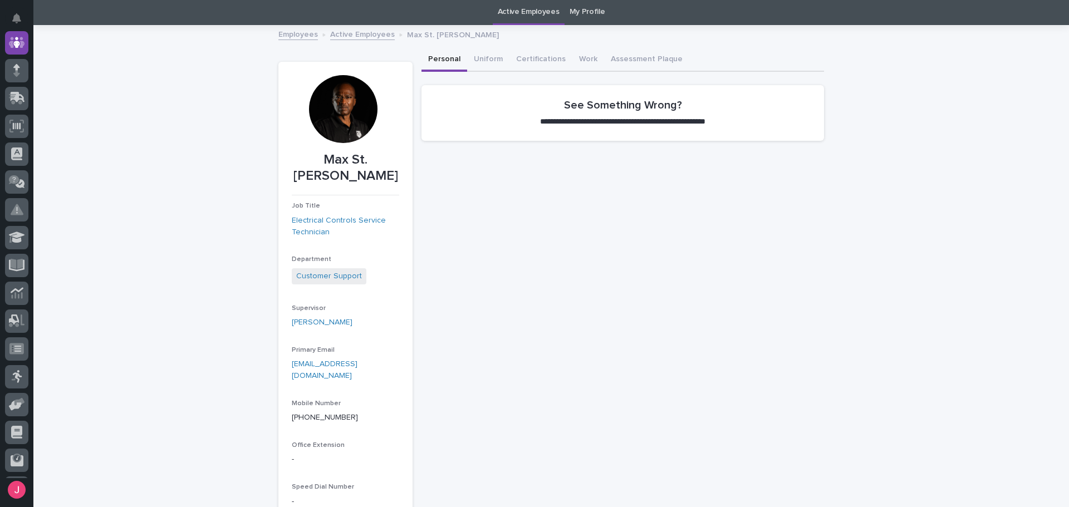
scroll to position [56, 0]
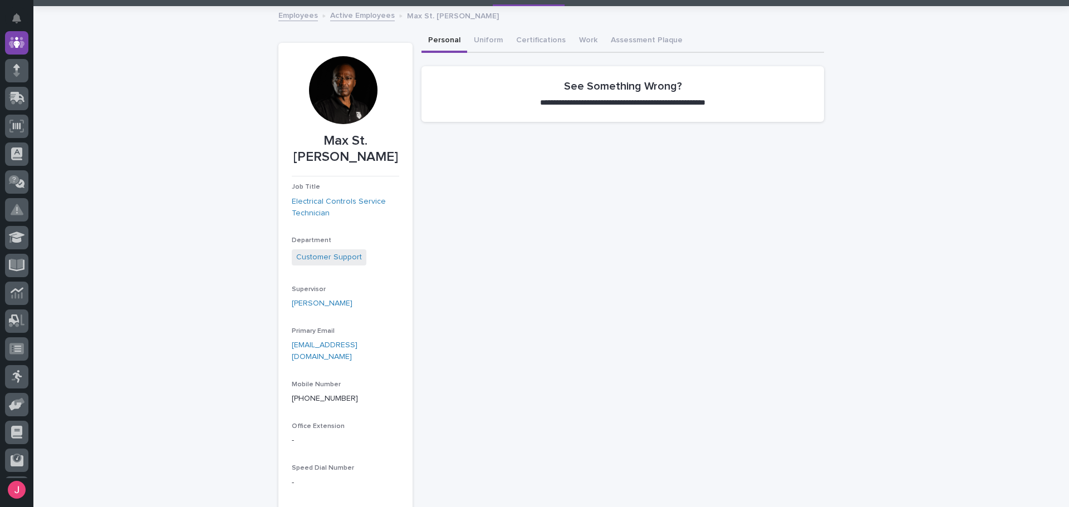
drag, startPoint x: 443, startPoint y: 331, endPoint x: 456, endPoint y: 328, distance: 12.6
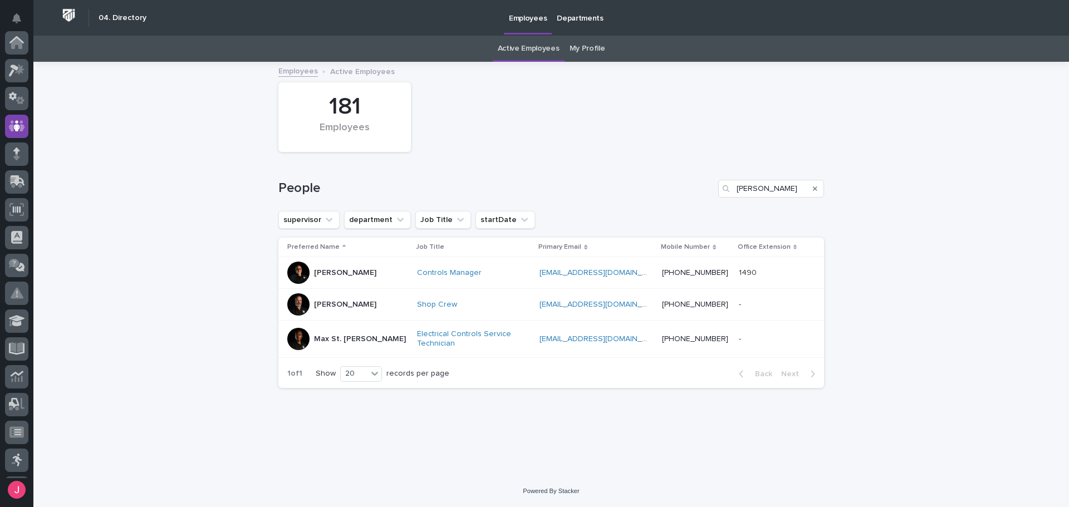
scroll to position [84, 0]
drag, startPoint x: 233, startPoint y: 58, endPoint x: 278, endPoint y: 75, distance: 47.4
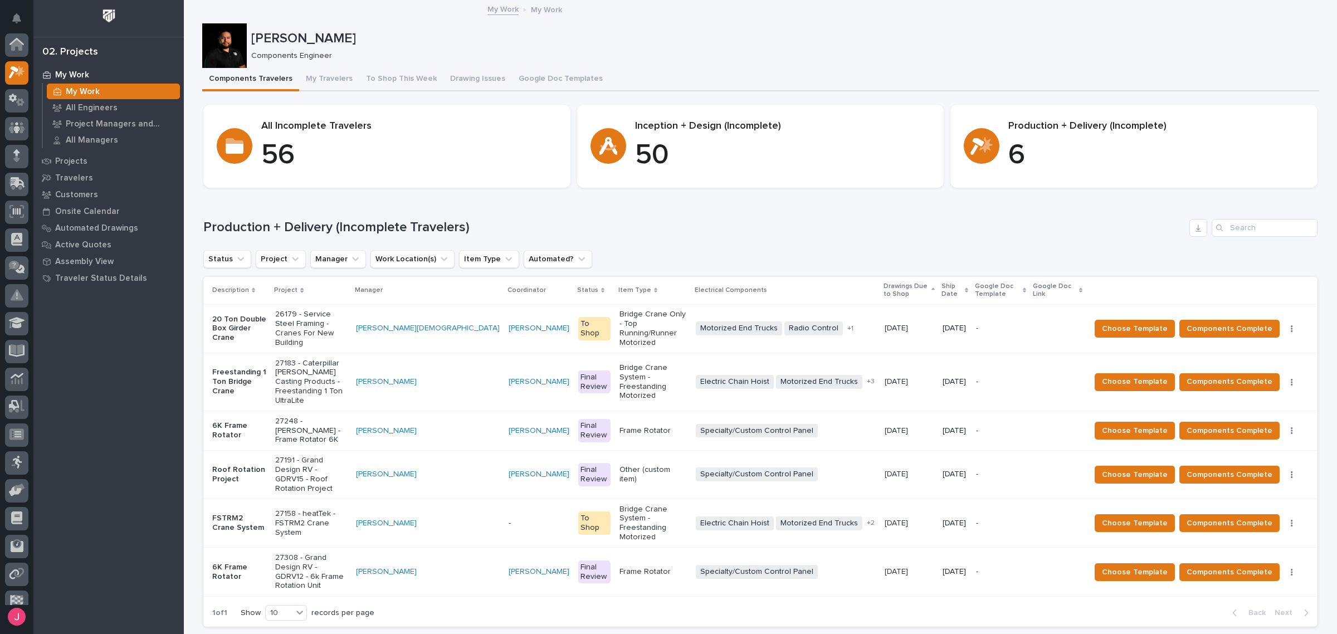
scroll to position [28, 0]
click at [869, 224] on h1 "Production + Delivery (Incomplete Travelers)" at bounding box center [693, 227] width 981 height 16
click at [942, 77] on div "Components Travelers My Travelers To Shop This Week Drawing Issues Google Doc T…" at bounding box center [760, 79] width 1117 height 23
click at [776, 232] on h1 "Production + Delivery (Incomplete Travelers)" at bounding box center [693, 227] width 981 height 16
